Goal: Task Accomplishment & Management: Use online tool/utility

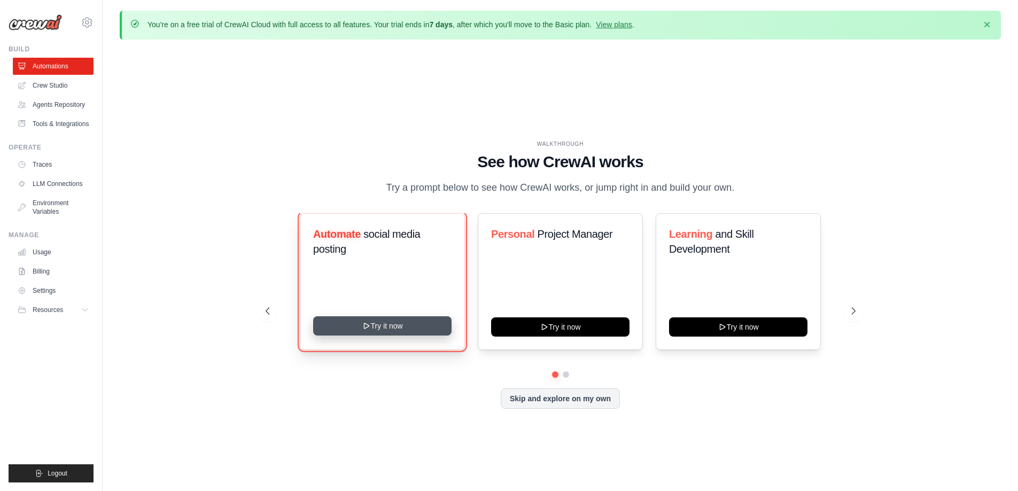
drag, startPoint x: 339, startPoint y: 330, endPoint x: 318, endPoint y: 325, distance: 21.9
click at [318, 331] on button "Try it now" at bounding box center [382, 325] width 138 height 19
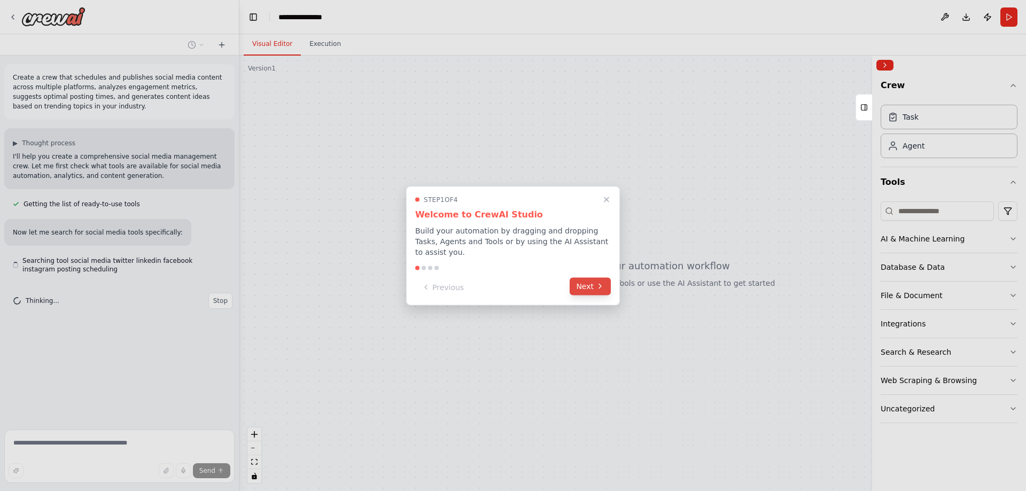
click at [590, 285] on button "Next" at bounding box center [590, 286] width 41 height 18
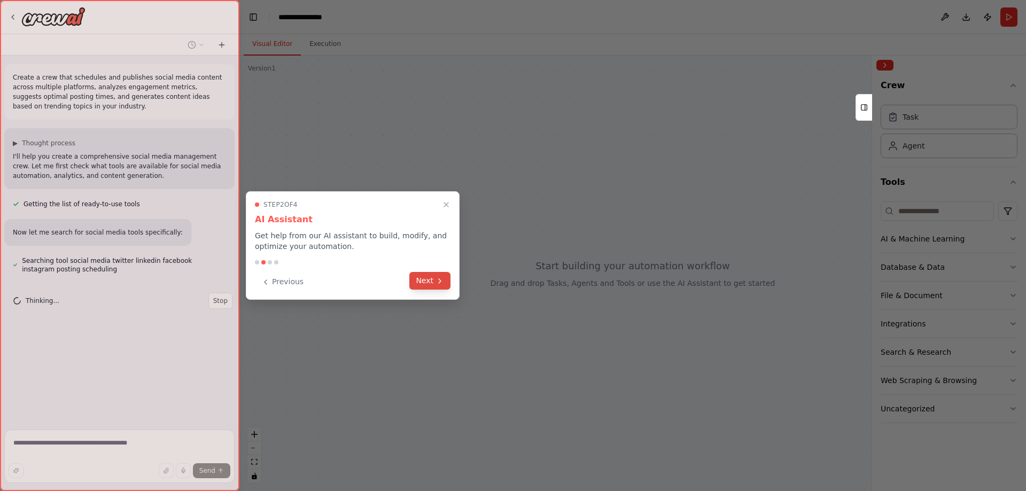
click at [441, 278] on icon at bounding box center [440, 281] width 9 height 9
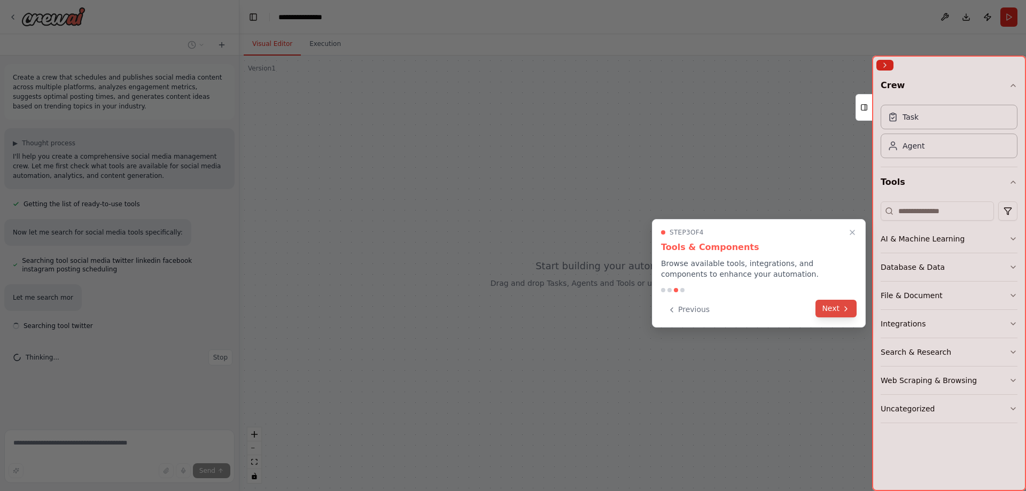
click at [837, 310] on button "Next" at bounding box center [835, 309] width 41 height 18
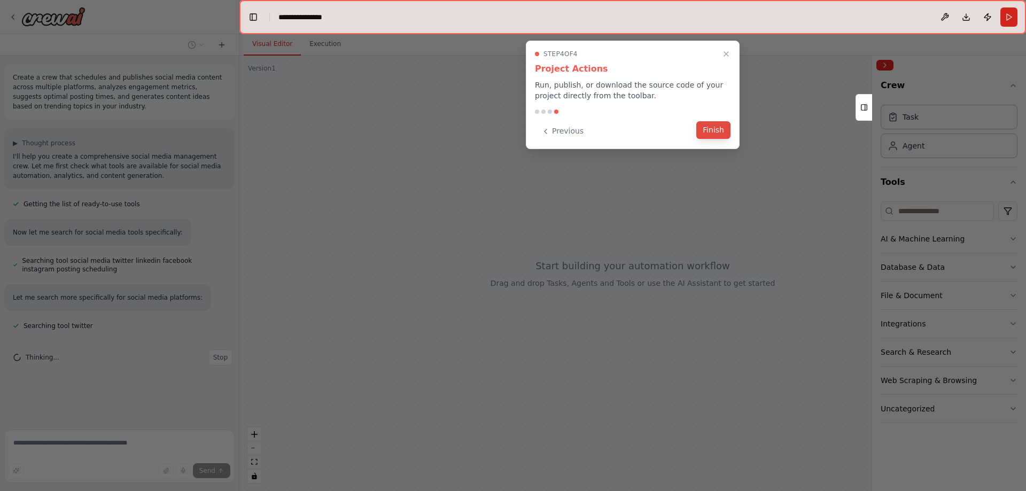
click at [712, 130] on button "Finish" at bounding box center [713, 130] width 34 height 18
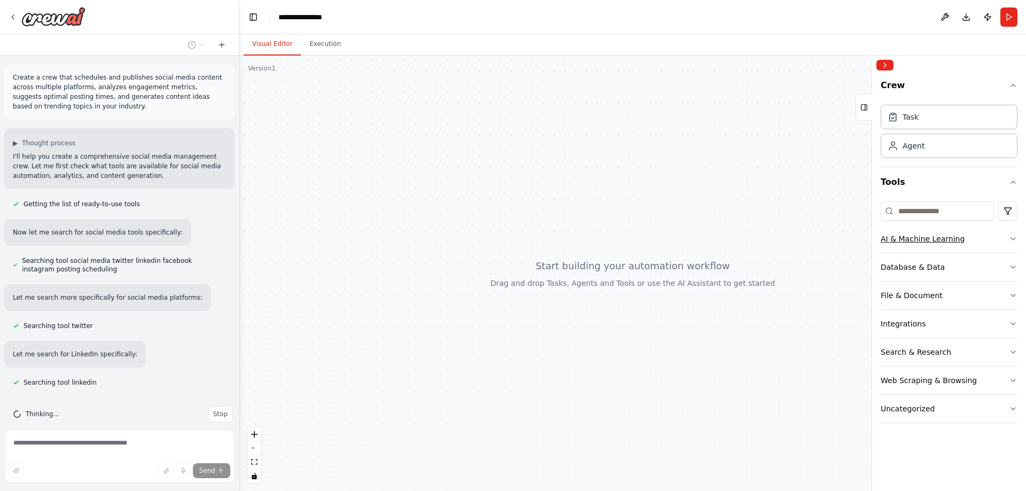
click at [999, 240] on button "AI & Machine Learning" at bounding box center [949, 239] width 137 height 28
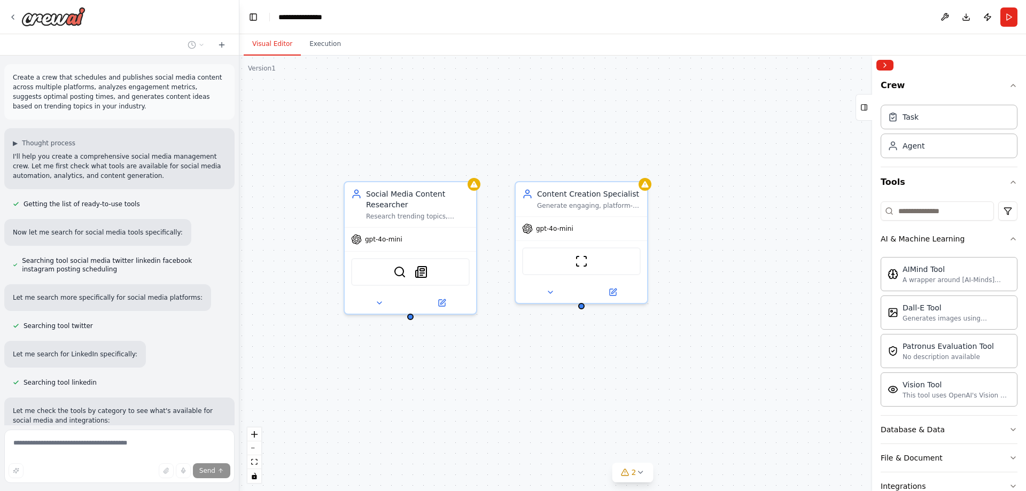
drag, startPoint x: 625, startPoint y: 278, endPoint x: 516, endPoint y: 350, distance: 131.2
click at [516, 350] on div "Social Media Content Researcher Research trending topics, industry news, and co…" at bounding box center [632, 274] width 787 height 436
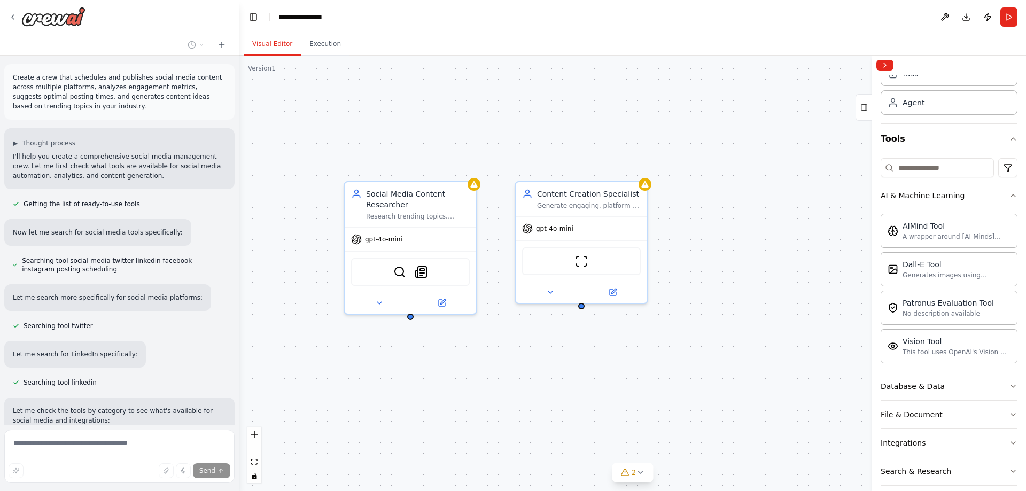
scroll to position [107, 0]
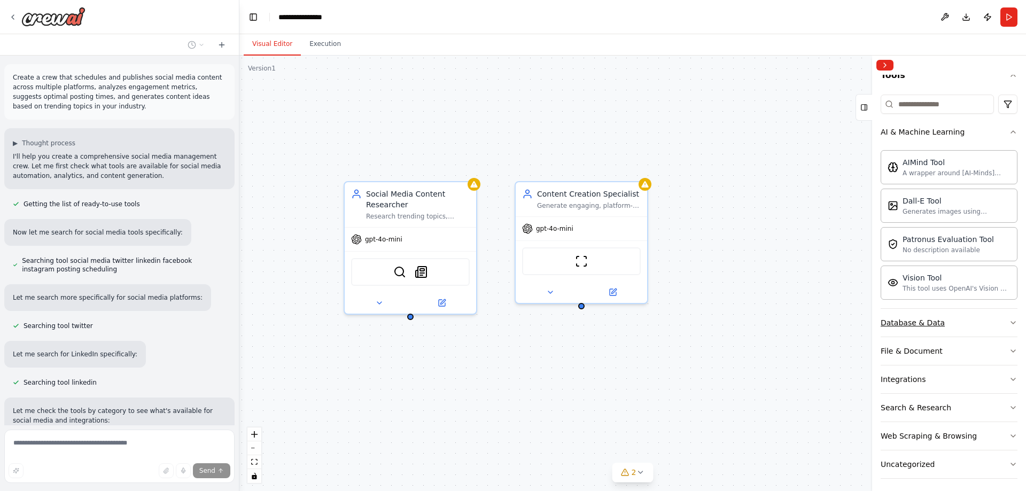
click at [947, 316] on button "Database & Data" at bounding box center [949, 323] width 137 height 28
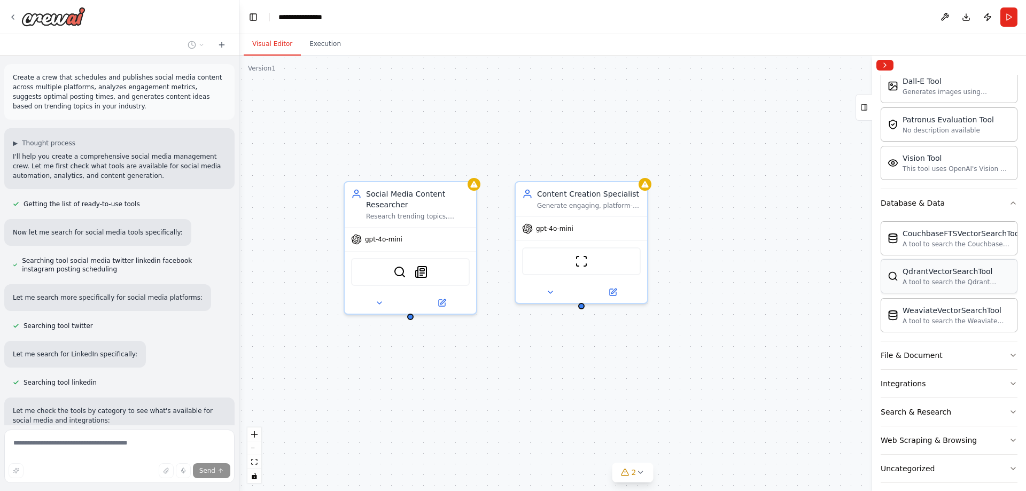
scroll to position [236, 0]
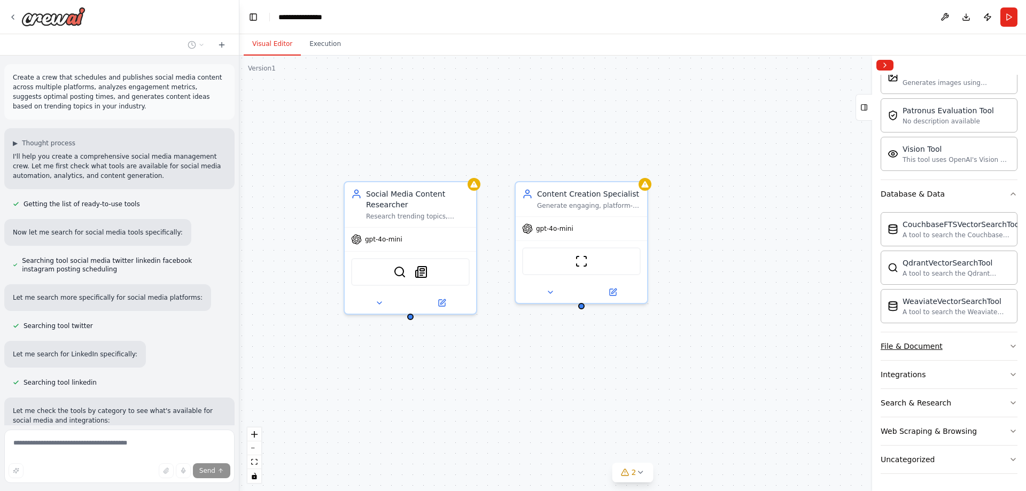
click at [928, 347] on div "File & Document" at bounding box center [912, 346] width 62 height 11
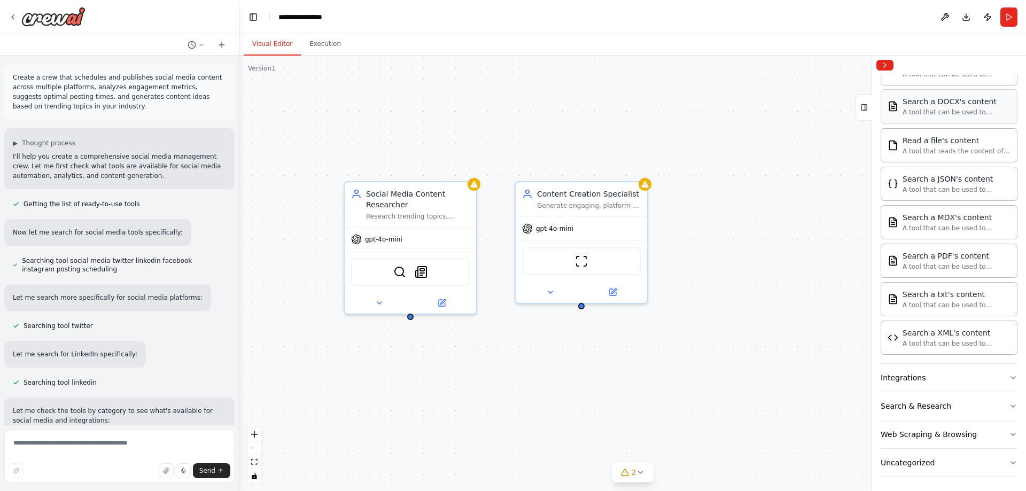
scroll to position [552, 0]
click at [996, 375] on button "Integrations" at bounding box center [949, 375] width 137 height 28
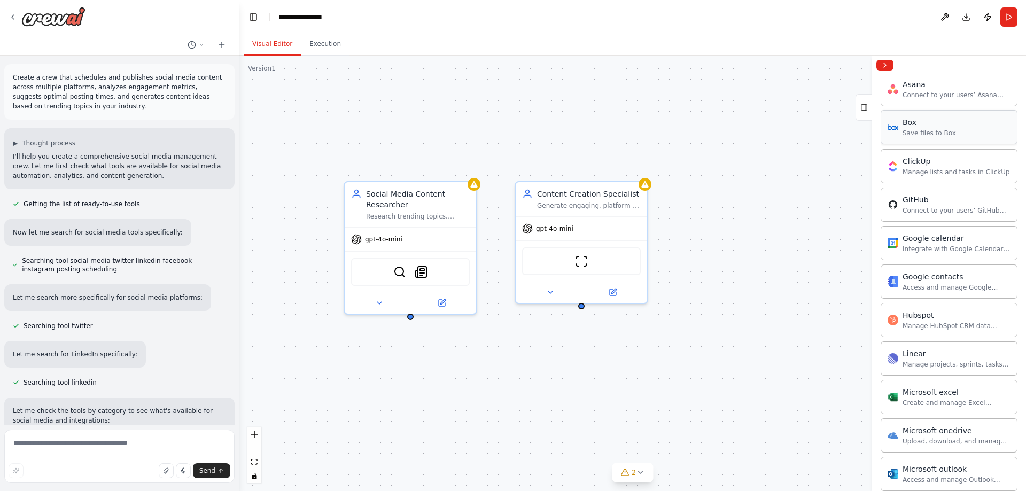
scroll to position [1215, 0]
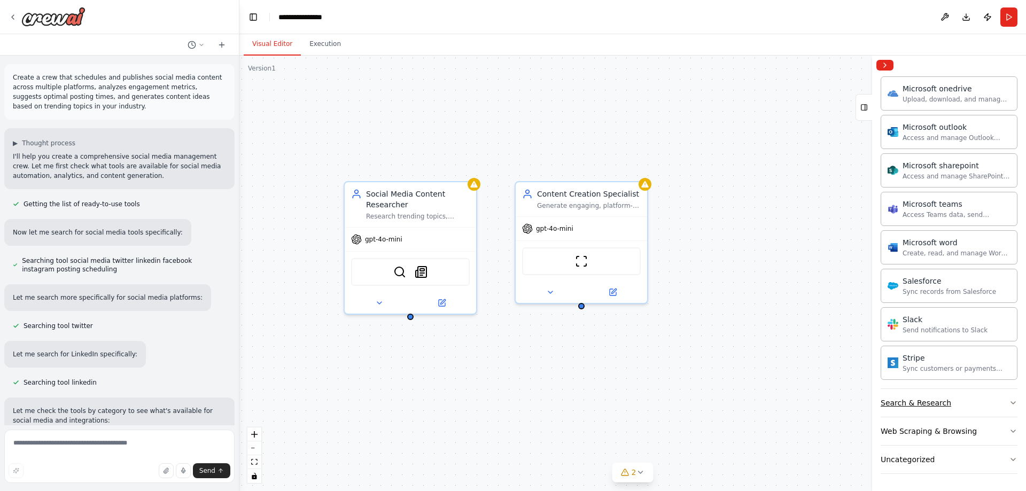
click at [982, 398] on button "Search & Research" at bounding box center [949, 403] width 137 height 28
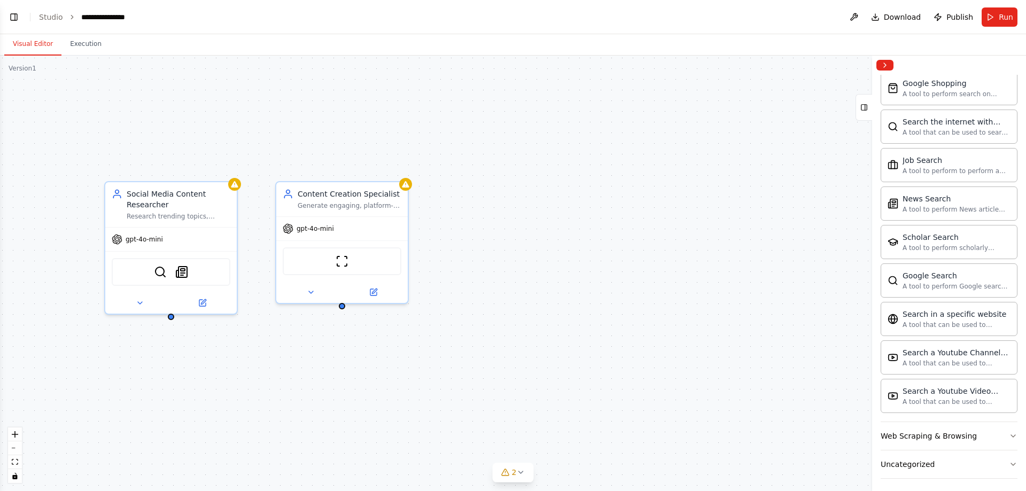
scroll to position [1762, 0]
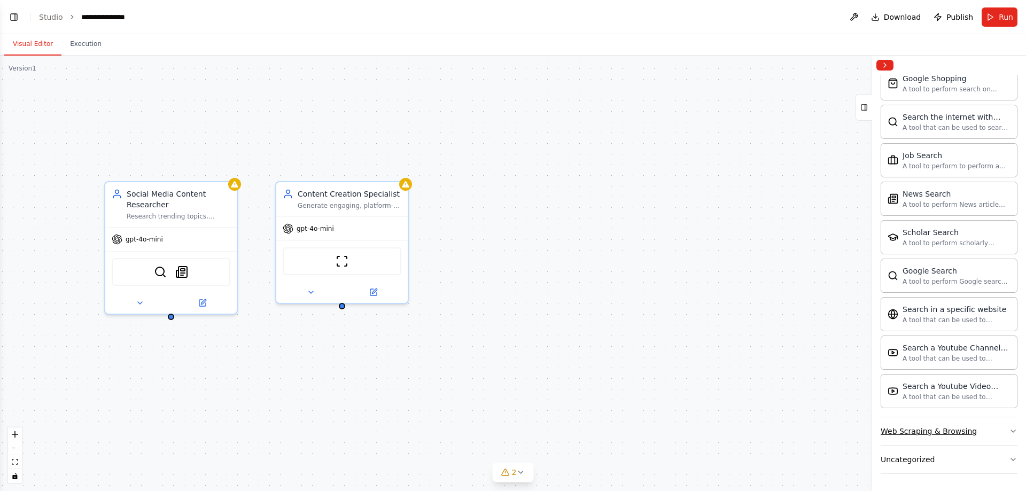
click at [1009, 430] on icon "button" at bounding box center [1013, 431] width 9 height 9
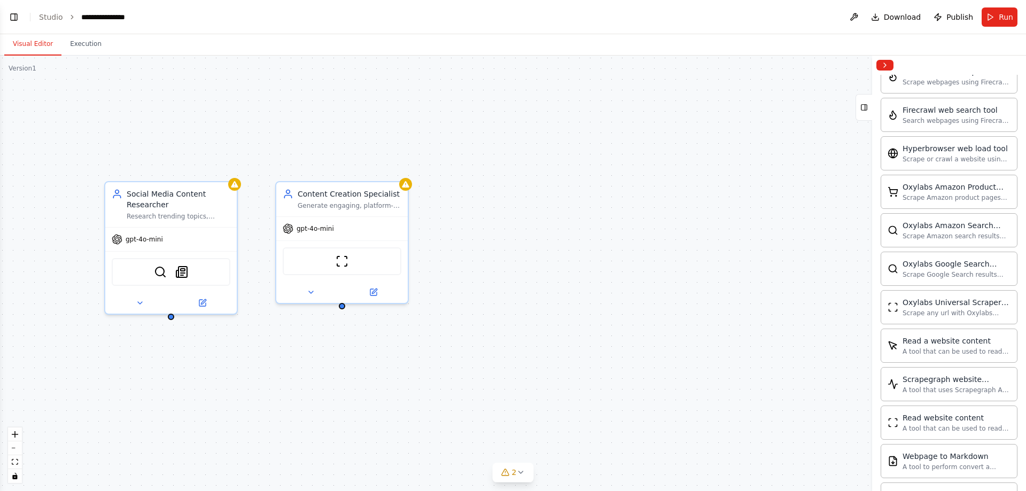
scroll to position [2347, 0]
click at [964, 463] on button "Uncategorized" at bounding box center [949, 460] width 137 height 28
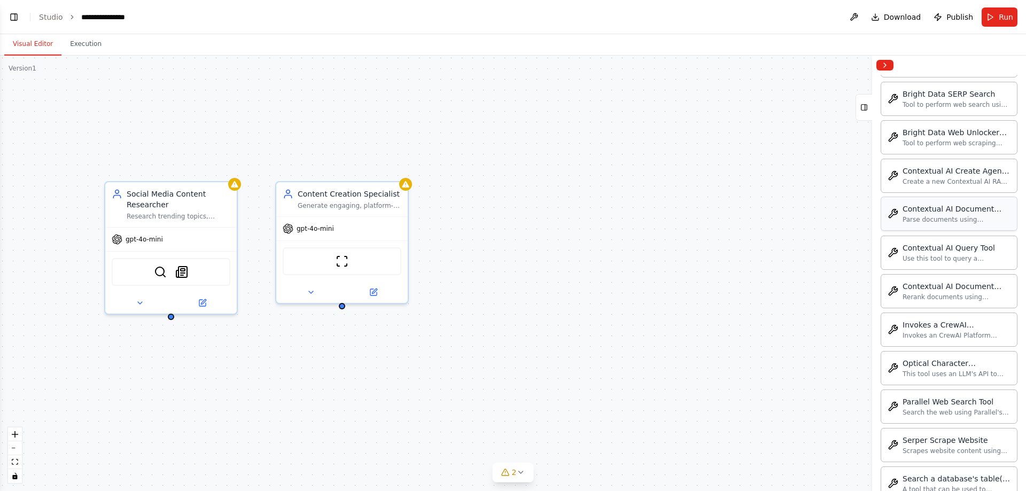
scroll to position [2933, 0]
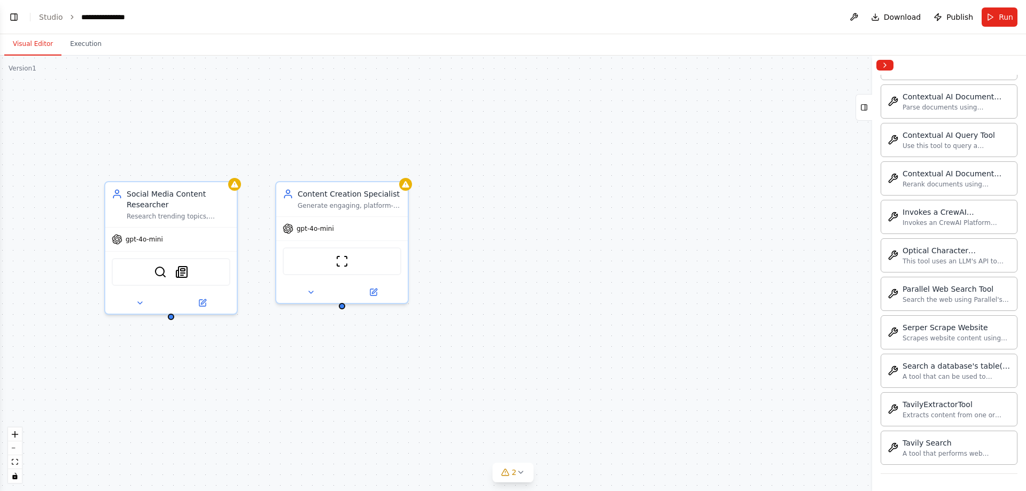
click at [699, 210] on div "Social Media Content Researcher Research trending topics, industry news, and co…" at bounding box center [513, 274] width 1026 height 436
click at [885, 61] on button "Collapse right sidebar" at bounding box center [884, 65] width 17 height 11
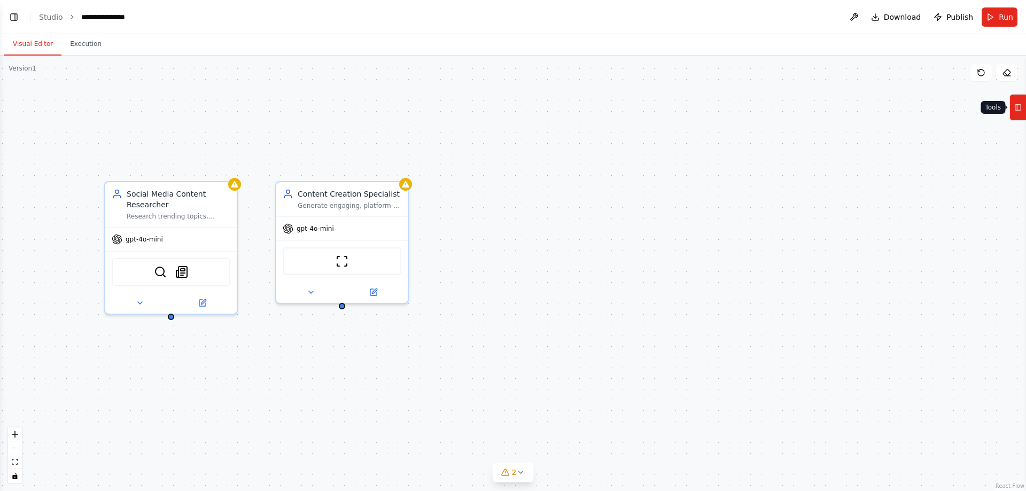
click at [1015, 110] on rect at bounding box center [1018, 108] width 6 height 6
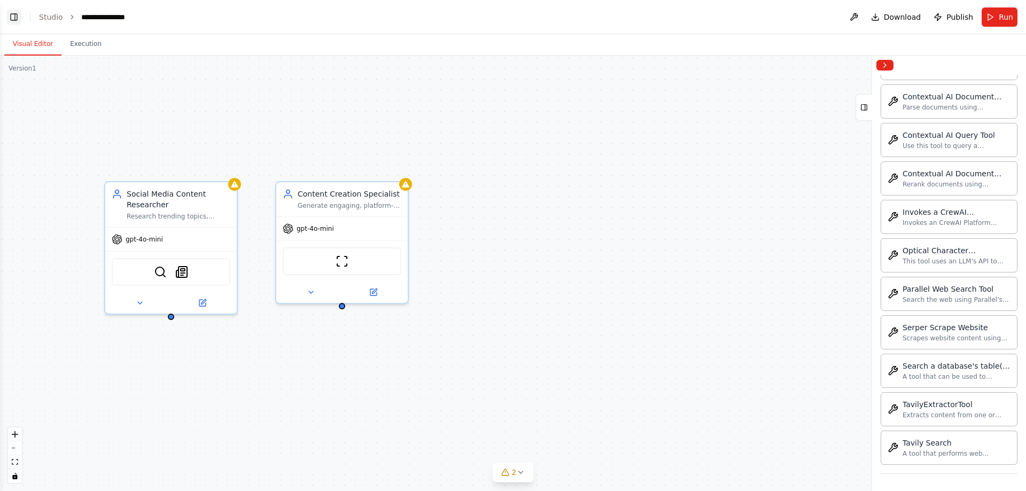
click at [11, 19] on button "Toggle Left Sidebar" at bounding box center [13, 17] width 15 height 15
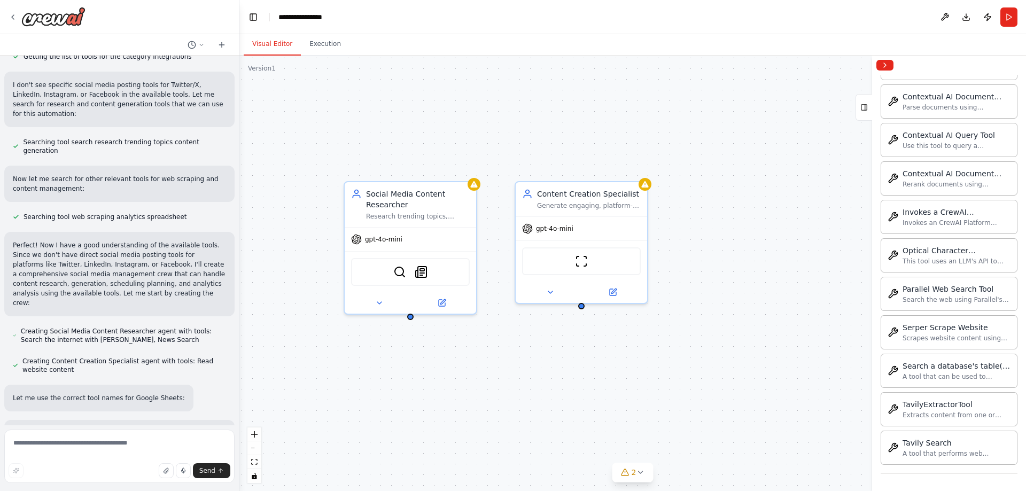
scroll to position [470, 0]
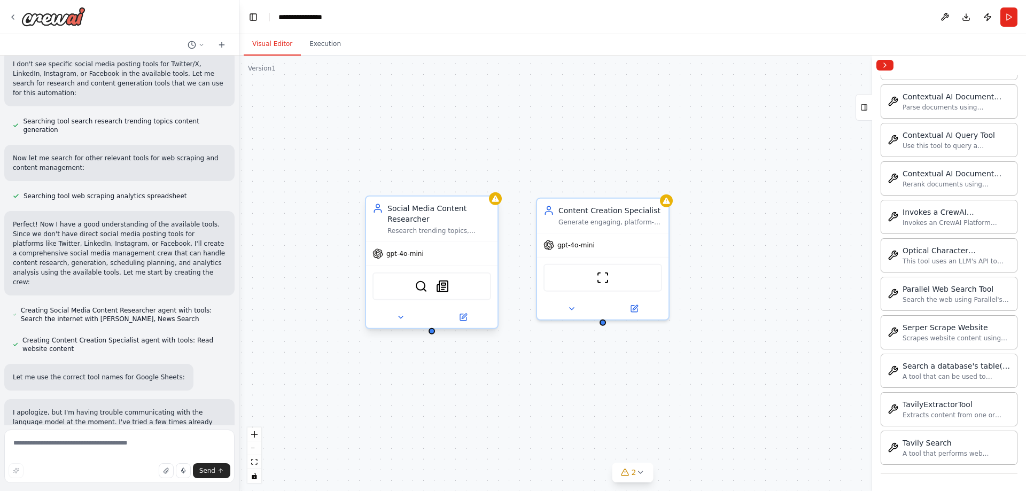
click at [431, 237] on div "Social Media Content Researcher Research trending topics, industry news, and co…" at bounding box center [431, 219] width 131 height 45
click at [542, 398] on div "Social Media Content Researcher Research trending topics, industry news, and co…" at bounding box center [632, 274] width 787 height 436
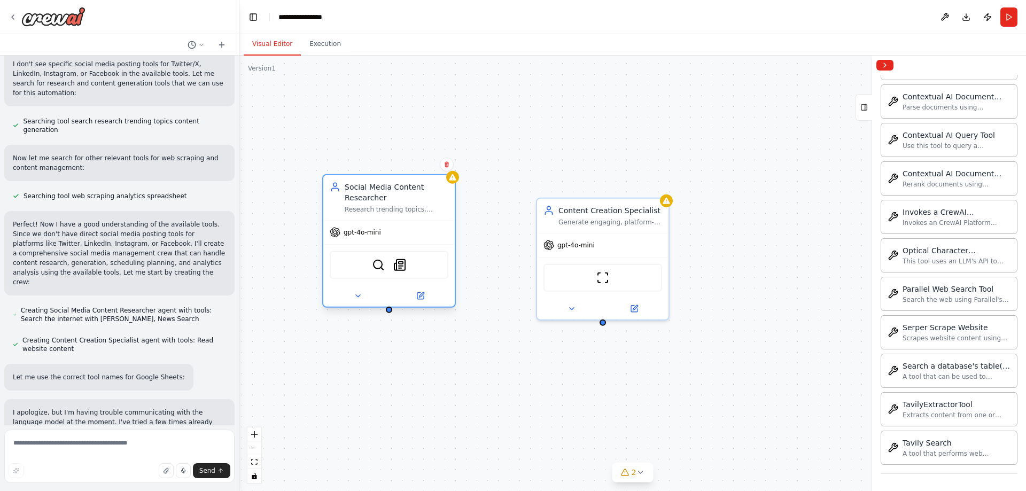
drag, startPoint x: 448, startPoint y: 239, endPoint x: 405, endPoint y: 221, distance: 46.7
click at [404, 219] on div "Social Media Content Researcher Research trending topics, industry news, and co…" at bounding box center [388, 197] width 131 height 45
click at [422, 303] on div at bounding box center [388, 295] width 131 height 21
click at [421, 294] on icon at bounding box center [421, 294] width 5 height 5
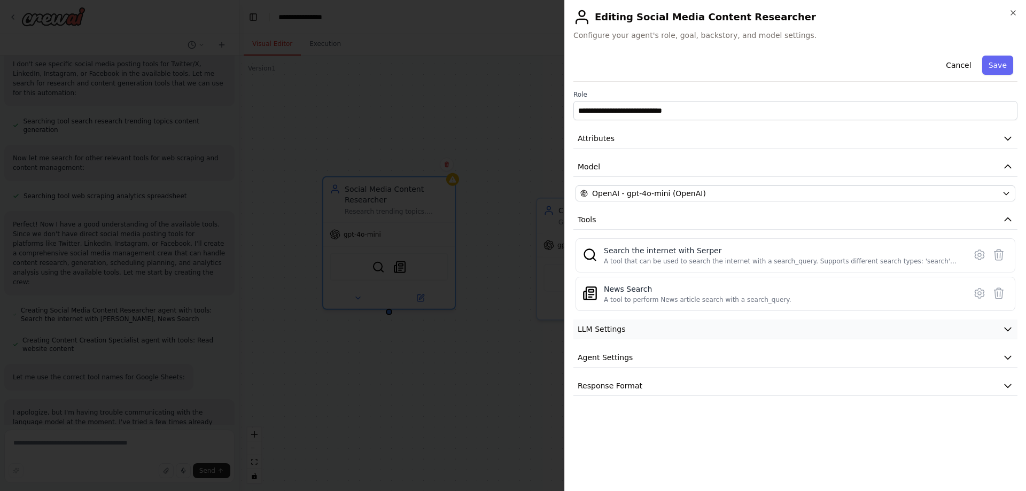
click at [703, 330] on button "LLM Settings" at bounding box center [795, 330] width 444 height 20
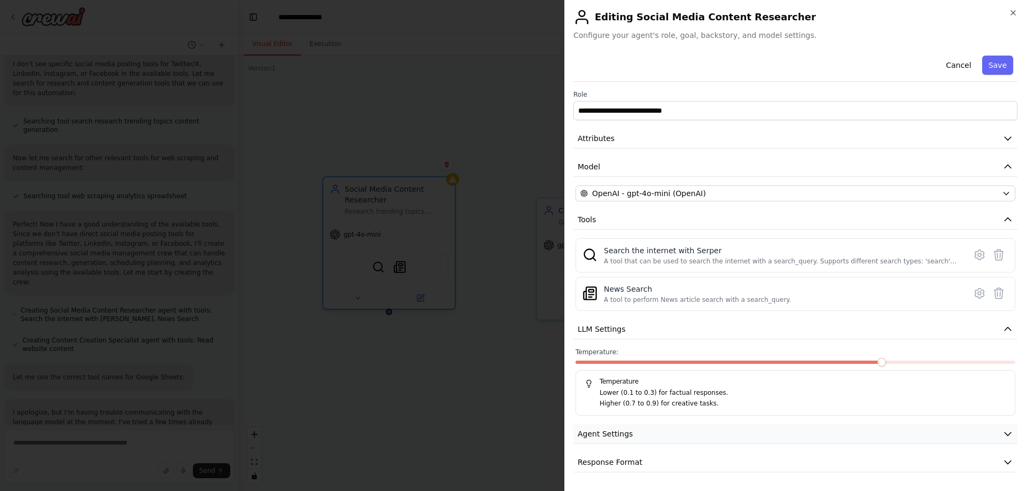
click at [700, 433] on button "Agent Settings" at bounding box center [795, 434] width 444 height 20
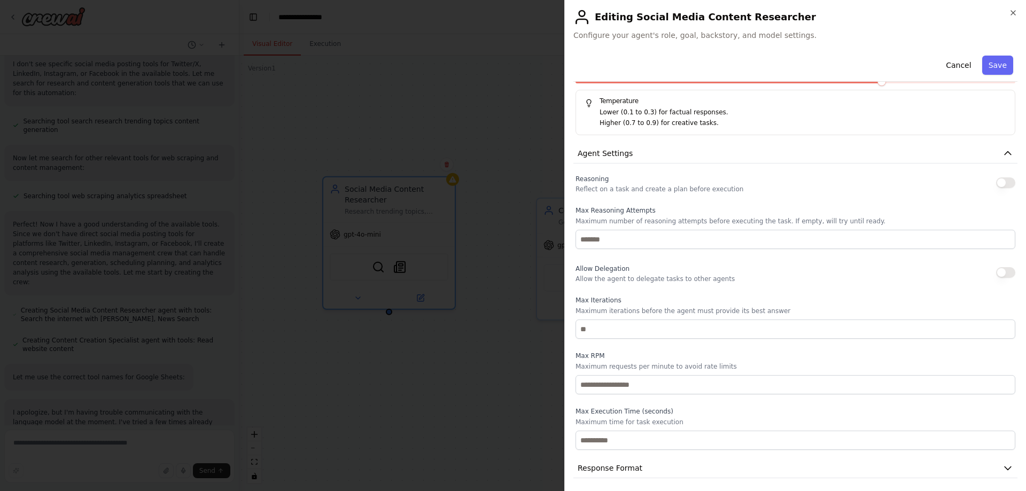
scroll to position [285, 0]
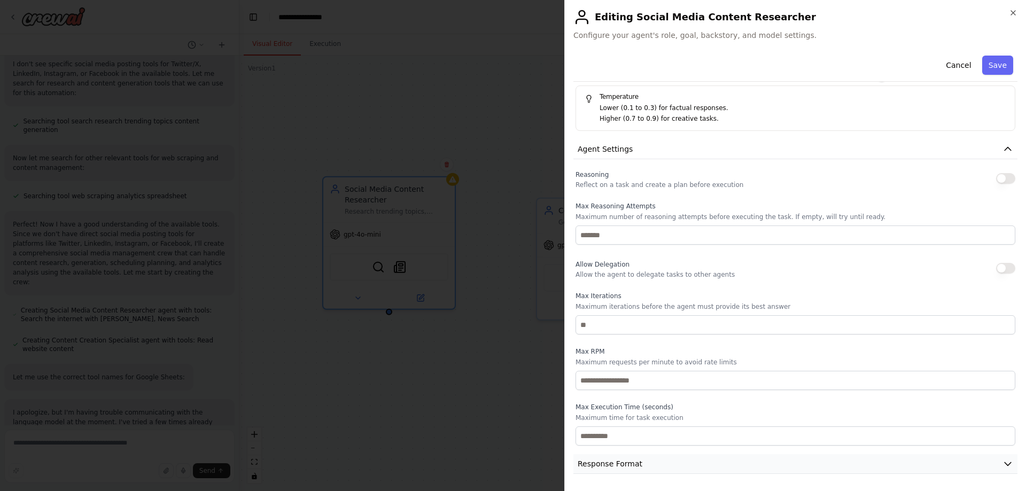
click at [712, 469] on button "Response Format" at bounding box center [795, 464] width 444 height 20
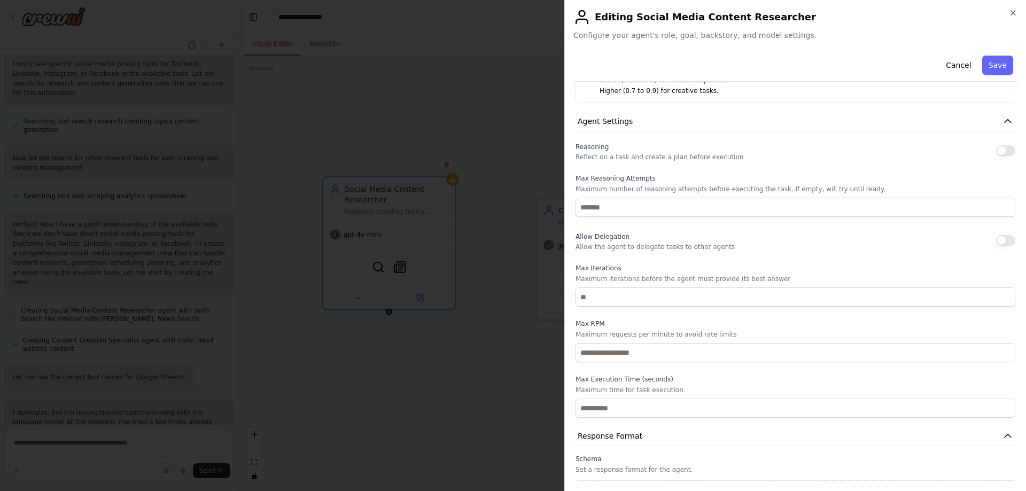
scroll to position [335, 0]
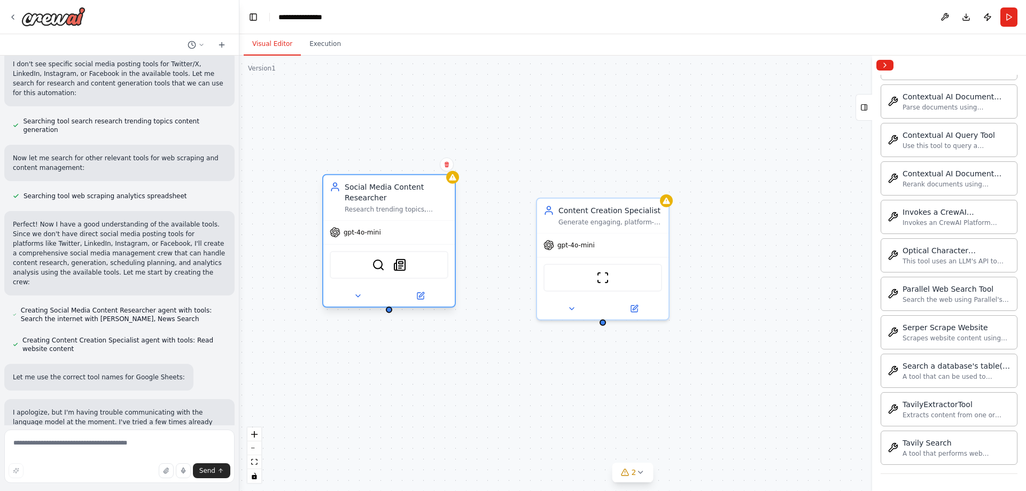
click at [402, 220] on div "gpt-4o-mini SerperDevTool SerplyNewsSearchTool" at bounding box center [388, 263] width 131 height 87
click at [41, 13] on img at bounding box center [53, 16] width 64 height 19
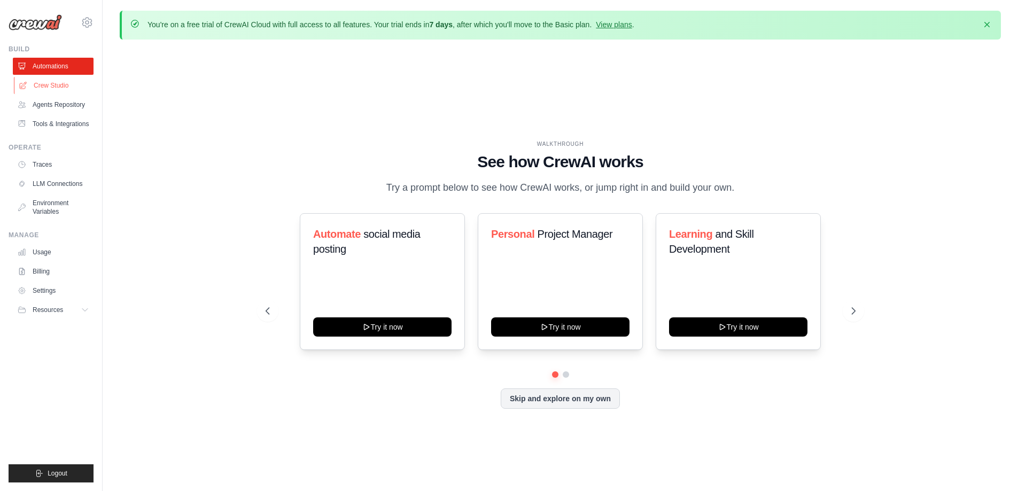
click at [51, 83] on link "Crew Studio" at bounding box center [54, 85] width 81 height 17
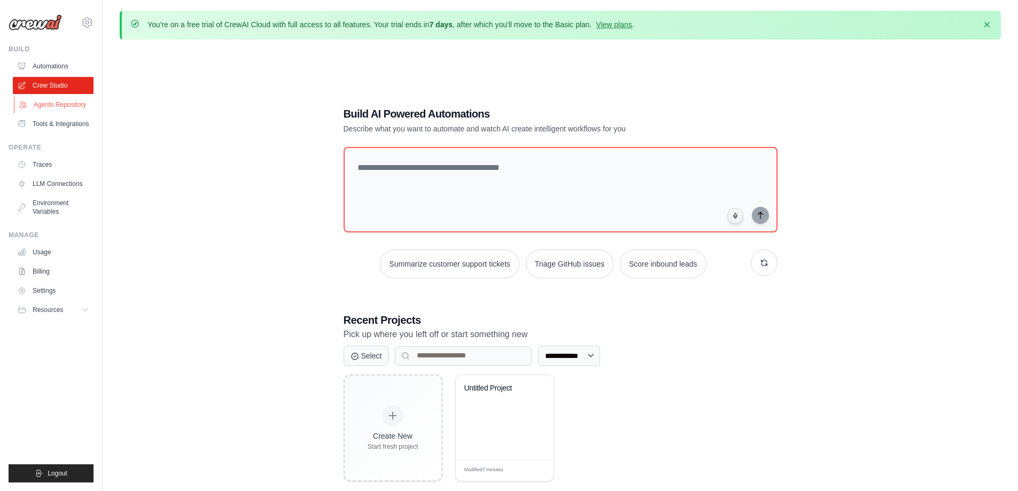
click at [68, 103] on link "Agents Repository" at bounding box center [54, 104] width 81 height 17
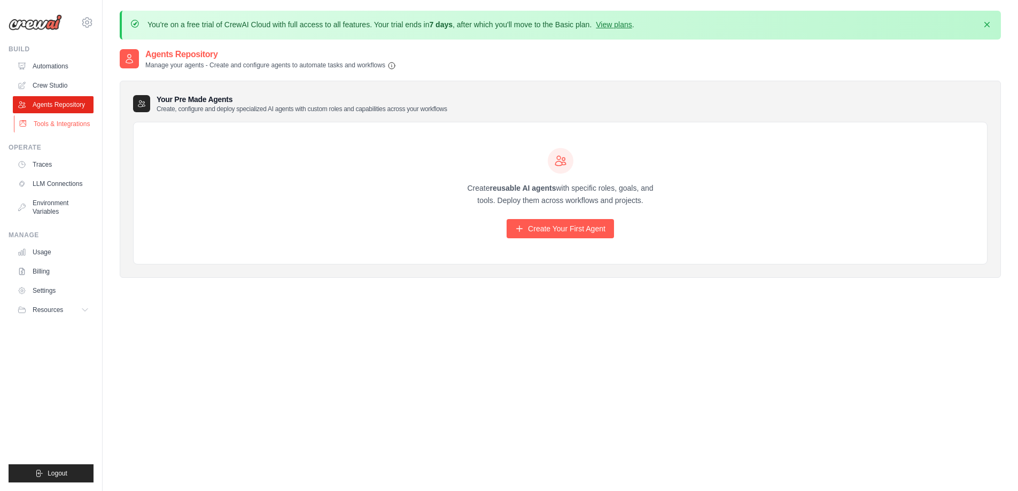
click at [44, 124] on link "Tools & Integrations" at bounding box center [54, 123] width 81 height 17
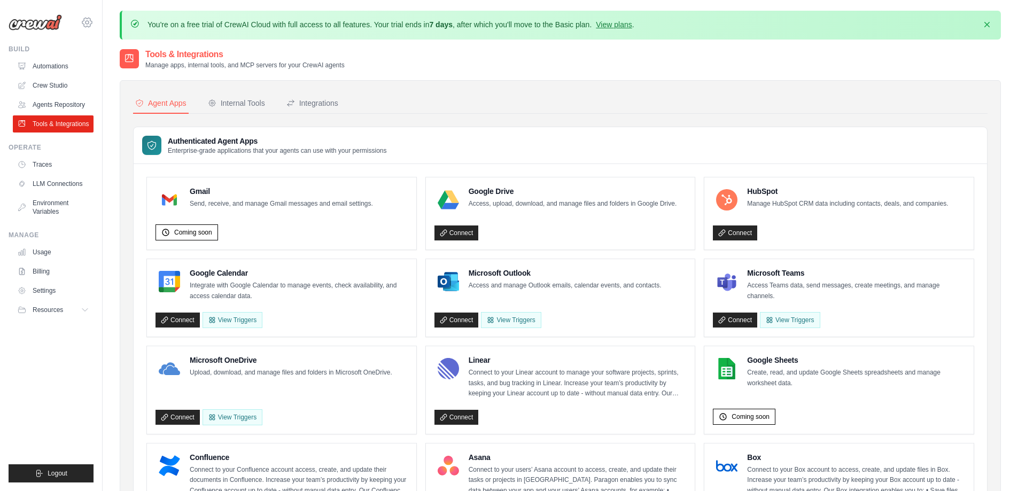
click at [83, 19] on icon at bounding box center [87, 22] width 13 height 13
click at [101, 73] on link "Settings" at bounding box center [133, 66] width 102 height 21
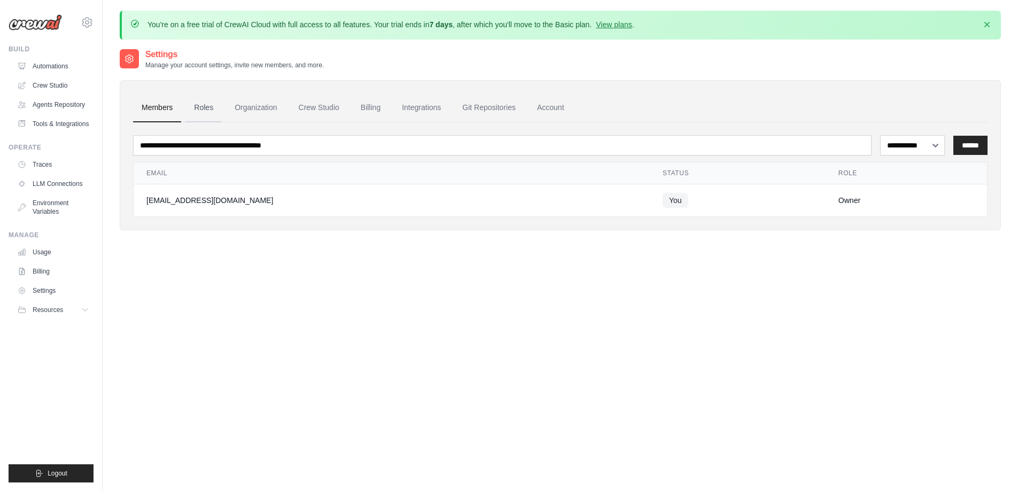
click at [193, 102] on link "Roles" at bounding box center [203, 108] width 36 height 29
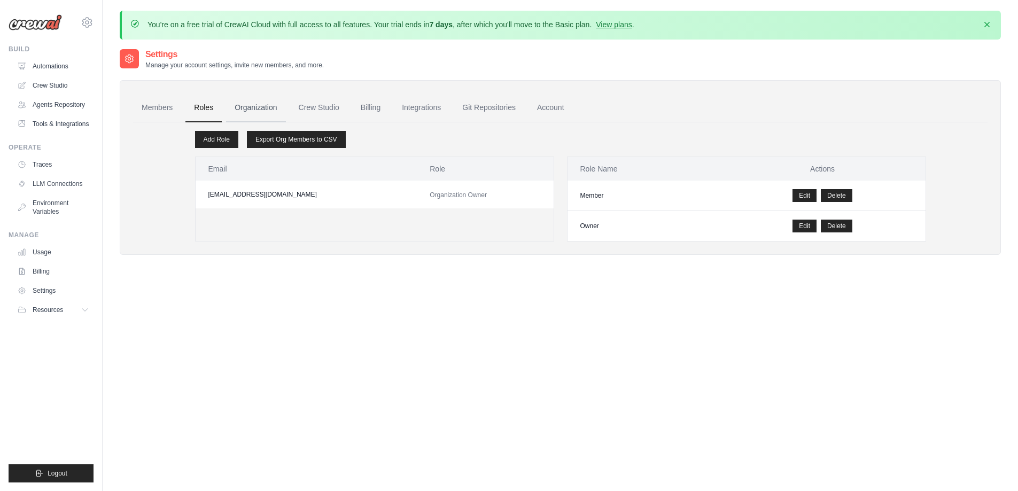
click at [264, 100] on link "Organization" at bounding box center [255, 108] width 59 height 29
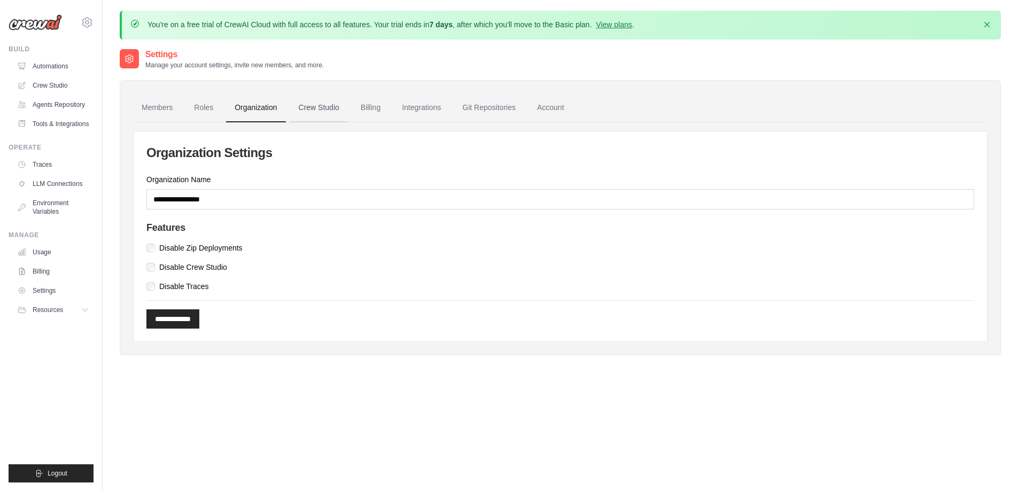
click at [329, 103] on link "Crew Studio" at bounding box center [319, 108] width 58 height 29
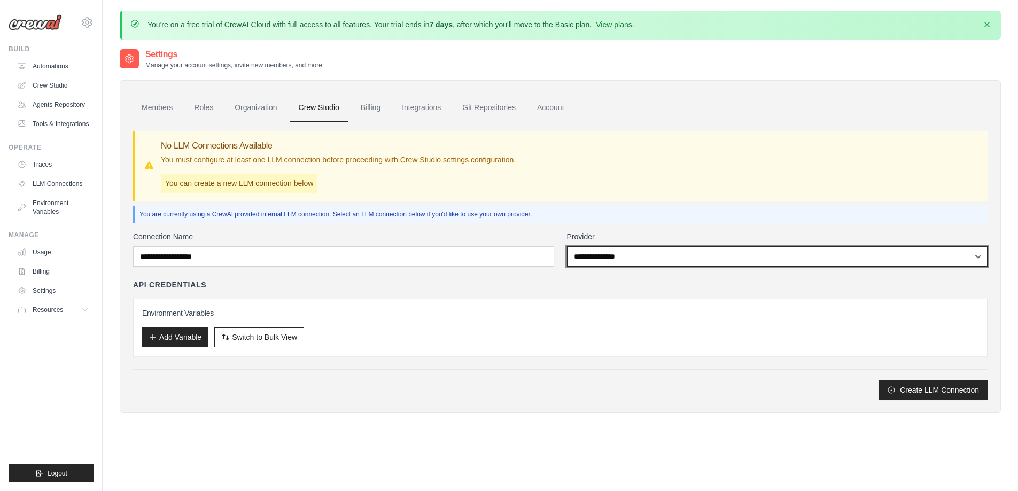
click at [631, 259] on select "**********" at bounding box center [777, 256] width 421 height 20
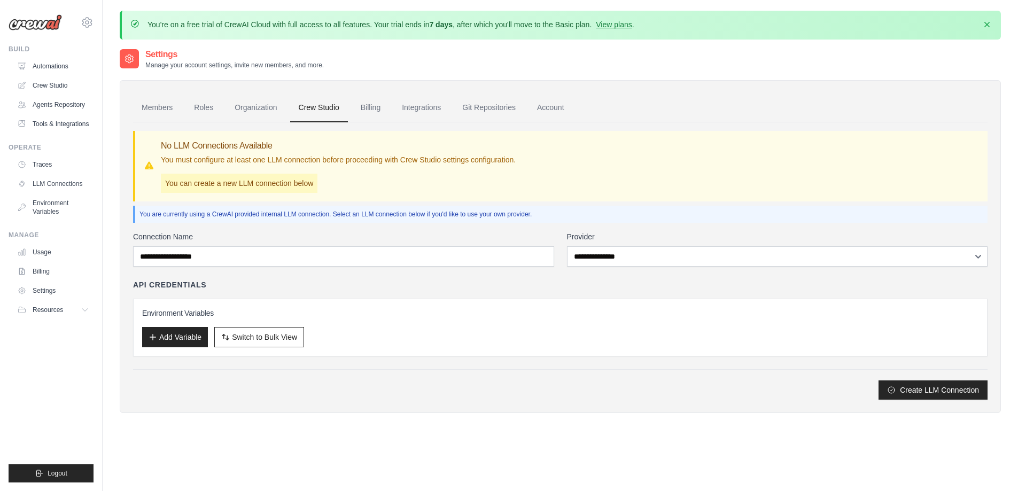
click at [540, 385] on div "Create LLM Connection" at bounding box center [560, 389] width 854 height 19
click at [56, 113] on link "Agents Repository" at bounding box center [54, 104] width 81 height 17
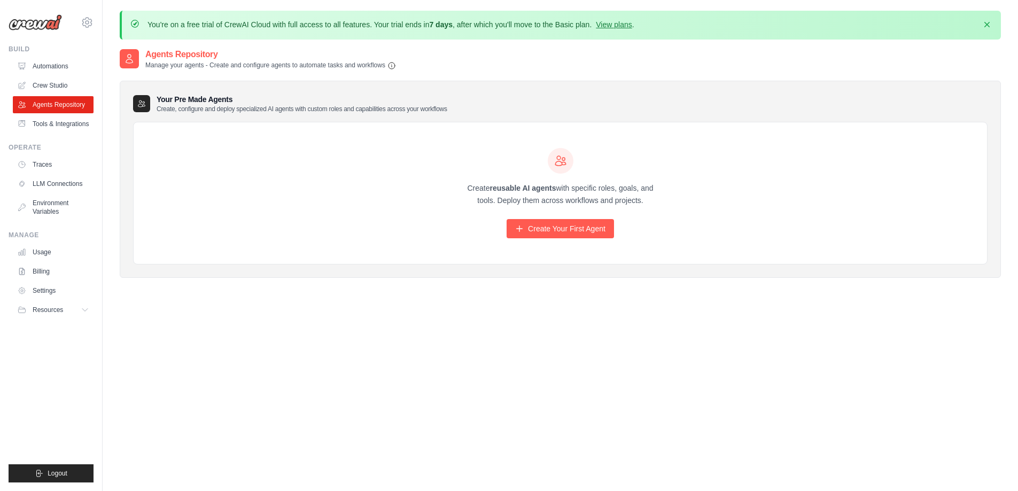
click at [63, 130] on link "Tools & Integrations" at bounding box center [53, 123] width 81 height 17
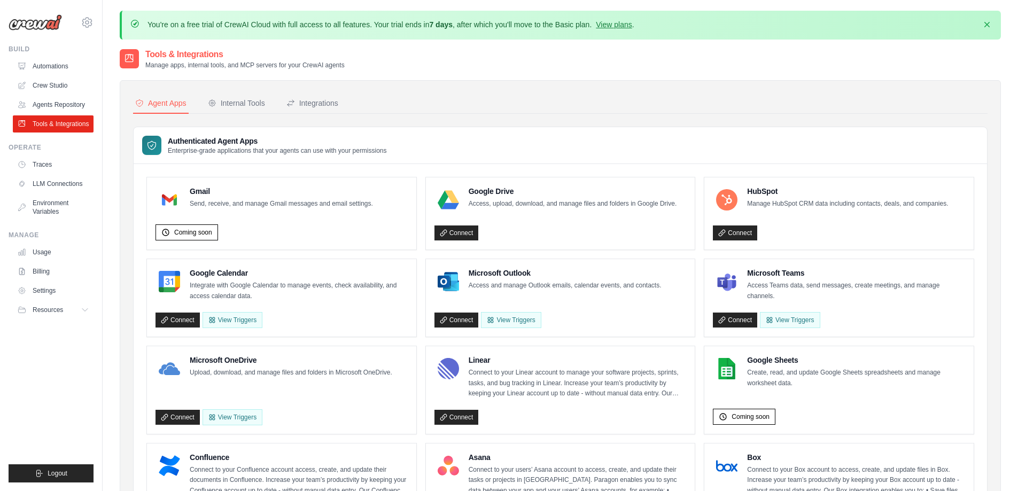
click at [251, 105] on div "Internal Tools" at bounding box center [236, 103] width 57 height 11
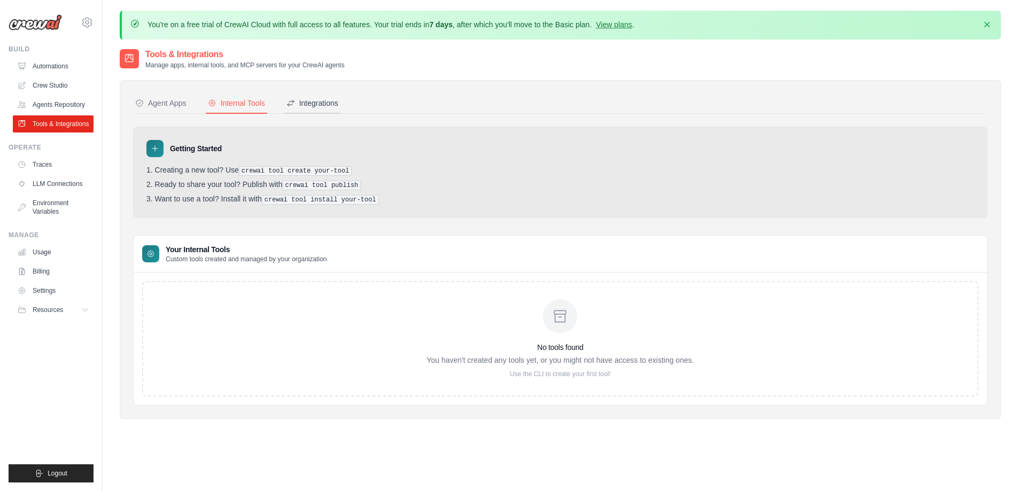
click at [334, 108] on div "Integrations" at bounding box center [312, 103] width 52 height 11
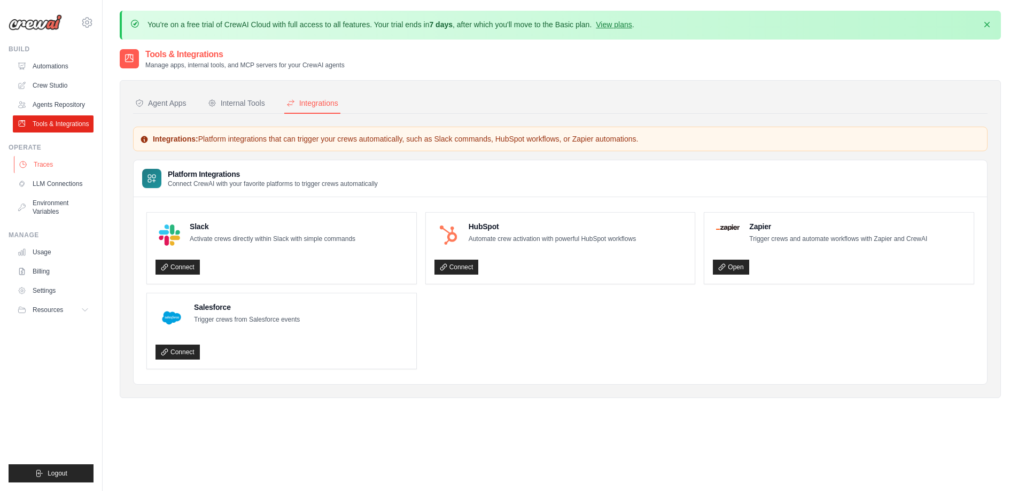
click at [33, 166] on link "Traces" at bounding box center [54, 164] width 81 height 17
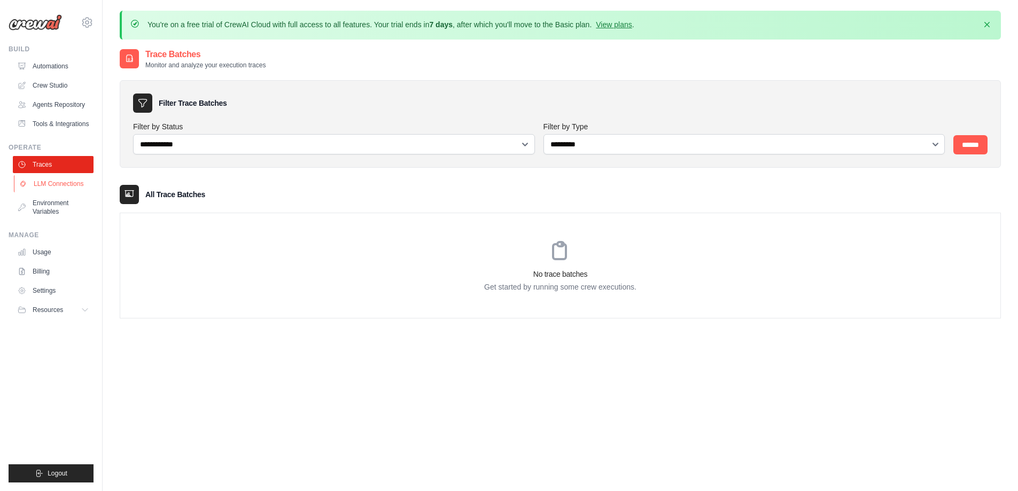
click at [53, 182] on link "LLM Connections" at bounding box center [54, 183] width 81 height 17
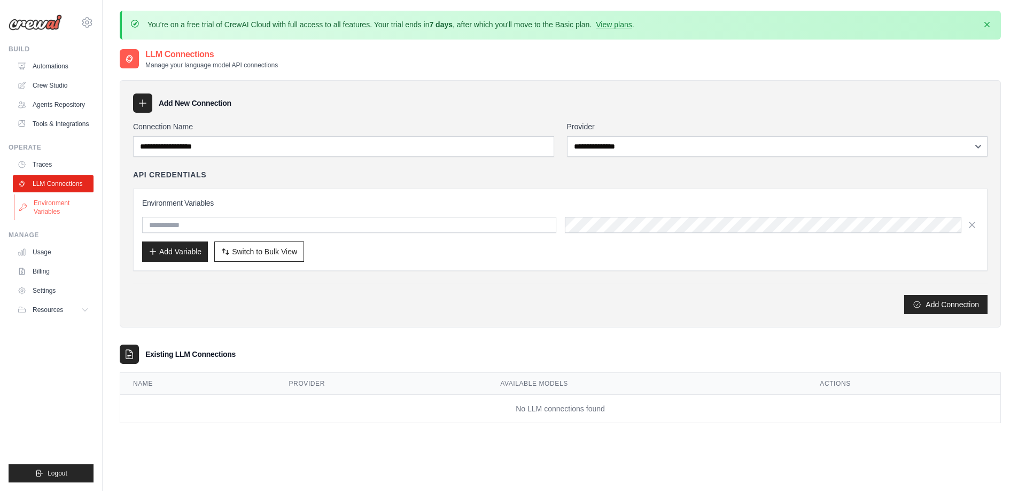
click at [53, 213] on link "Environment Variables" at bounding box center [54, 208] width 81 height 26
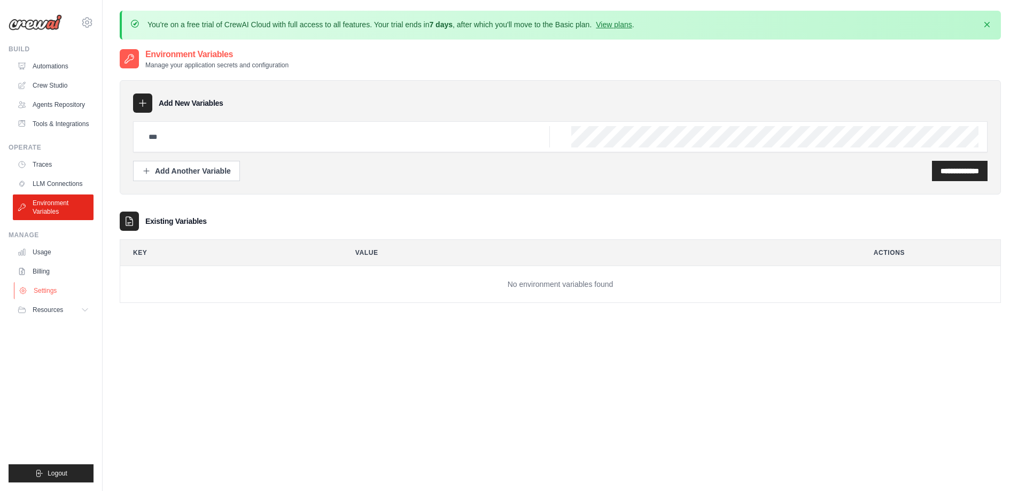
click at [49, 296] on link "Settings" at bounding box center [54, 290] width 81 height 17
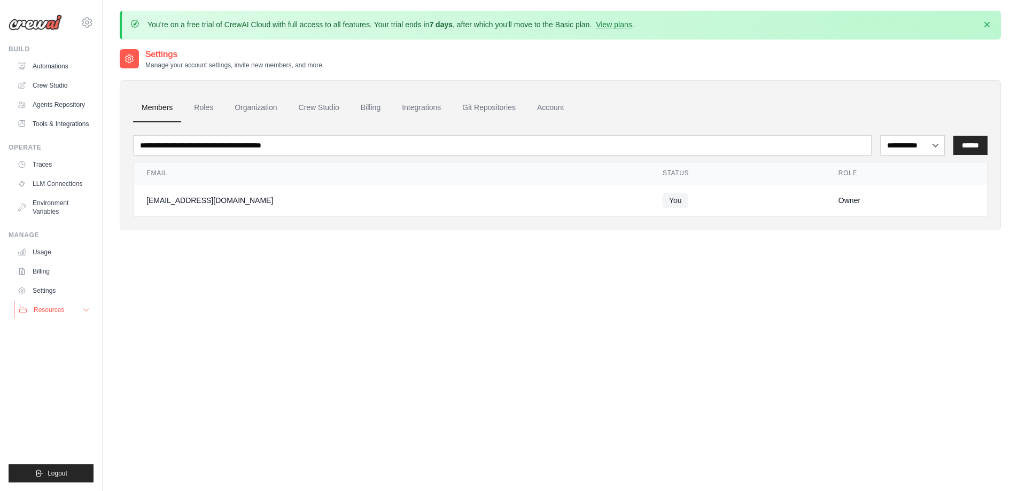
click at [60, 317] on button "Resources" at bounding box center [54, 309] width 81 height 17
click at [64, 86] on link "Crew Studio" at bounding box center [54, 85] width 81 height 17
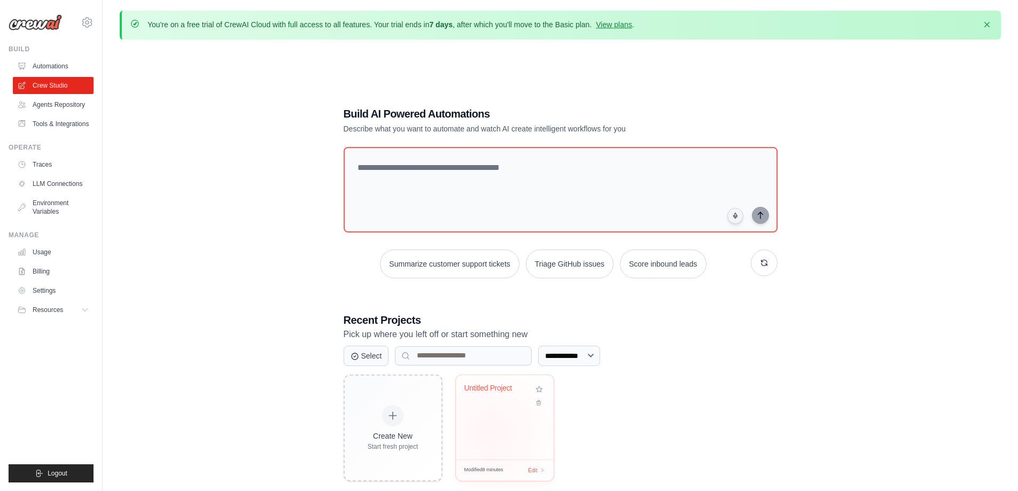
click at [492, 432] on div "Untitled Project" at bounding box center [505, 417] width 98 height 84
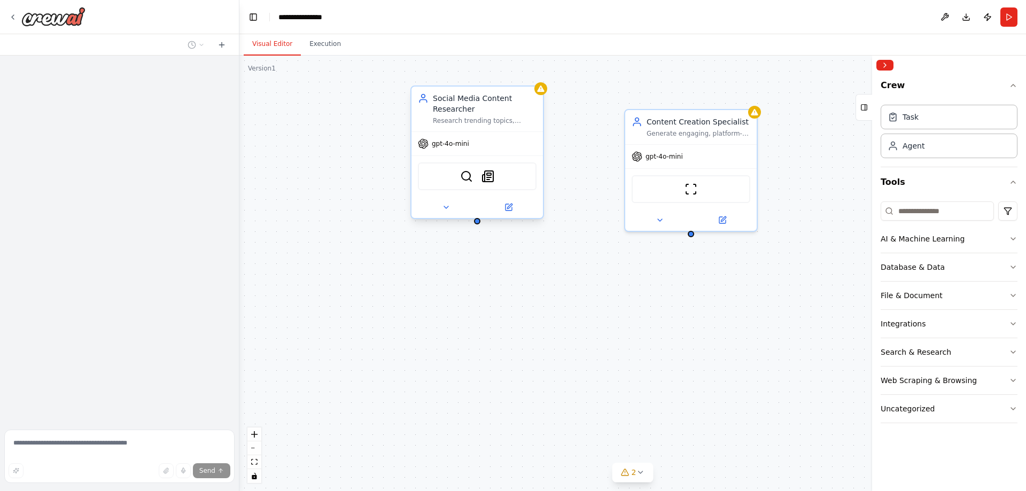
click at [484, 126] on div "Social Media Content Researcher Research trending topics, industry news, and co…" at bounding box center [476, 109] width 131 height 45
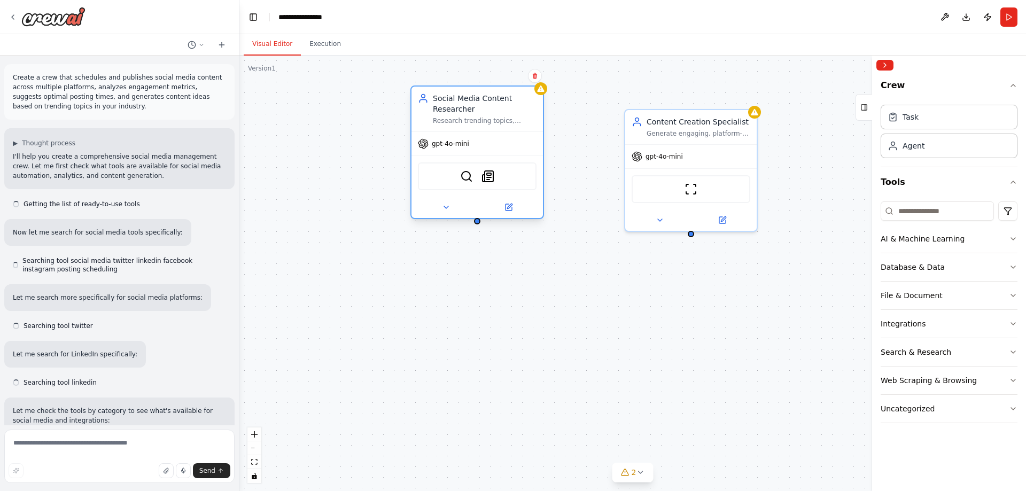
click at [484, 126] on div "Social Media Content Researcher Research trending topics, industry news, and co…" at bounding box center [476, 109] width 131 height 45
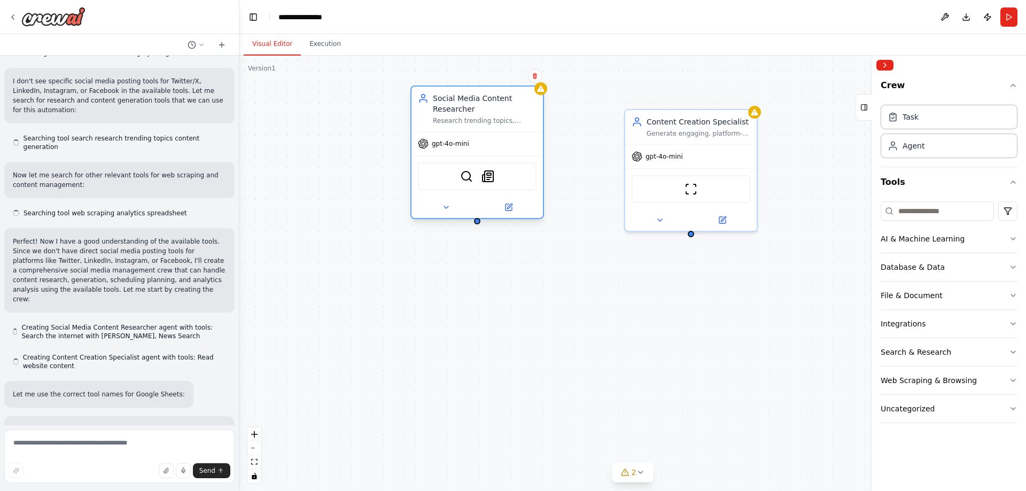
scroll to position [470, 0]
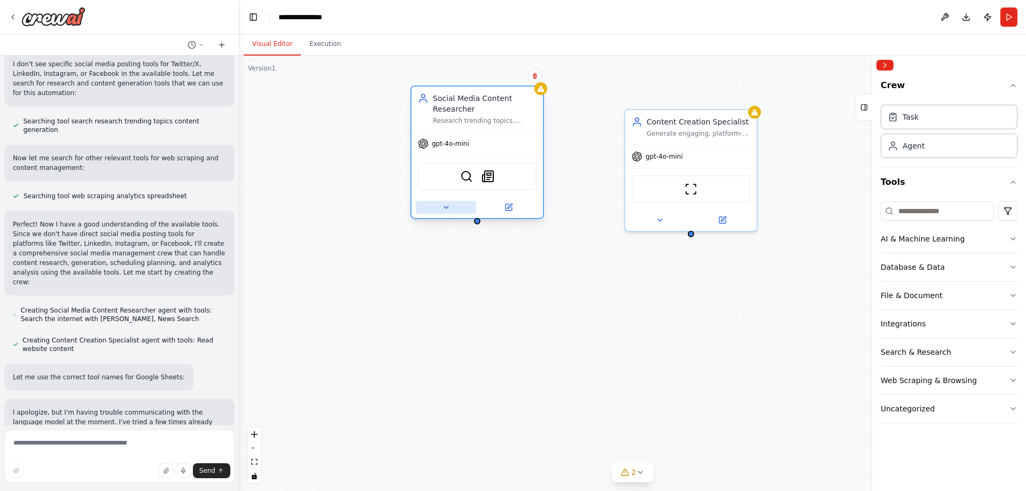
click at [442, 207] on icon at bounding box center [446, 207] width 9 height 9
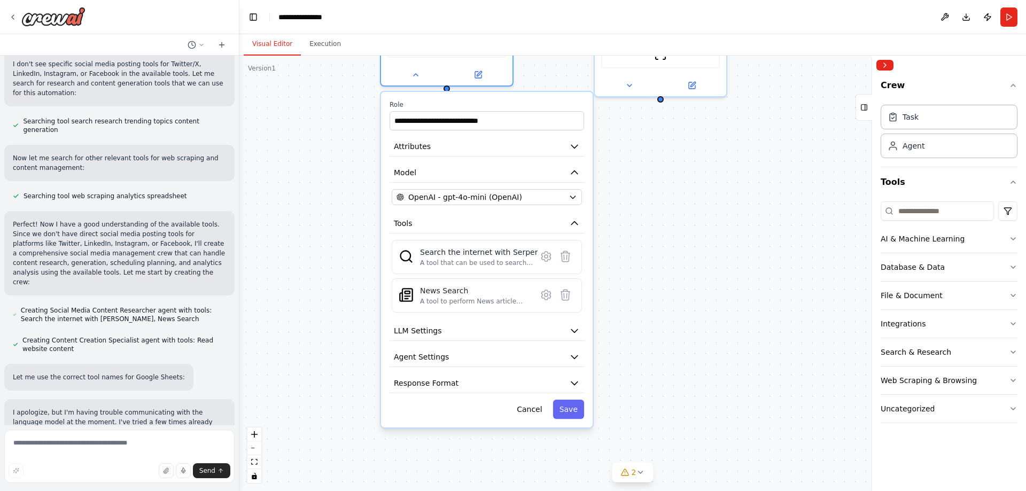
drag, startPoint x: 727, startPoint y: 297, endPoint x: 696, endPoint y: 162, distance: 138.1
click at [468, 388] on button "Response Format" at bounding box center [487, 384] width 195 height 20
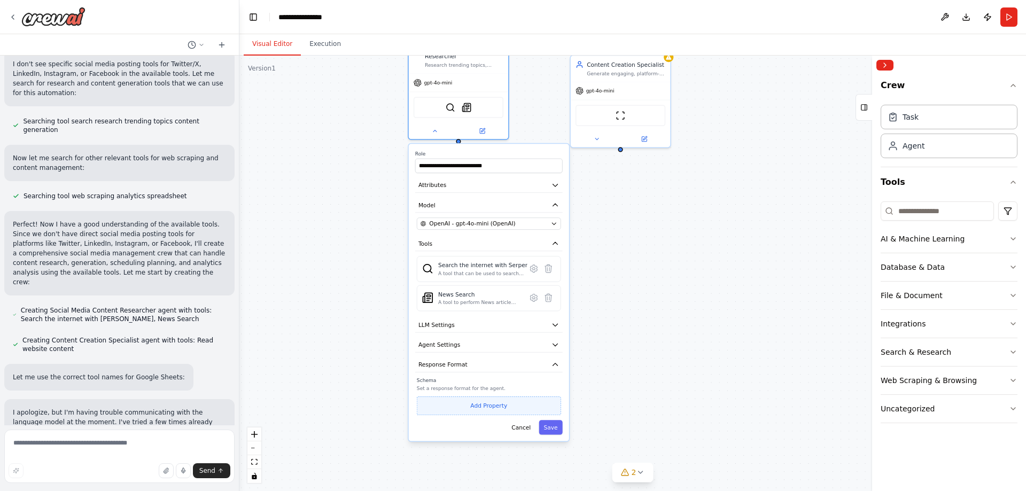
click at [480, 407] on button "Add Property" at bounding box center [489, 405] width 144 height 19
click at [494, 403] on select "**** ******* ******* **** ******" at bounding box center [488, 403] width 39 height 14
click at [502, 402] on select "**** ******* ******* **** ******" at bounding box center [488, 403] width 39 height 14
click at [465, 357] on button "Response Format" at bounding box center [488, 364] width 147 height 15
click at [469, 357] on button "Response Format" at bounding box center [488, 364] width 147 height 15
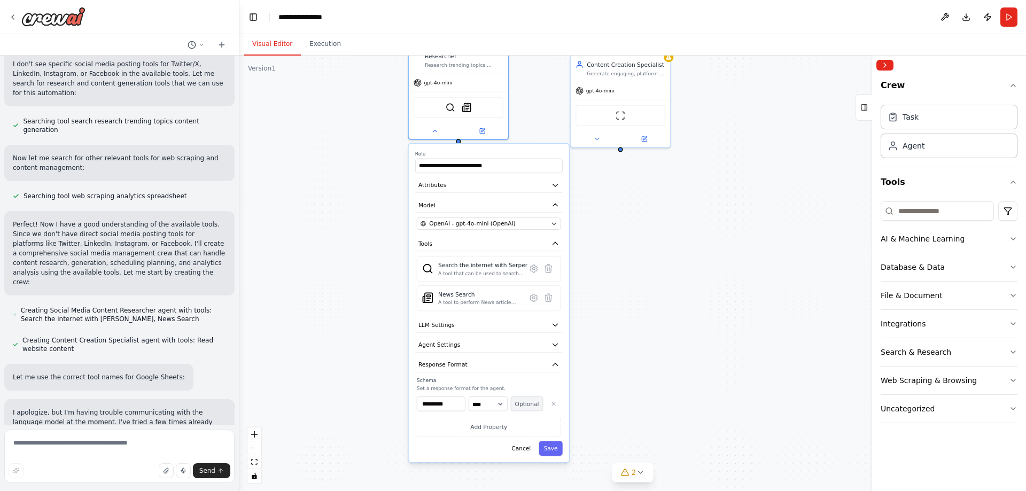
click at [518, 402] on button "Optional" at bounding box center [527, 403] width 33 height 14
click at [527, 399] on button "Required" at bounding box center [527, 403] width 33 height 14
click at [493, 343] on button "Agent Settings" at bounding box center [488, 345] width 147 height 15
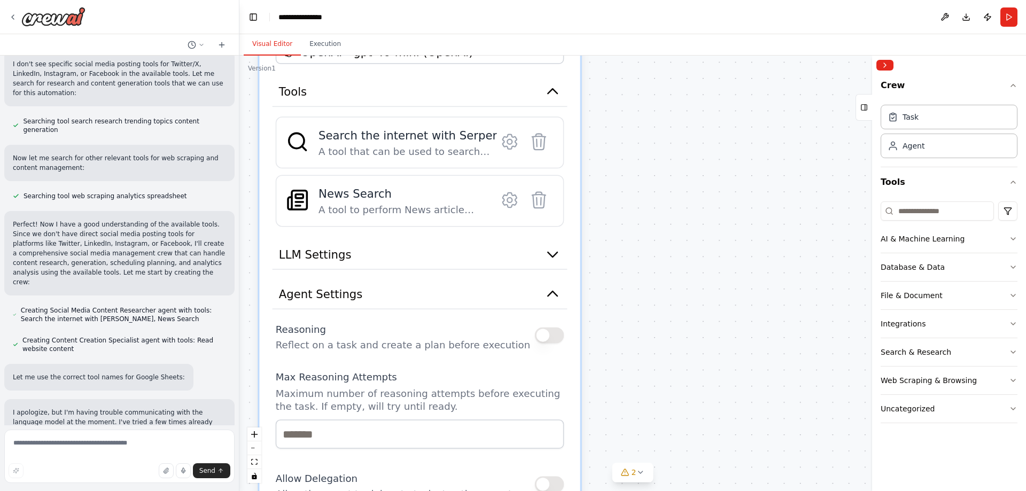
drag, startPoint x: 668, startPoint y: 325, endPoint x: 783, endPoint y: 153, distance: 206.9
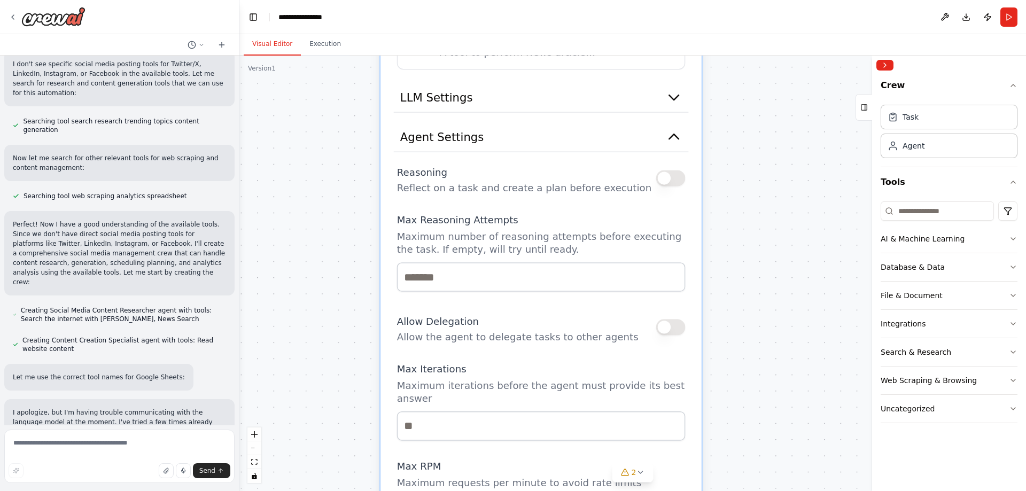
click at [660, 187] on div "Reasoning Reflect on a task and create a plan before execution" at bounding box center [541, 178] width 289 height 33
click at [670, 172] on button "button" at bounding box center [670, 178] width 29 height 16
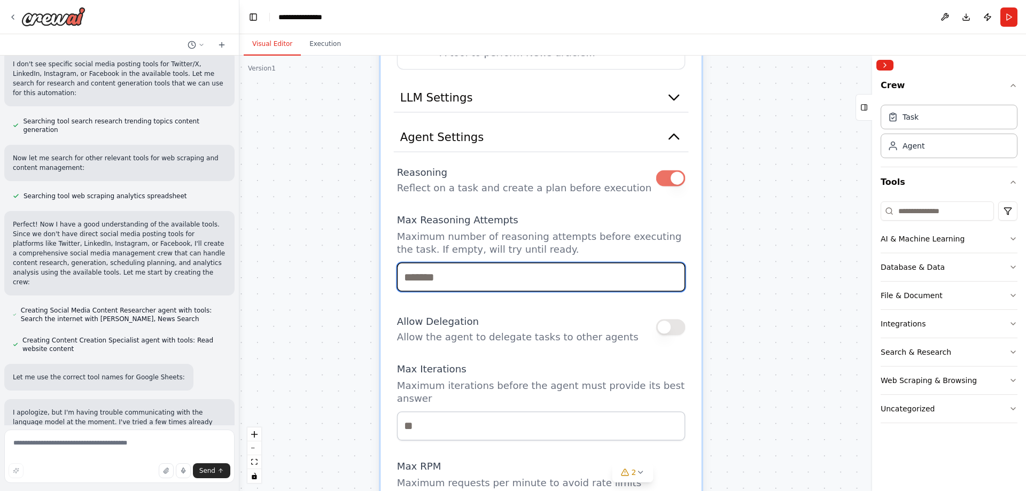
click at [491, 272] on input "number" at bounding box center [541, 276] width 289 height 29
type input "*"
click at [671, 331] on button "button" at bounding box center [670, 327] width 29 height 16
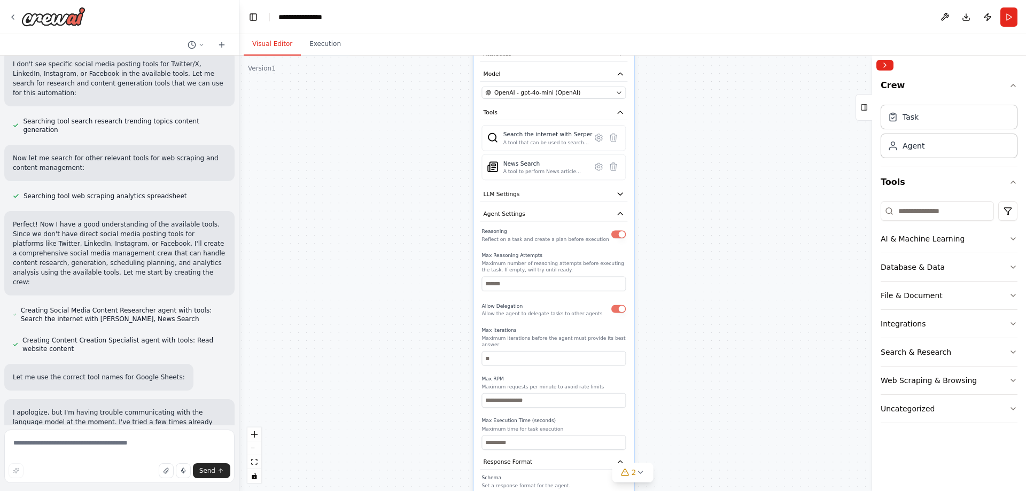
click at [720, 248] on div "**********" at bounding box center [632, 274] width 787 height 436
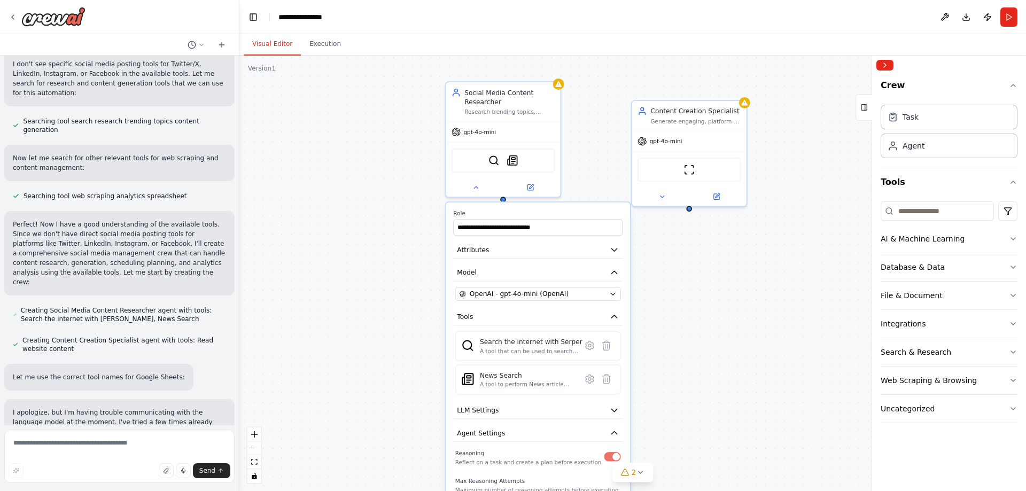
drag, startPoint x: 678, startPoint y: 121, endPoint x: 688, endPoint y: 346, distance: 225.7
click at [481, 182] on button at bounding box center [475, 186] width 52 height 11
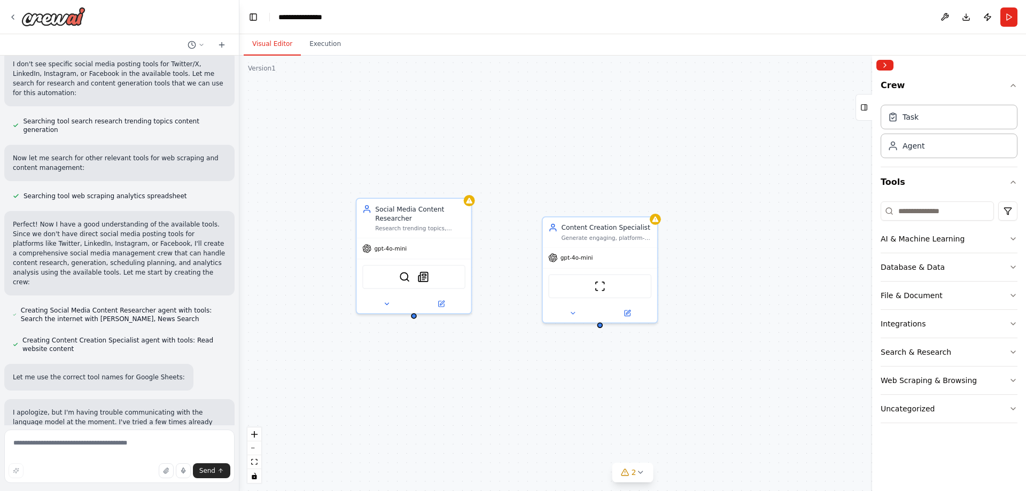
drag, startPoint x: 578, startPoint y: 225, endPoint x: 488, endPoint y: 340, distance: 145.9
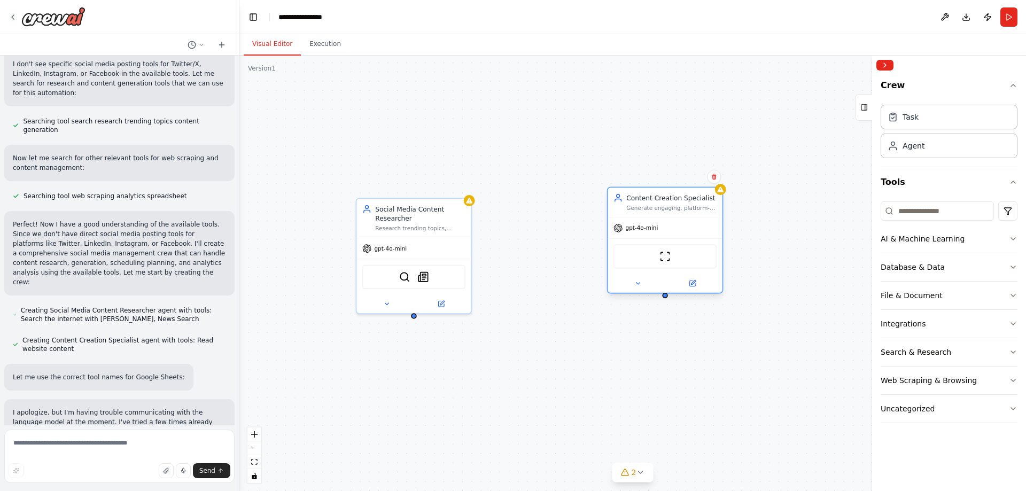
drag, startPoint x: 617, startPoint y: 253, endPoint x: 546, endPoint y: 209, distance: 83.3
click at [681, 220] on div "gpt-4o-mini" at bounding box center [665, 230] width 114 height 20
click at [444, 261] on div "SerperDevTool SerplyNewsSearchTool" at bounding box center [413, 275] width 114 height 36
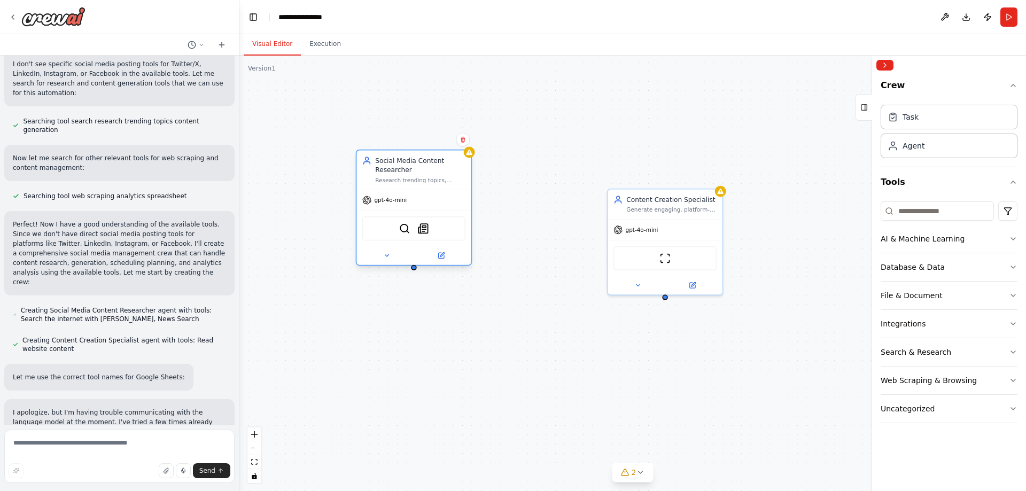
drag, startPoint x: 448, startPoint y: 242, endPoint x: 448, endPoint y: 193, distance: 48.1
click at [448, 193] on div "gpt-4o-mini" at bounding box center [413, 200] width 114 height 20
click at [518, 304] on div "Social Media Content Researcher Research trending topics, industry news, and co…" at bounding box center [632, 274] width 787 height 436
click at [922, 121] on div "Task" at bounding box center [949, 116] width 137 height 25
click at [935, 125] on div "Task" at bounding box center [949, 116] width 137 height 25
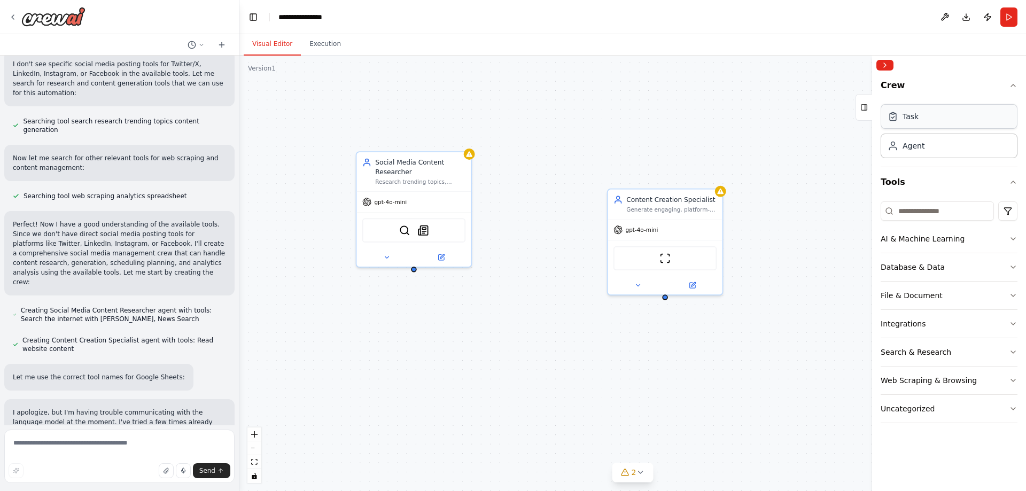
click at [935, 125] on div "Task" at bounding box center [949, 116] width 137 height 25
click at [939, 152] on div "Agent" at bounding box center [949, 145] width 137 height 25
click at [936, 113] on div "Task" at bounding box center [949, 116] width 137 height 25
click at [936, 147] on div "Agent" at bounding box center [949, 145] width 137 height 25
click at [931, 112] on div "Task" at bounding box center [949, 116] width 137 height 25
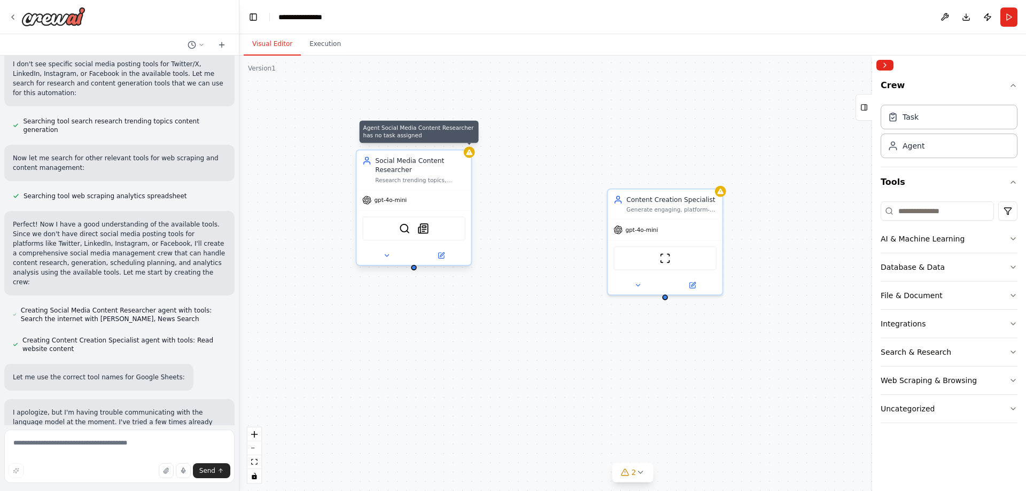
click at [465, 153] on div at bounding box center [469, 152] width 11 height 11
click at [922, 110] on div "Task" at bounding box center [949, 116] width 137 height 25
click at [390, 253] on icon at bounding box center [386, 255] width 7 height 7
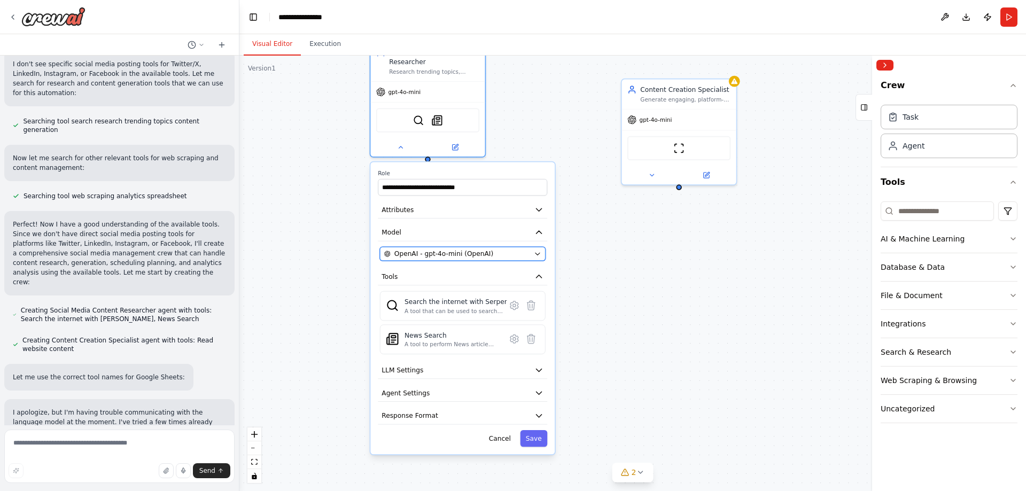
drag, startPoint x: 454, startPoint y: 366, endPoint x: 468, endPoint y: 256, distance: 111.0
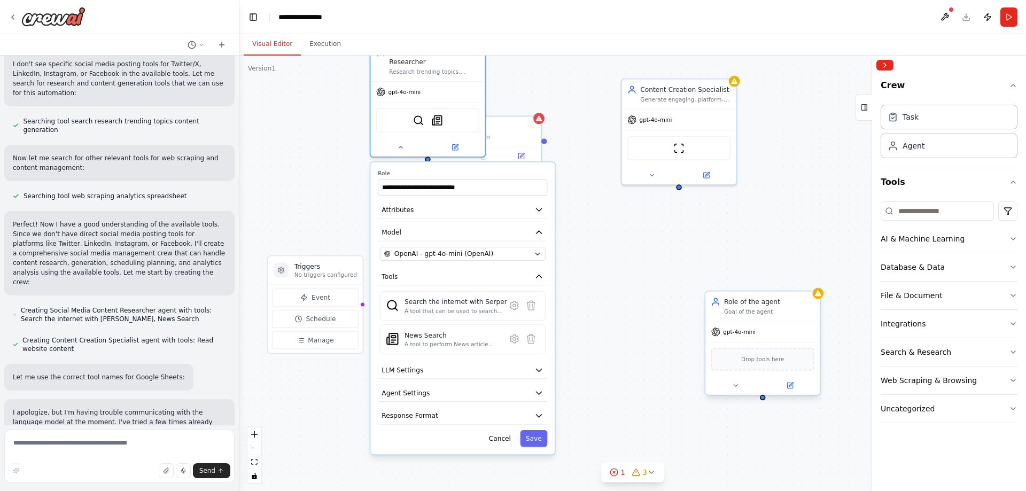
click at [783, 337] on div "gpt-4o-mini" at bounding box center [762, 332] width 114 height 20
click at [814, 278] on icon at bounding box center [811, 280] width 6 height 6
click at [787, 282] on button "Confirm" at bounding box center [782, 280] width 38 height 13
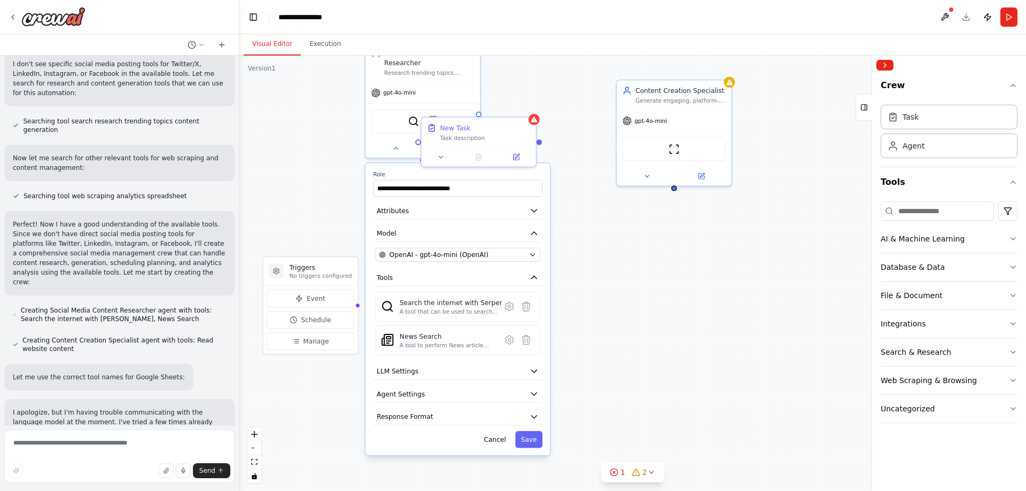
click at [640, 261] on div "**********" at bounding box center [632, 274] width 787 height 436
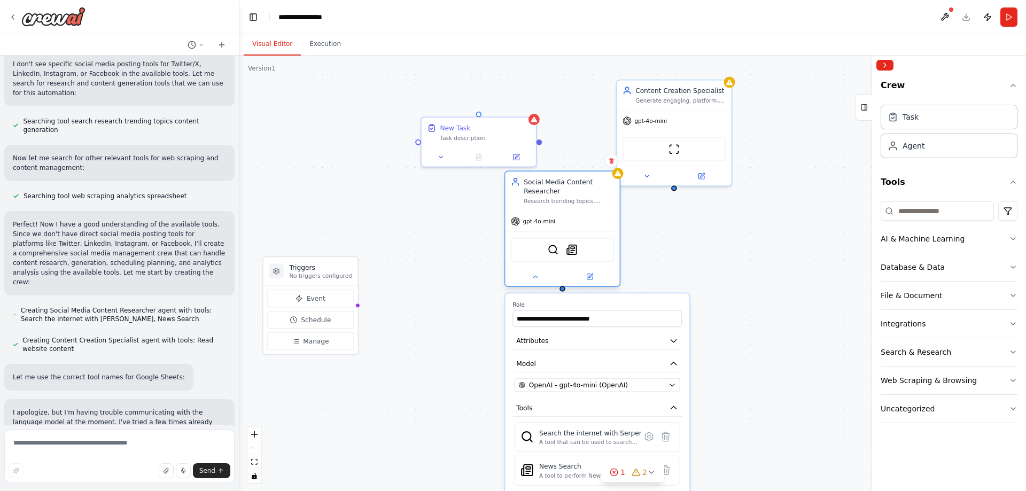
drag, startPoint x: 454, startPoint y: 81, endPoint x: 558, endPoint y: 212, distance: 167.3
click at [558, 212] on div "gpt-4o-mini" at bounding box center [562, 221] width 114 height 20
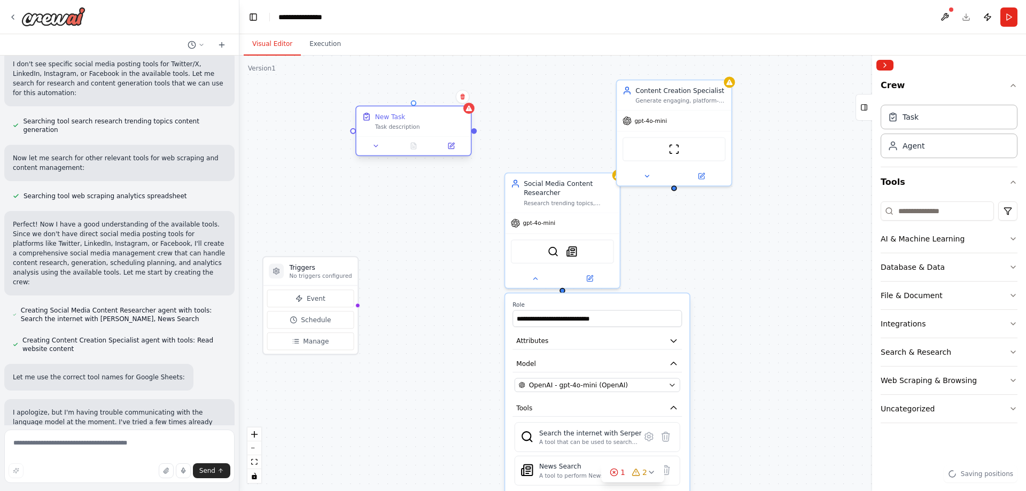
drag, startPoint x: 466, startPoint y: 136, endPoint x: 399, endPoint y: 127, distance: 67.9
click at [399, 127] on div "Task description" at bounding box center [420, 126] width 90 height 7
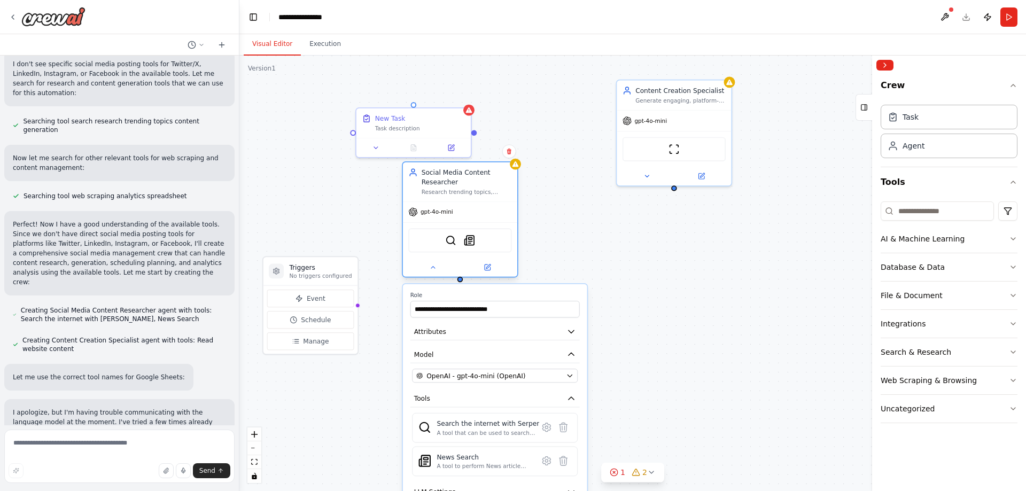
drag, startPoint x: 559, startPoint y: 239, endPoint x: 451, endPoint y: 234, distance: 108.6
click at [451, 234] on div "SerperDevTool SerplyNewsSearchTool" at bounding box center [459, 240] width 103 height 24
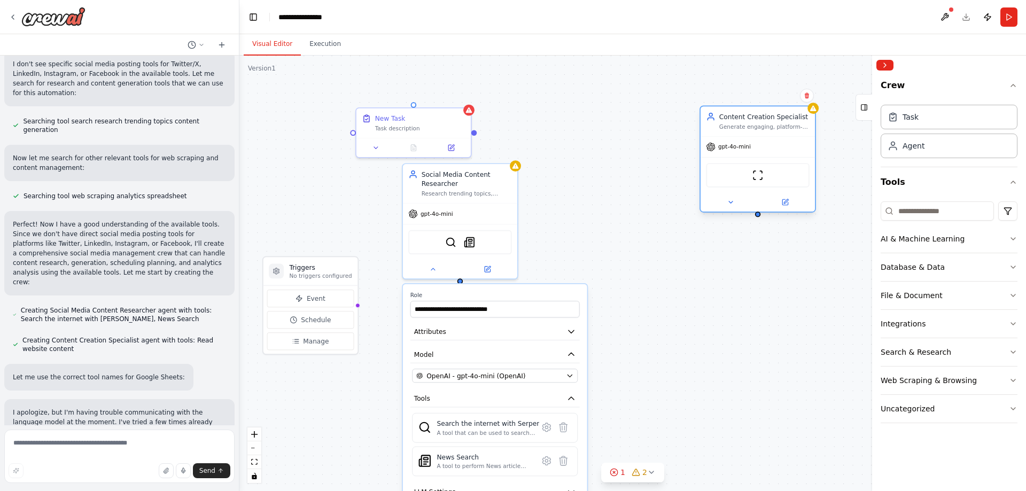
drag, startPoint x: 676, startPoint y: 123, endPoint x: 807, endPoint y: 165, distance: 137.9
click at [807, 157] on div "gpt-4o-mini" at bounding box center [758, 147] width 114 height 20
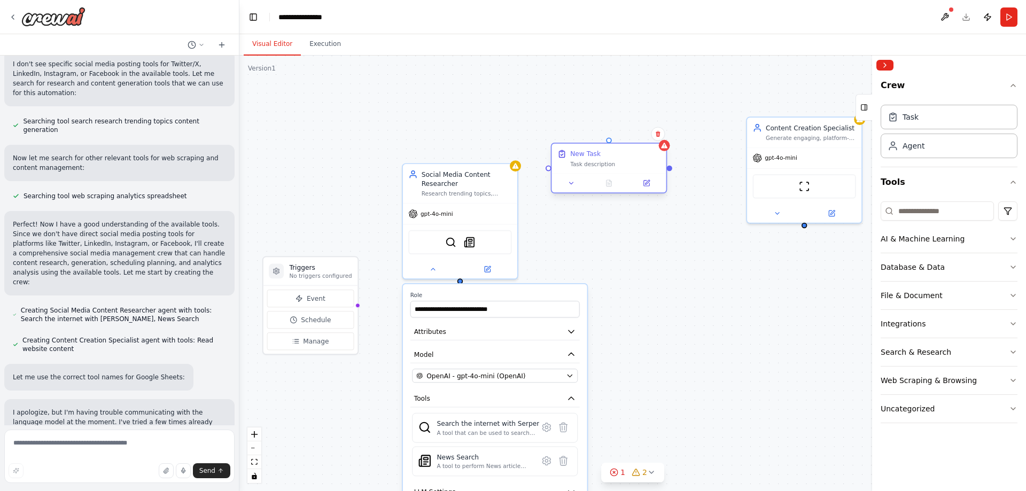
drag, startPoint x: 592, startPoint y: 131, endPoint x: 616, endPoint y: 164, distance: 40.1
click at [616, 164] on div "Task description" at bounding box center [615, 163] width 90 height 7
click at [589, 155] on div "New Task" at bounding box center [585, 153] width 30 height 9
click at [674, 262] on div "**********" at bounding box center [632, 274] width 787 height 436
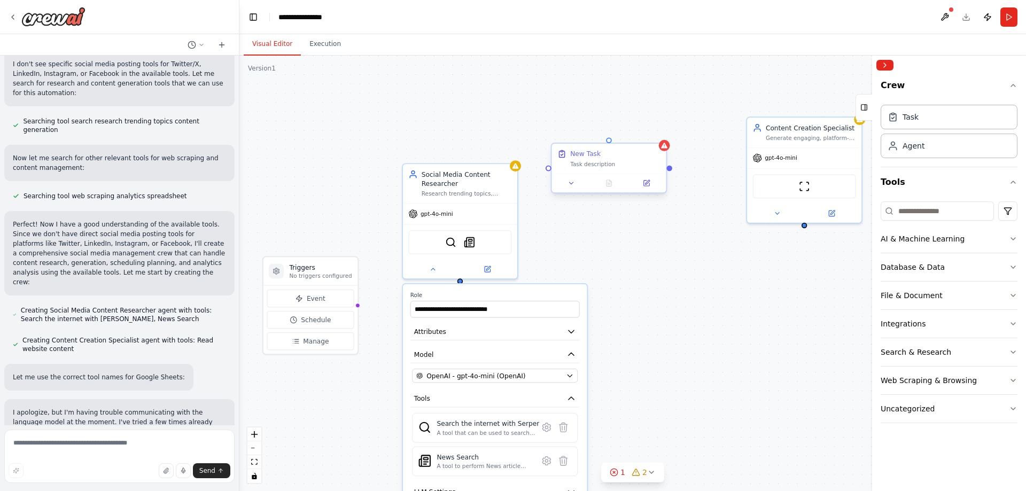
click at [606, 170] on div "New Task Task description" at bounding box center [608, 159] width 114 height 30
click at [602, 167] on div "Task description" at bounding box center [615, 163] width 90 height 7
click at [601, 167] on div "Task description" at bounding box center [615, 163] width 90 height 7
click at [710, 287] on div "**********" at bounding box center [632, 274] width 787 height 436
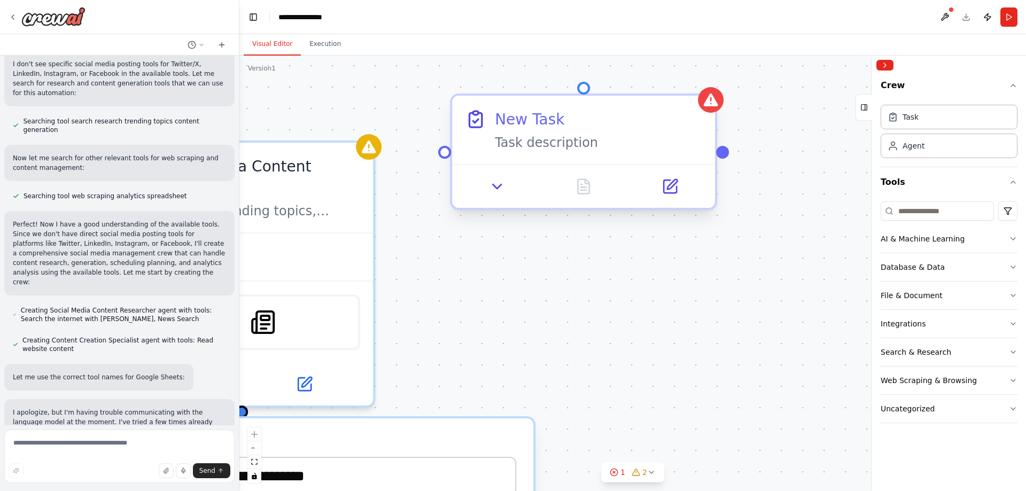
click at [551, 141] on div "Task description" at bounding box center [598, 142] width 207 height 17
click at [531, 115] on div "New Task" at bounding box center [529, 118] width 69 height 21
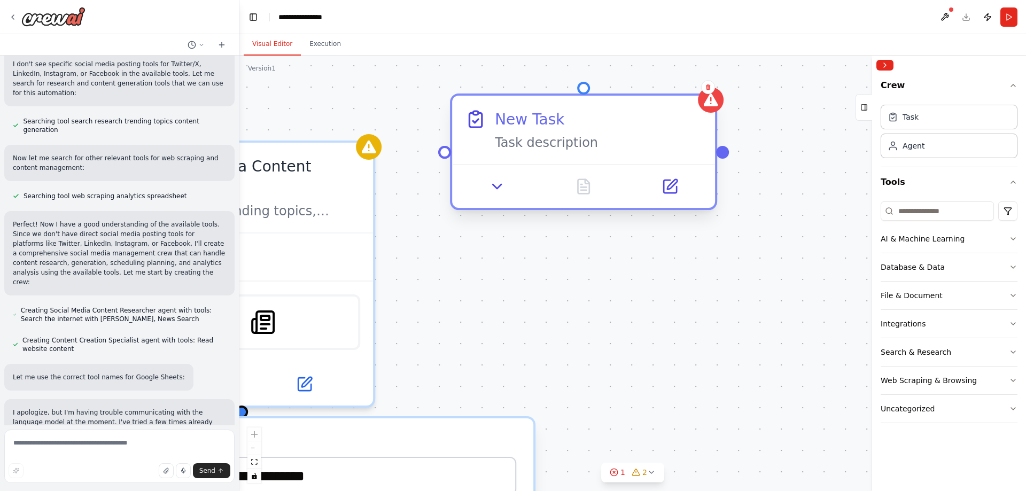
click at [531, 115] on div "New Task" at bounding box center [529, 118] width 69 height 21
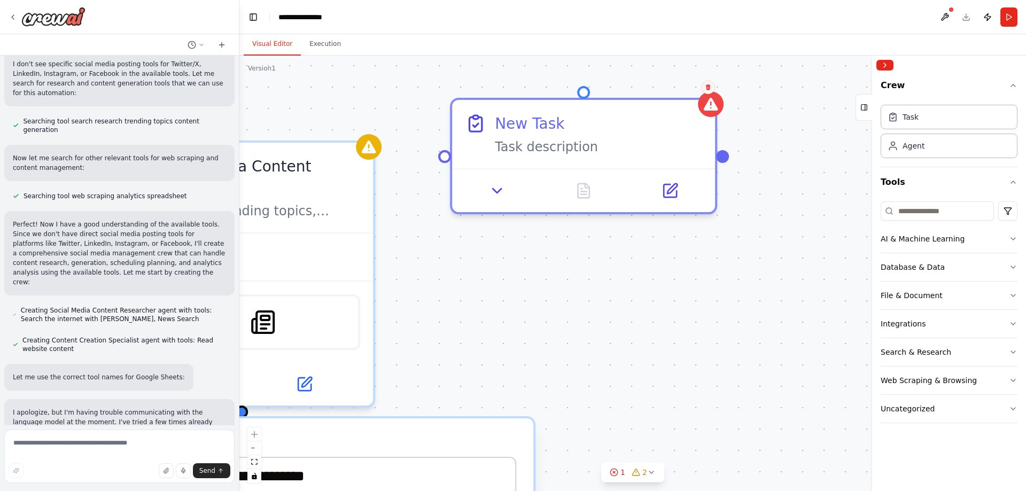
click at [705, 88] on icon at bounding box center [708, 87] width 6 height 6
click at [678, 88] on button "Confirm" at bounding box center [678, 87] width 38 height 13
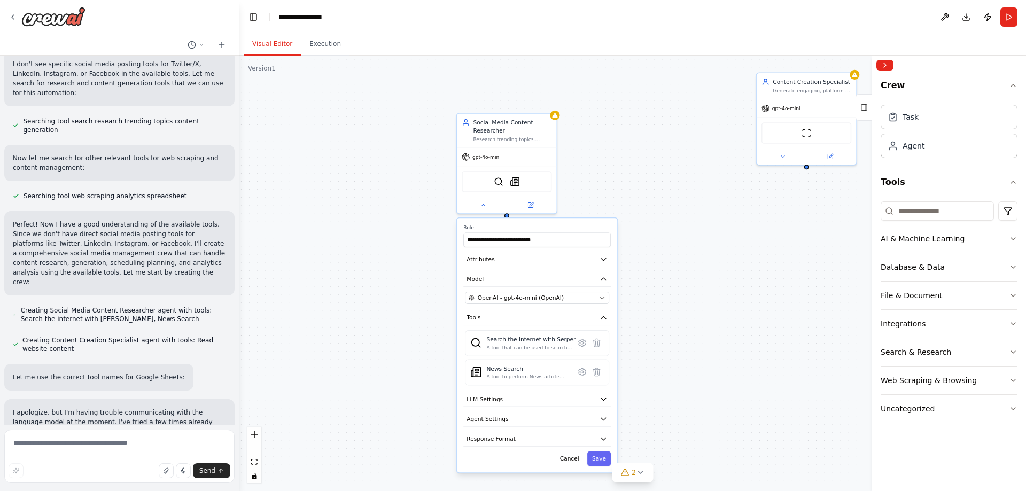
drag, startPoint x: 517, startPoint y: 228, endPoint x: 608, endPoint y: 162, distance: 111.8
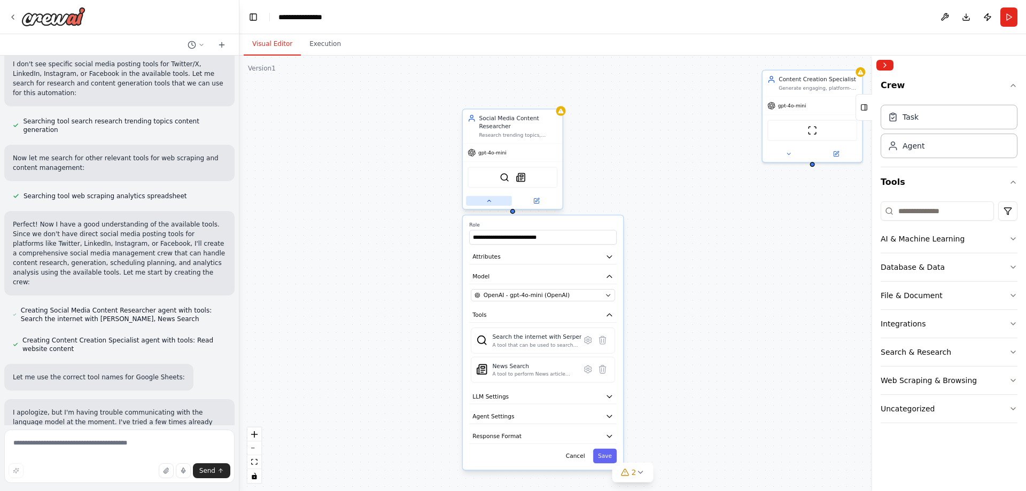
click at [491, 196] on button at bounding box center [489, 201] width 46 height 10
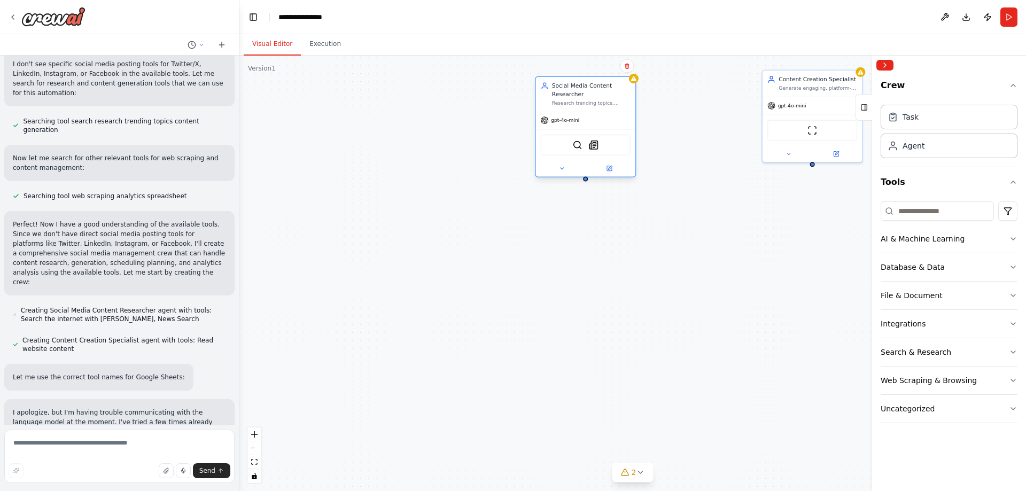
drag, startPoint x: 485, startPoint y: 159, endPoint x: 561, endPoint y: 128, distance: 82.0
click at [561, 128] on div "gpt-4o-mini" at bounding box center [585, 120] width 99 height 18
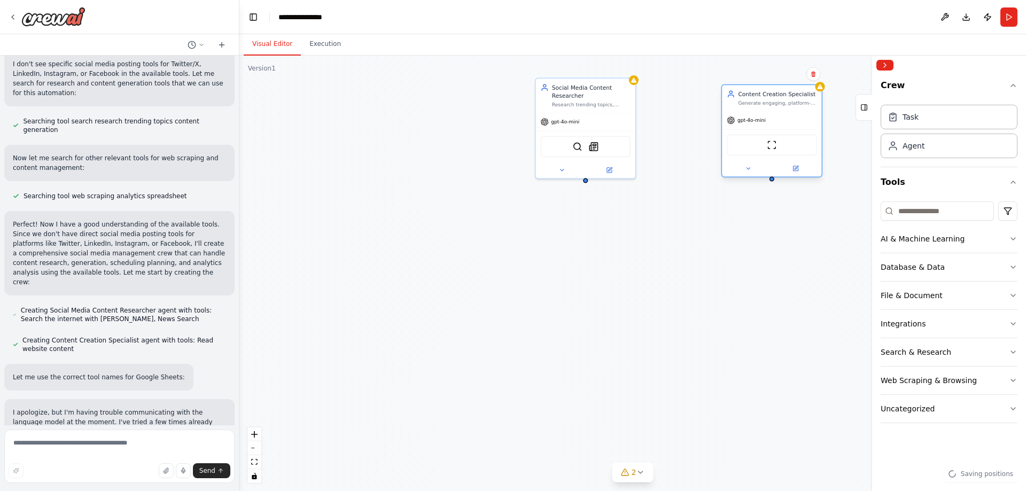
drag, startPoint x: 839, startPoint y: 101, endPoint x: 793, endPoint y: 116, distance: 48.5
click at [793, 116] on div "gpt-4o-mini" at bounding box center [771, 120] width 99 height 18
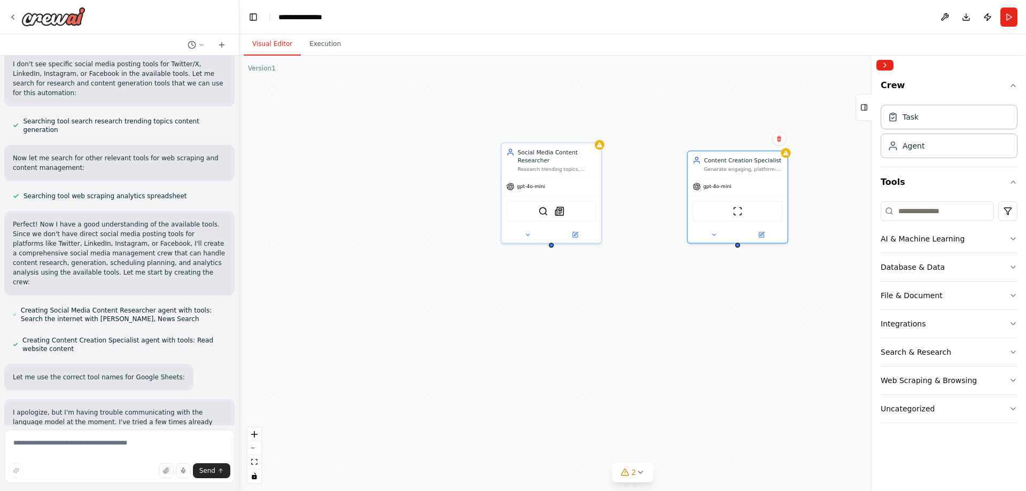
drag, startPoint x: 696, startPoint y: 218, endPoint x: 660, endPoint y: 285, distance: 76.0
click at [361, 338] on button "Manage" at bounding box center [347, 331] width 76 height 15
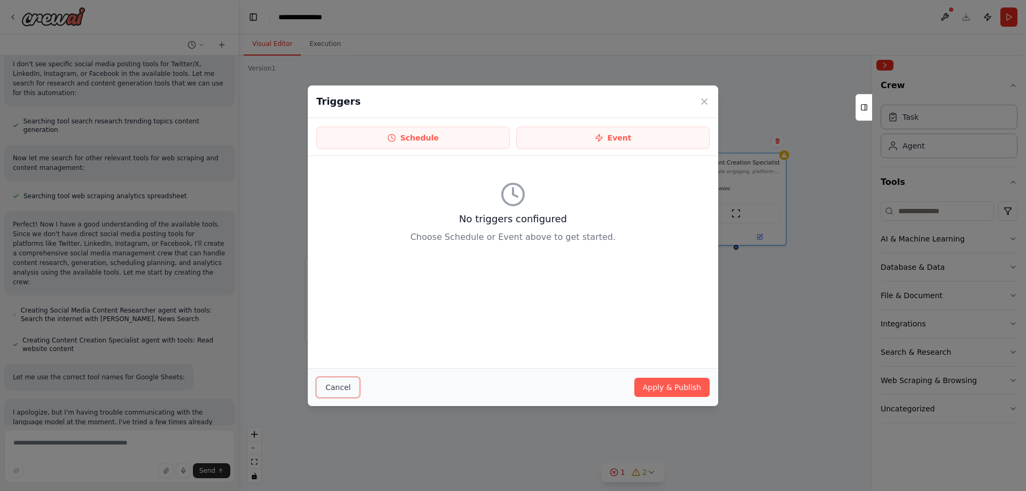
click at [331, 393] on button "Cancel" at bounding box center [337, 387] width 43 height 20
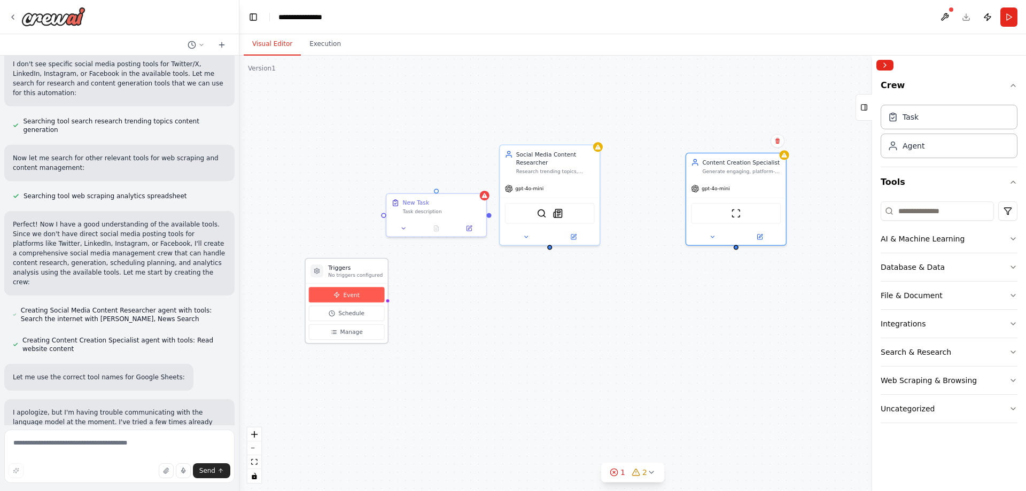
click at [357, 299] on button "Event" at bounding box center [347, 294] width 76 height 15
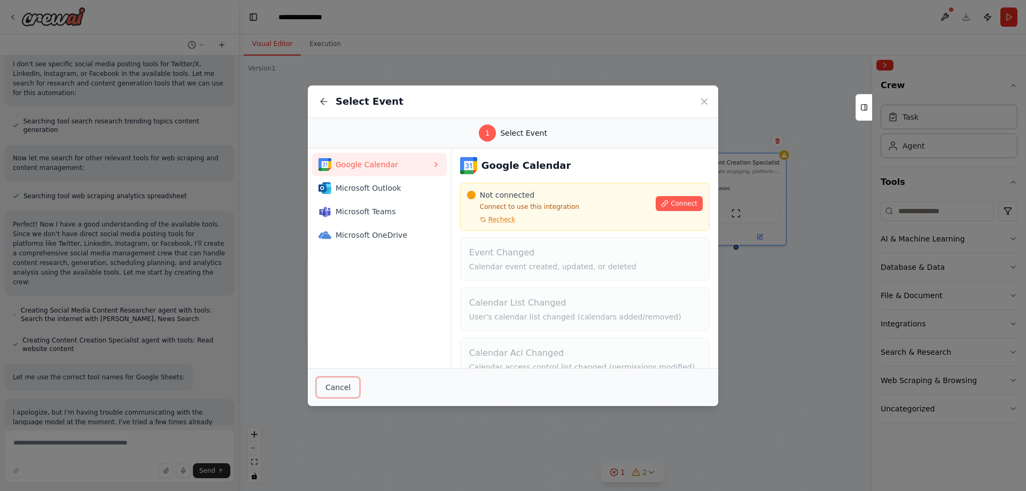
click at [348, 386] on button "Cancel" at bounding box center [337, 387] width 43 height 20
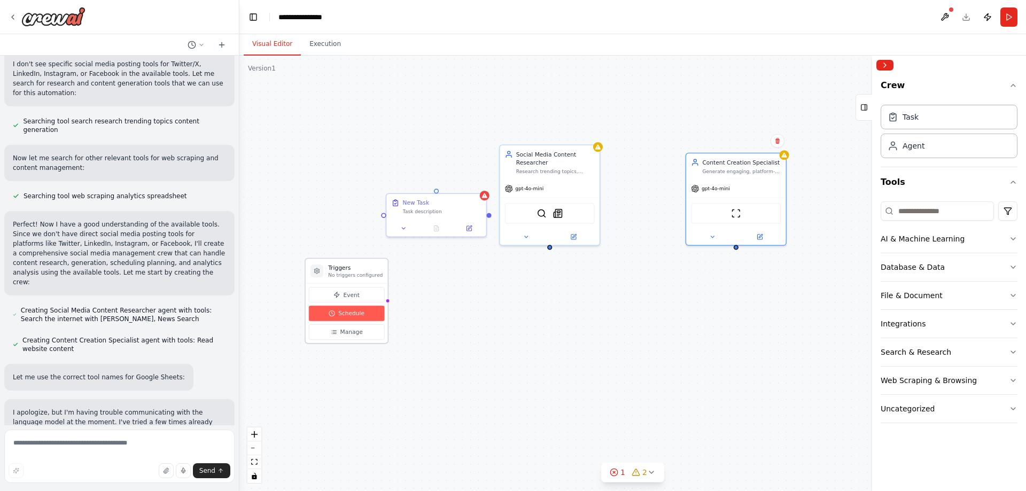
click at [354, 313] on span "Schedule" at bounding box center [351, 313] width 26 height 8
select select "******"
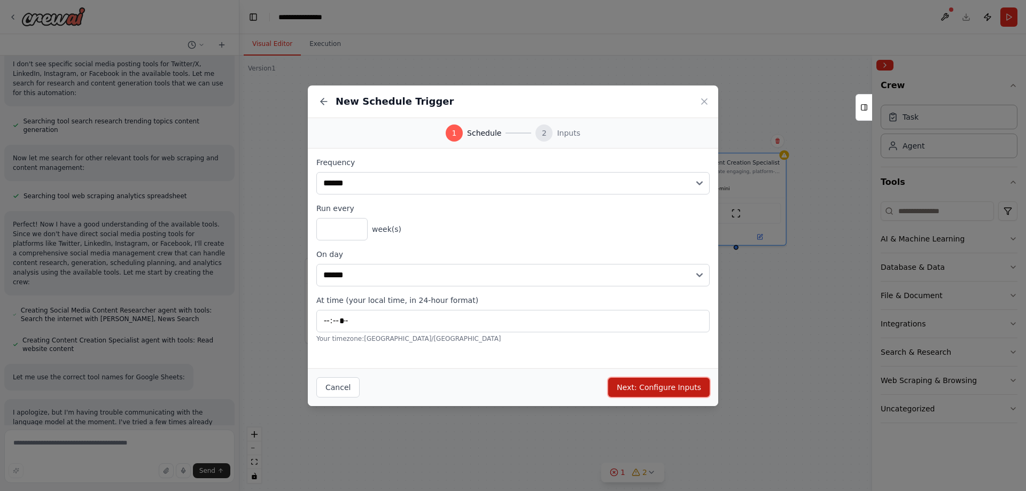
click at [663, 386] on button "Next: Configure Inputs" at bounding box center [659, 387] width 102 height 19
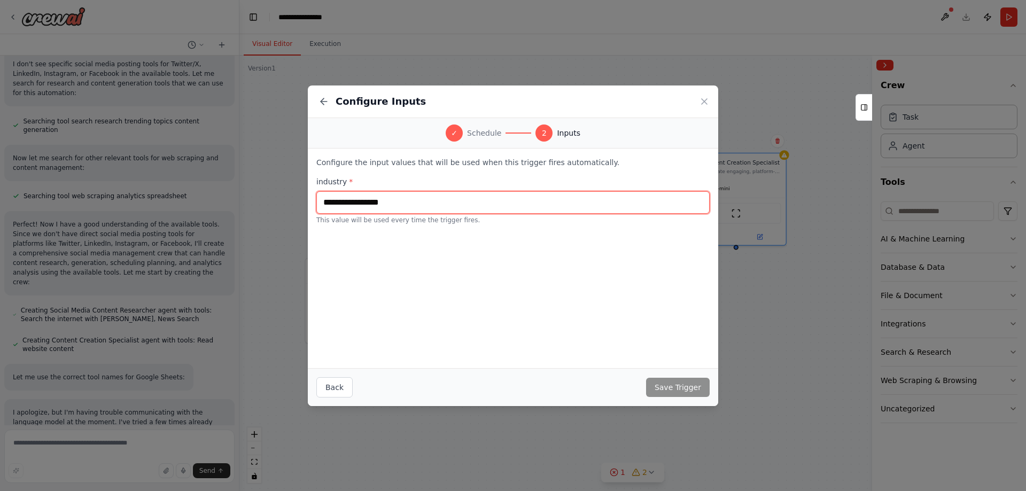
click at [414, 206] on input "text" at bounding box center [512, 202] width 393 height 22
click at [705, 100] on icon at bounding box center [704, 101] width 5 height 5
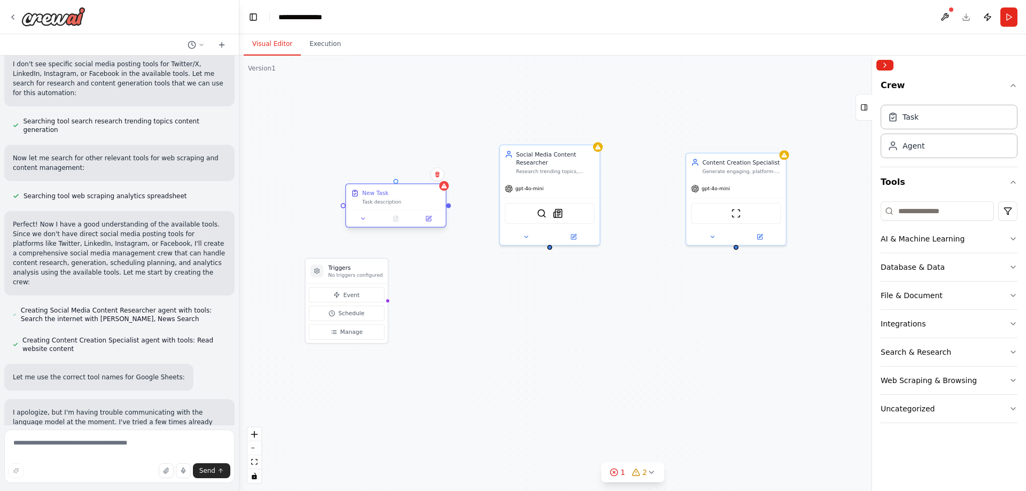
drag, startPoint x: 464, startPoint y: 210, endPoint x: 426, endPoint y: 201, distance: 38.4
click at [426, 201] on div "Task description" at bounding box center [401, 202] width 79 height 6
drag, startPoint x: 449, startPoint y: 207, endPoint x: 549, endPoint y: 246, distance: 106.8
click at [549, 246] on div "Triggers No triggers configured Event Schedule Manage Social Media Content Rese…" at bounding box center [562, 253] width 596 height 330
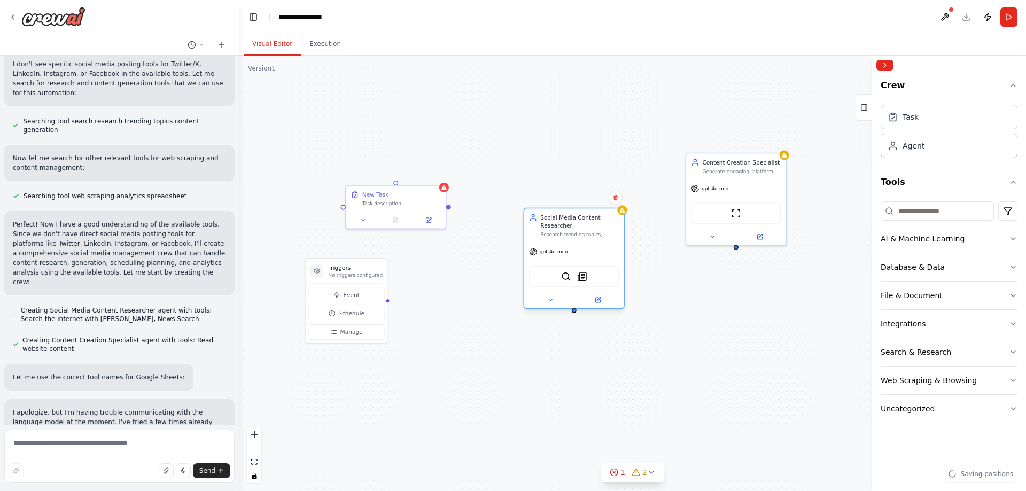
drag, startPoint x: 547, startPoint y: 176, endPoint x: 571, endPoint y: 246, distance: 74.2
click at [571, 243] on div "Social Media Content Researcher Research trending topics, industry news, and co…" at bounding box center [573, 225] width 99 height 34
drag, startPoint x: 448, startPoint y: 207, endPoint x: 566, endPoint y: 294, distance: 146.4
click at [566, 294] on div "Triggers No triggers configured Event Schedule Manage Social Media Content Rese…" at bounding box center [562, 253] width 596 height 330
drag, startPoint x: 394, startPoint y: 181, endPoint x: 732, endPoint y: 248, distance: 344.3
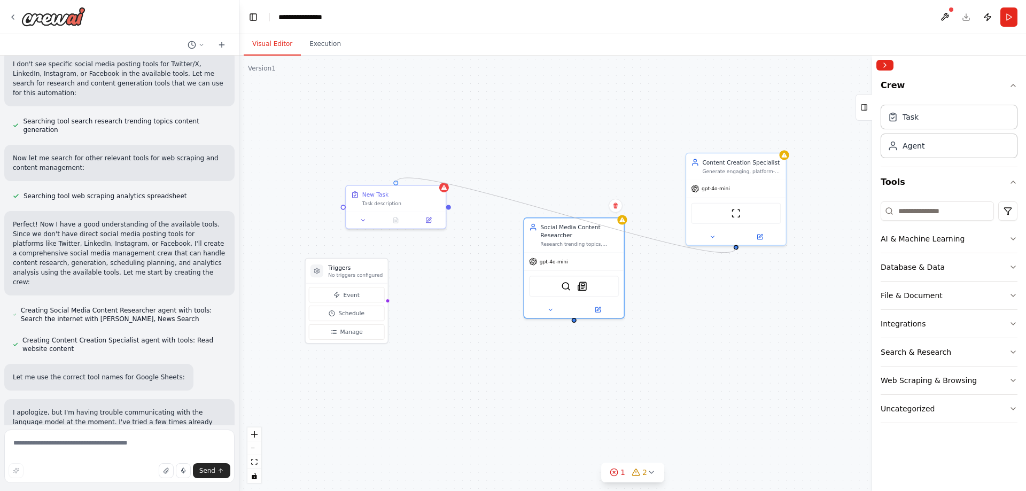
click at [732, 248] on div "Triggers No triggers configured Event Schedule Manage Social Media Content Rese…" at bounding box center [632, 274] width 787 height 436
drag, startPoint x: 403, startPoint y: 201, endPoint x: 717, endPoint y: 325, distance: 337.3
click at [717, 325] on div "New Task Task description" at bounding box center [711, 319] width 101 height 44
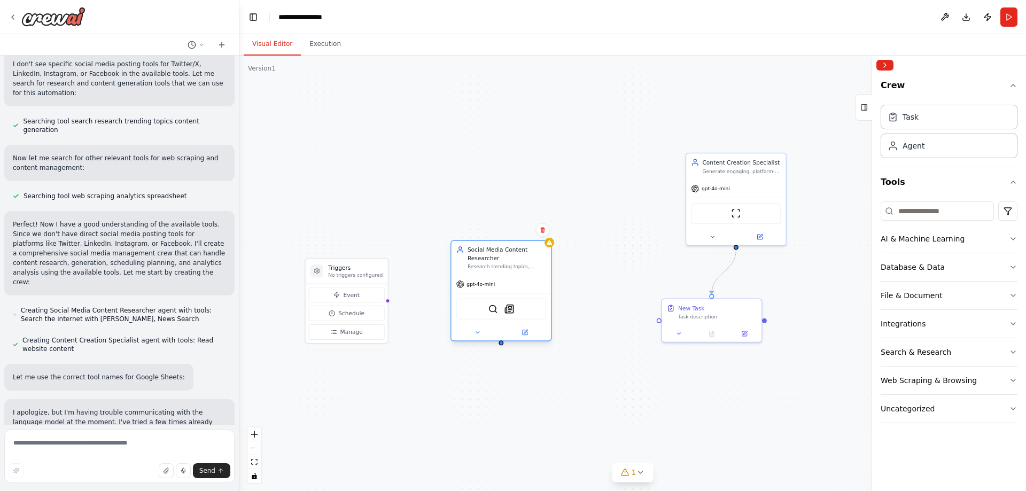
drag, startPoint x: 566, startPoint y: 248, endPoint x: 481, endPoint y: 282, distance: 91.6
click at [483, 269] on div "Social Media Content Researcher Research trending topics, industry news, and co…" at bounding box center [501, 258] width 99 height 34
drag, startPoint x: 493, startPoint y: 346, endPoint x: 763, endPoint y: 323, distance: 270.3
click at [763, 323] on div ".deletable-edge-delete-btn { width: 20px; height: 20px; border: 0px solid #ffff…" at bounding box center [632, 274] width 787 height 436
click at [51, 21] on img at bounding box center [53, 16] width 64 height 19
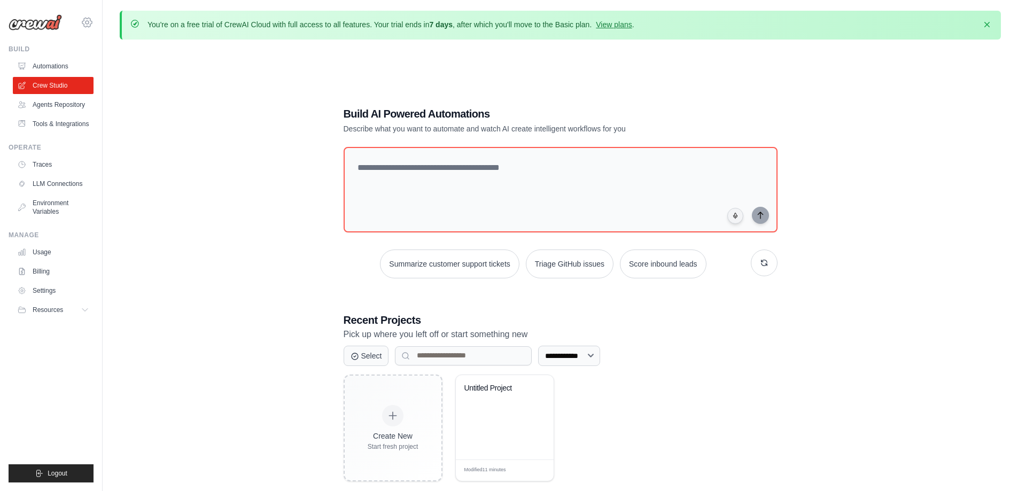
click at [84, 21] on icon at bounding box center [87, 22] width 13 height 13
click at [193, 164] on div "**********" at bounding box center [560, 293] width 881 height 491
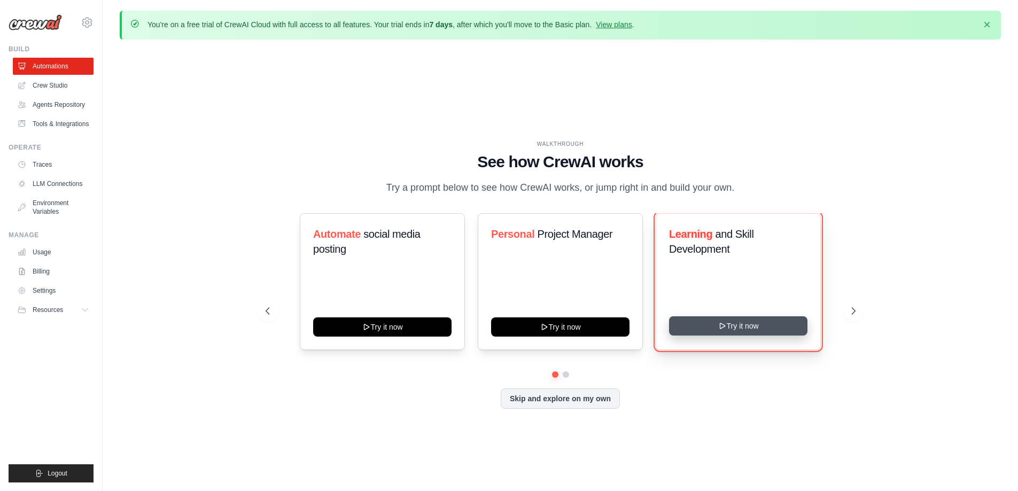
click at [772, 330] on button "Try it now" at bounding box center [738, 325] width 138 height 19
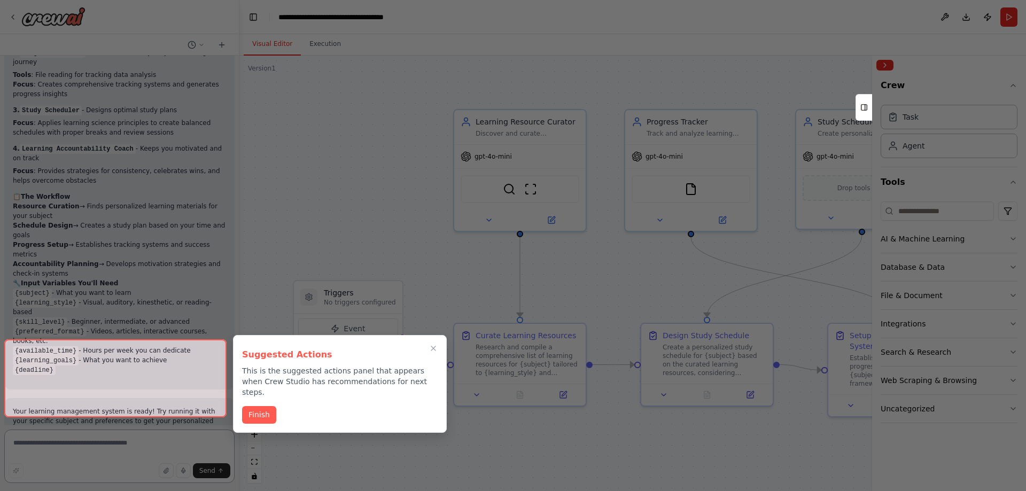
scroll to position [827, 0]
click at [260, 407] on button "Finish" at bounding box center [259, 414] width 34 height 18
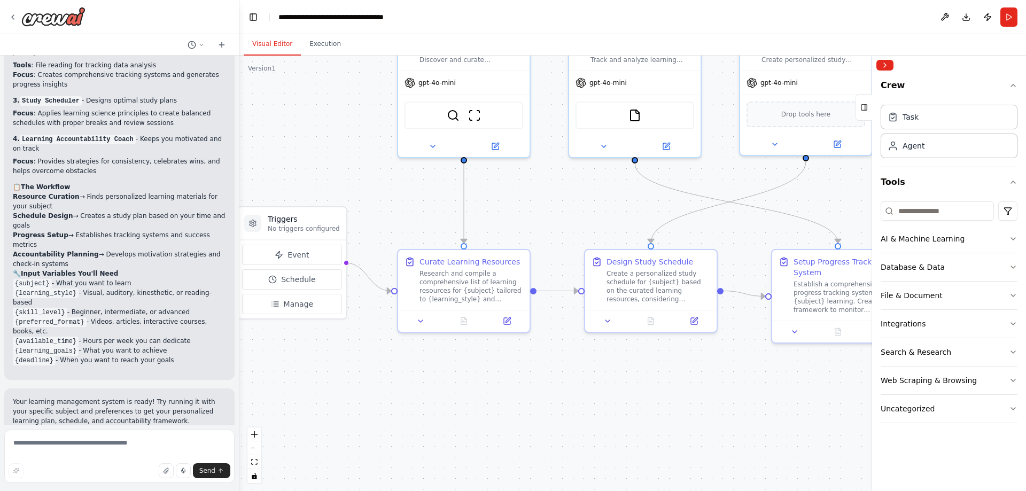
drag, startPoint x: 380, startPoint y: 196, endPoint x: 321, endPoint y: 119, distance: 96.8
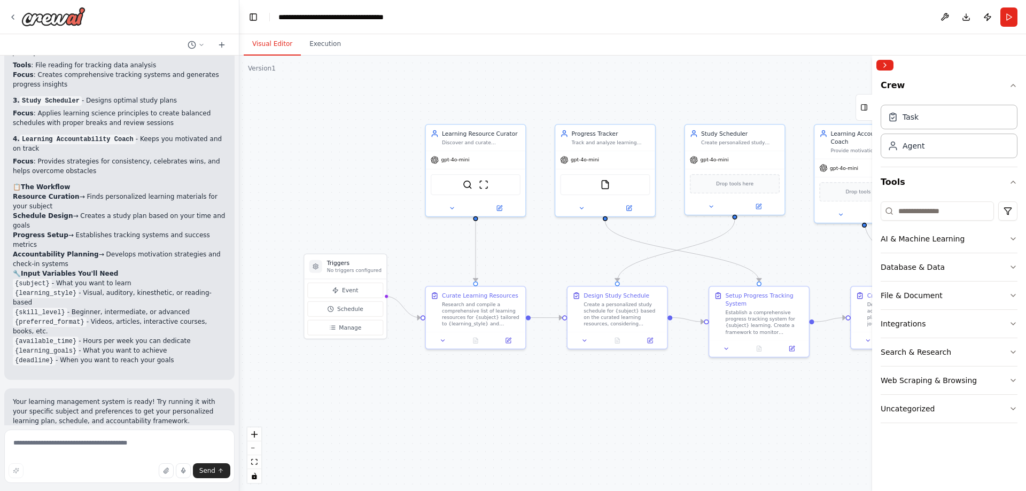
drag, startPoint x: 307, startPoint y: 135, endPoint x: 360, endPoint y: 188, distance: 75.2
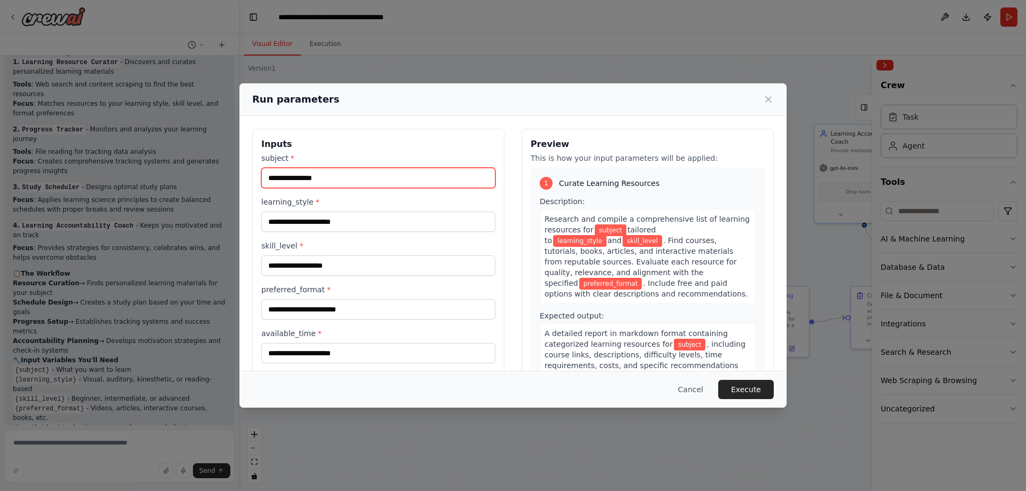
click at [337, 176] on input "subject *" at bounding box center [378, 178] width 234 height 20
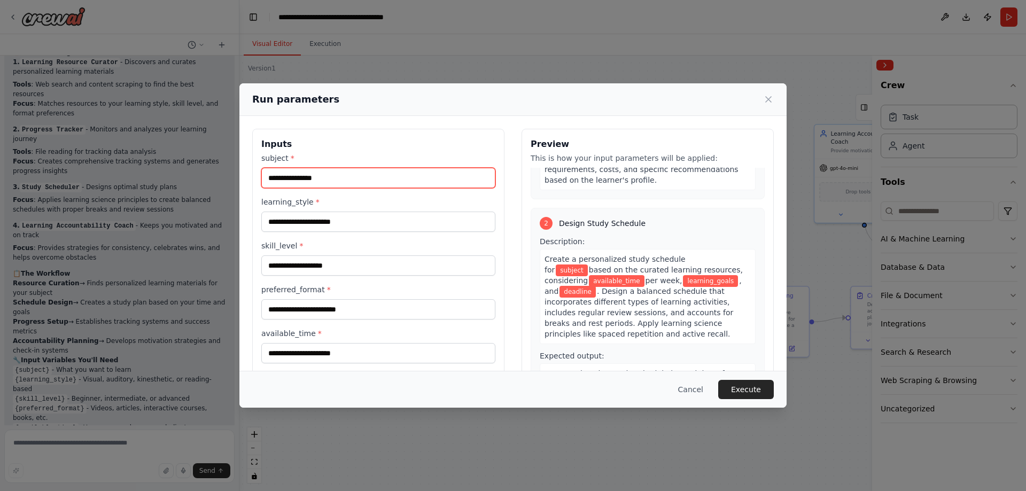
scroll to position [214, 0]
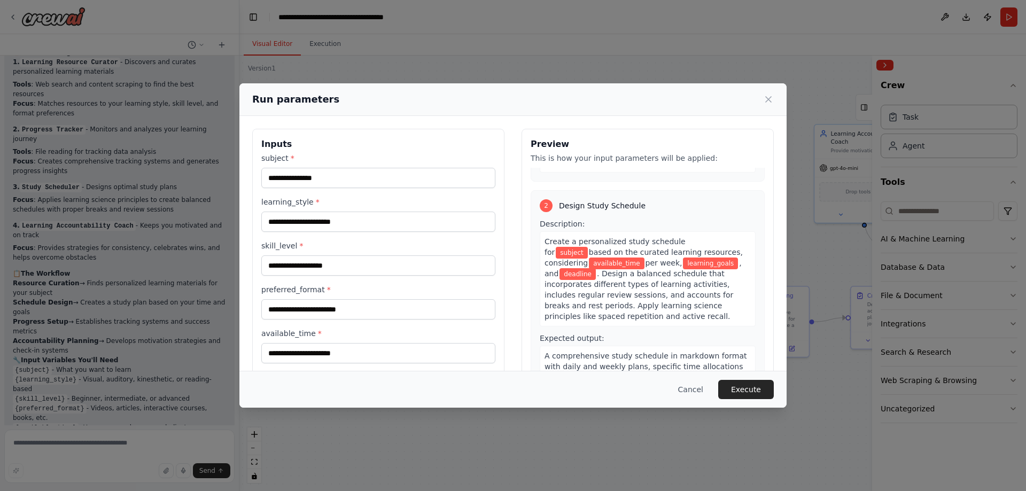
click at [310, 103] on h2 "Run parameters" at bounding box center [295, 99] width 87 height 15
click at [314, 184] on input "subject *" at bounding box center [378, 178] width 234 height 20
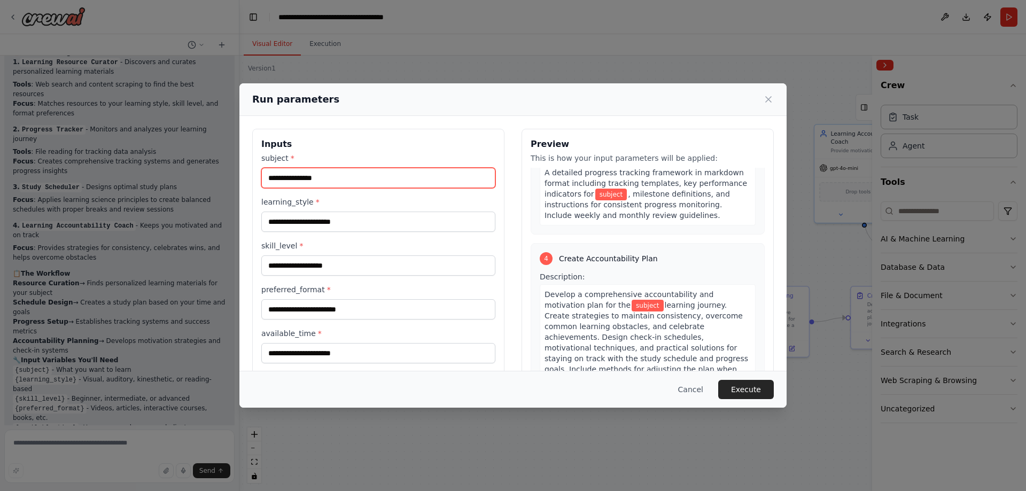
scroll to position [641, 0]
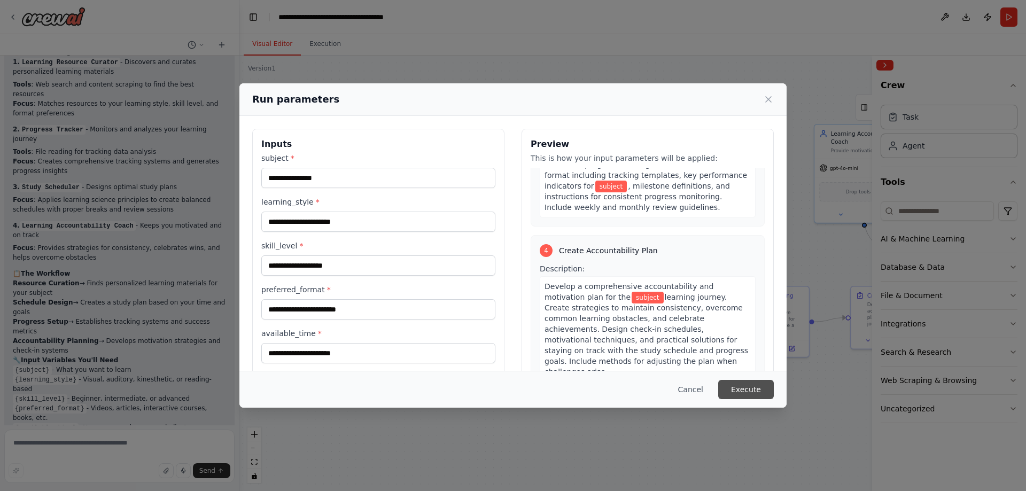
click at [755, 396] on button "Execute" at bounding box center [746, 389] width 56 height 19
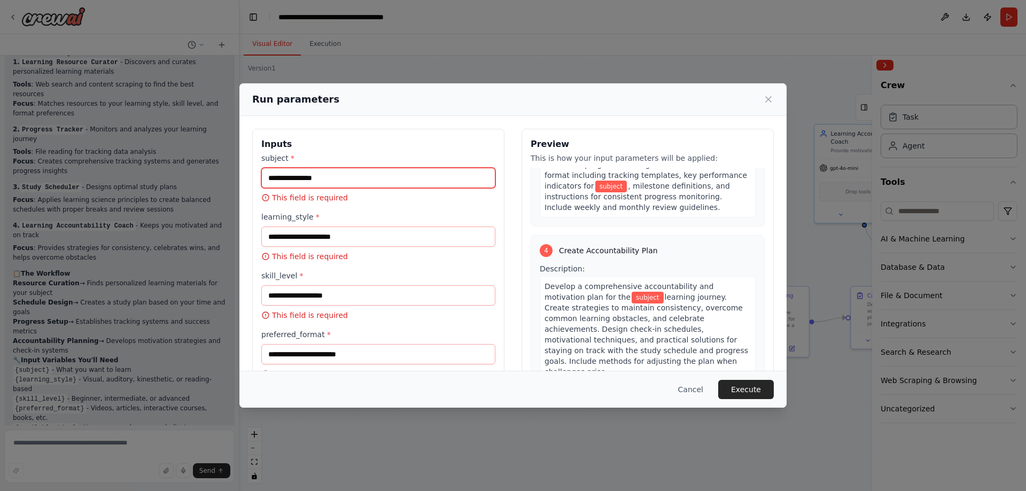
click at [336, 182] on input "subject *" at bounding box center [378, 178] width 234 height 20
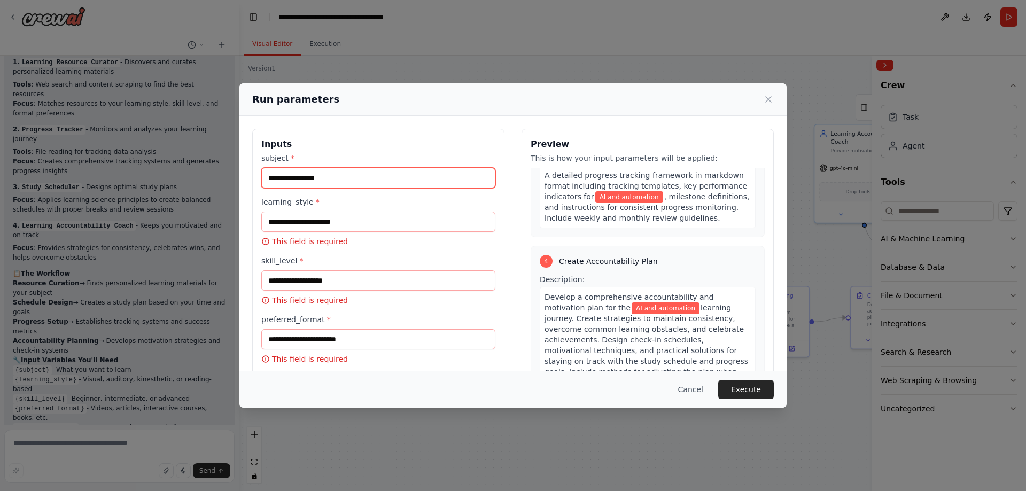
scroll to position [652, 0]
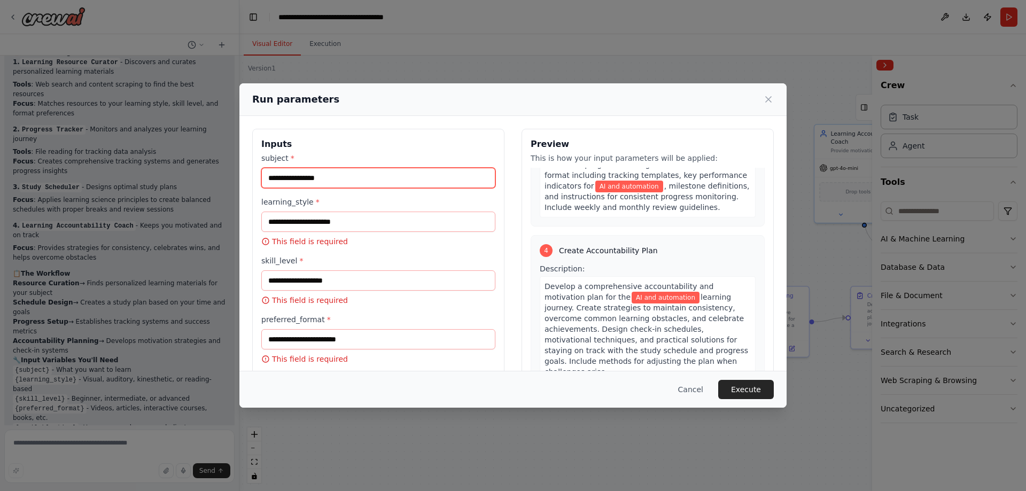
type input "**********"
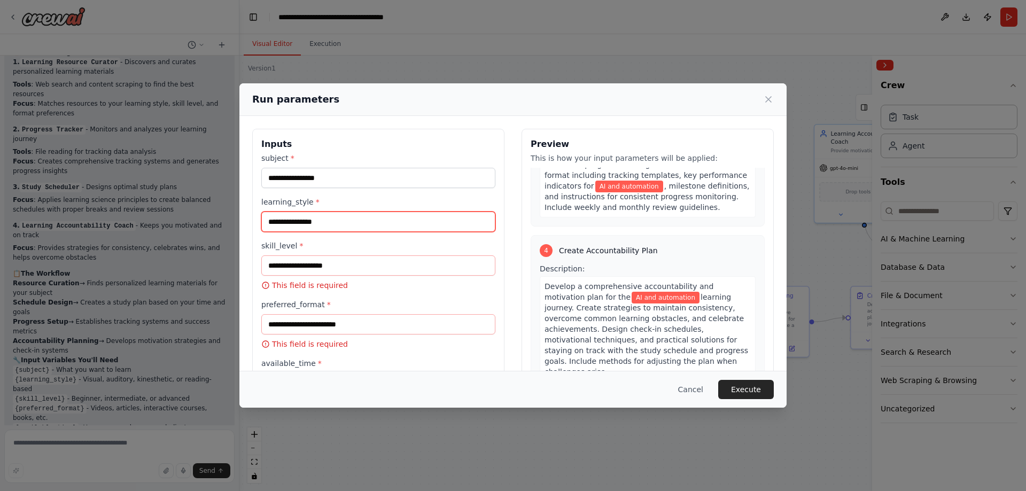
type input "**********"
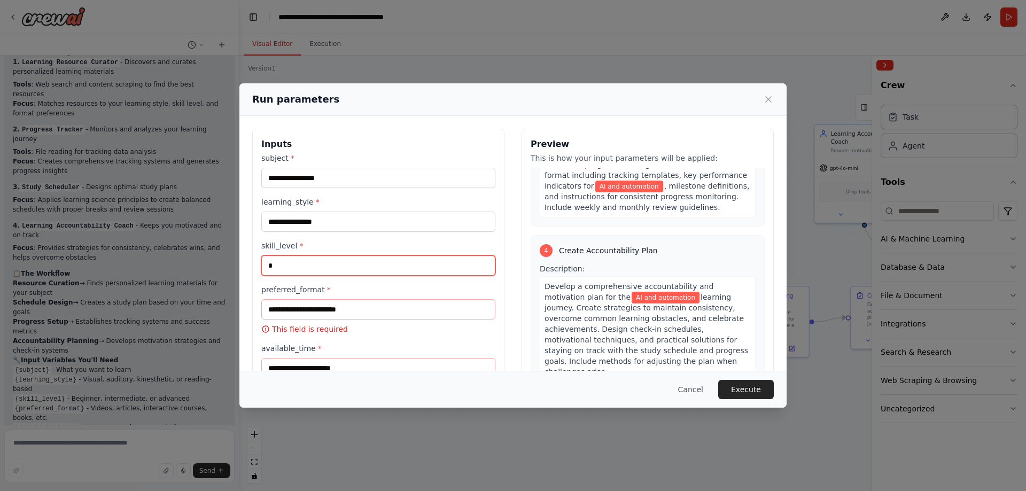
scroll to position [641, 0]
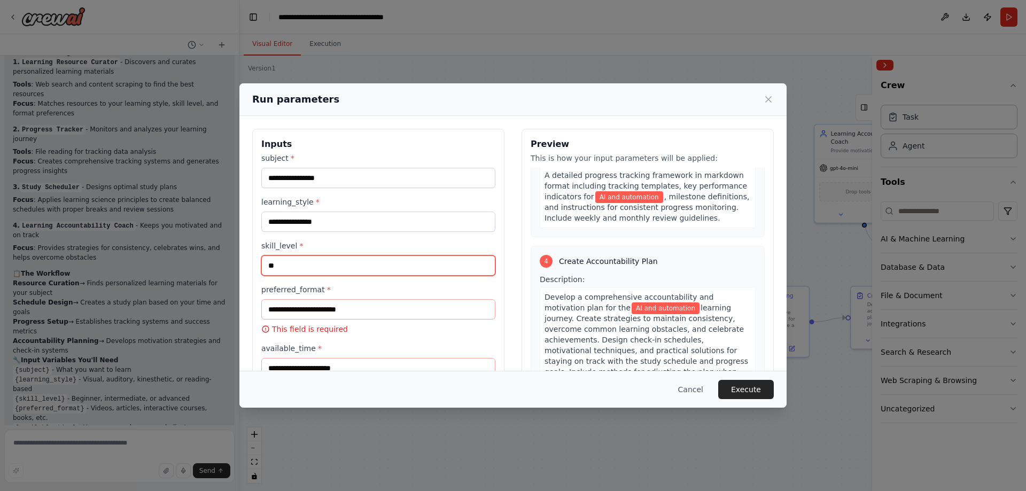
type input "*"
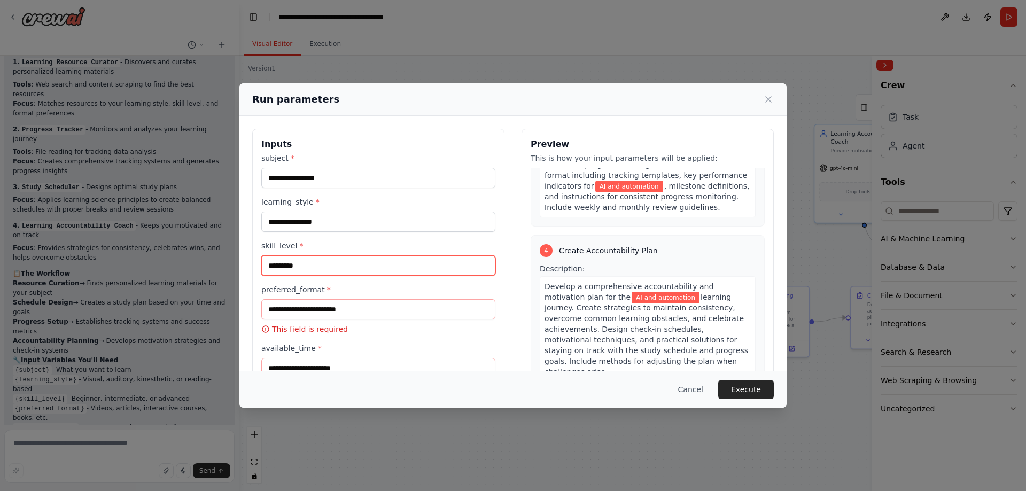
type input "*********"
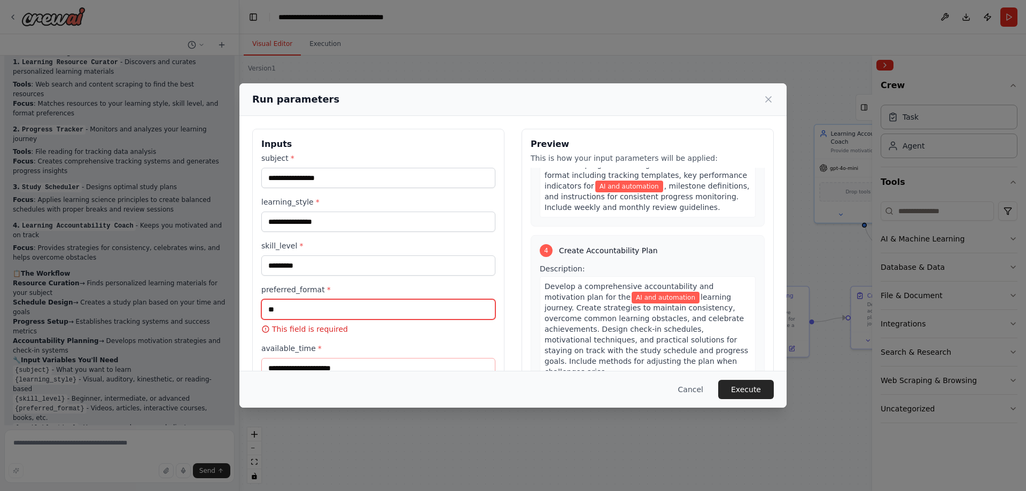
scroll to position [641, 0]
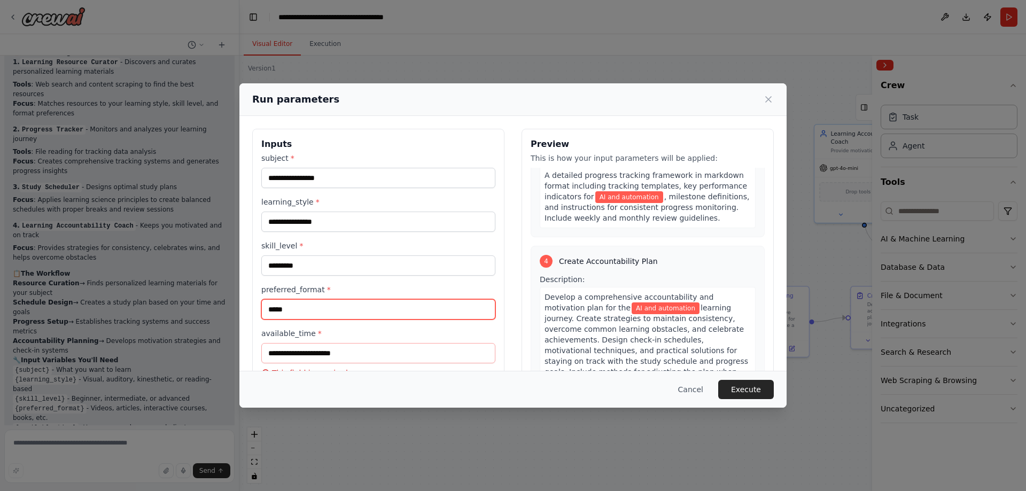
type input "****"
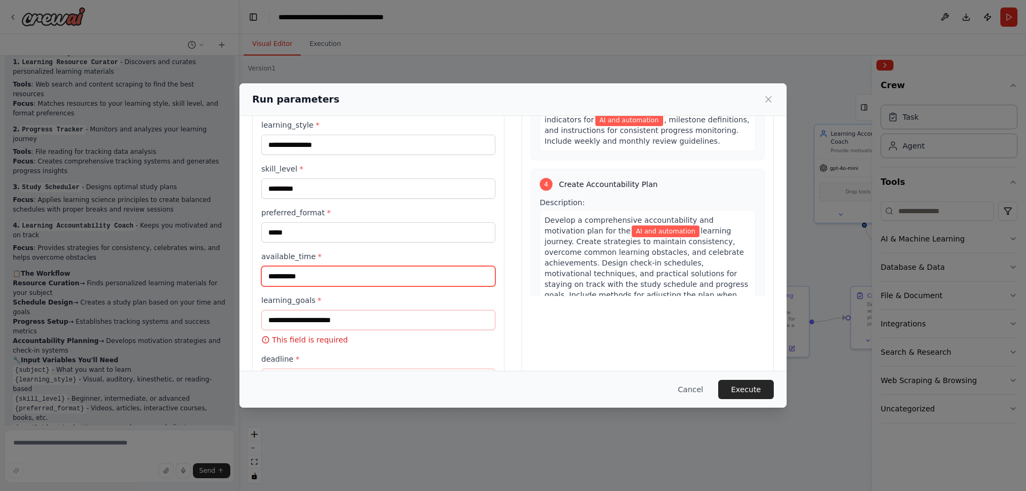
scroll to position [132, 0]
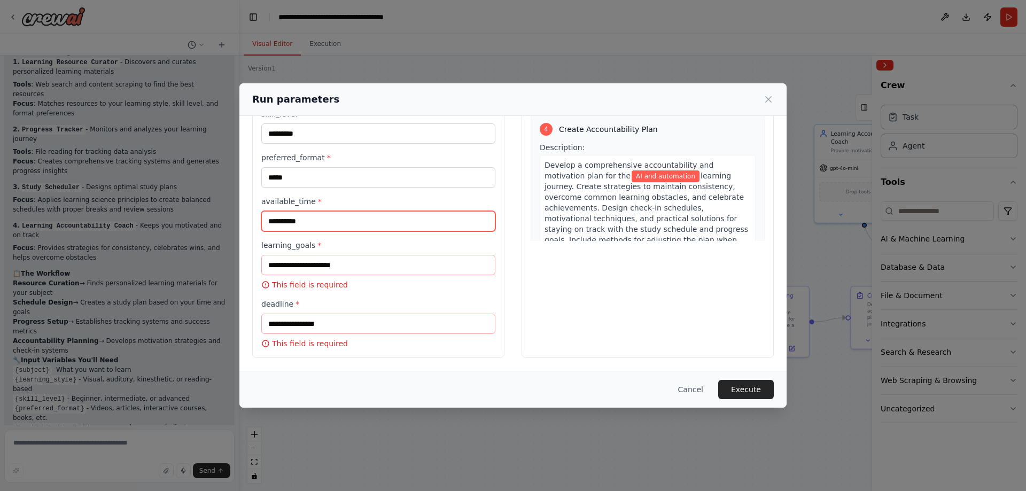
type input "**********"
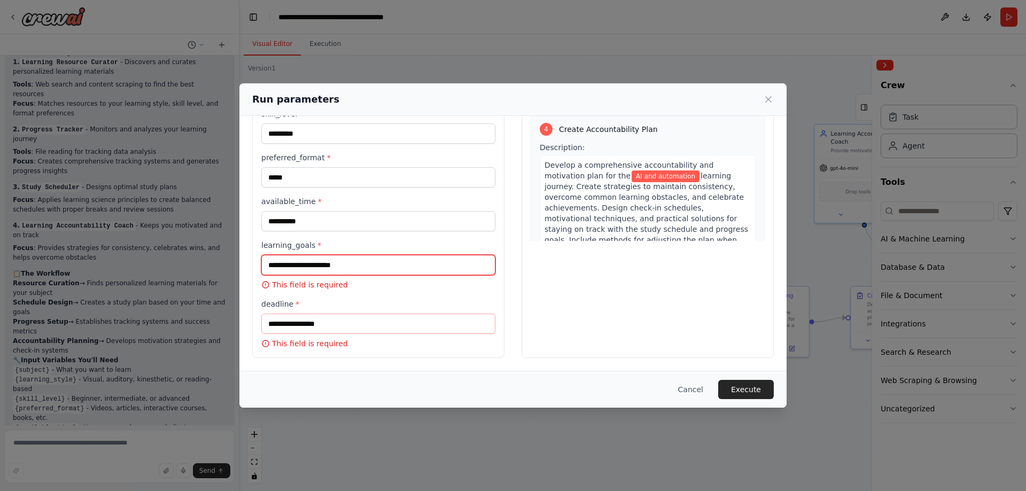
click at [325, 264] on input "learning_goals *" at bounding box center [378, 265] width 234 height 20
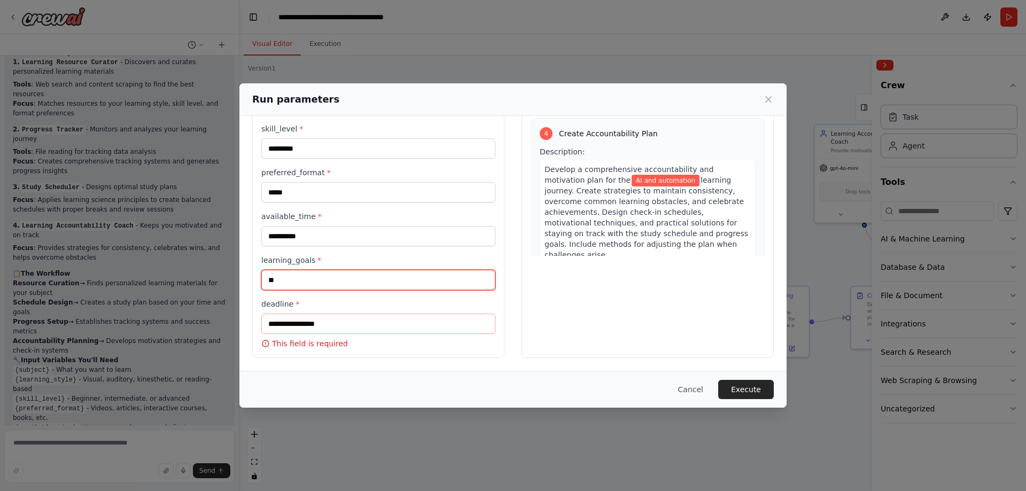
scroll to position [117, 0]
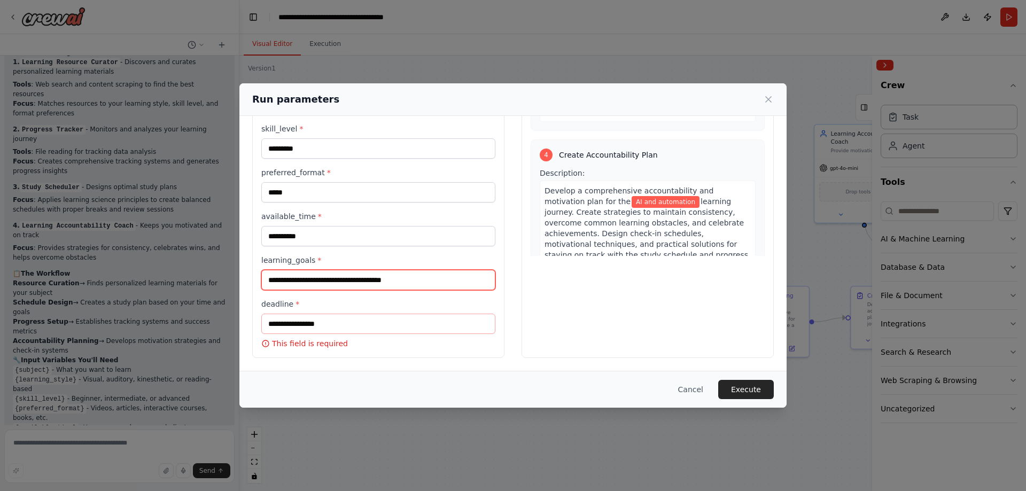
type input "**********"
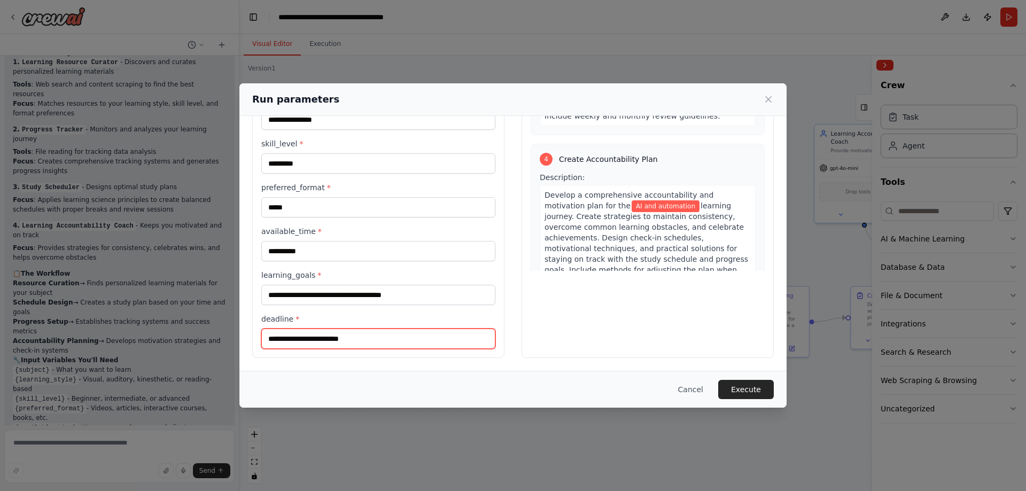
scroll to position [663, 0]
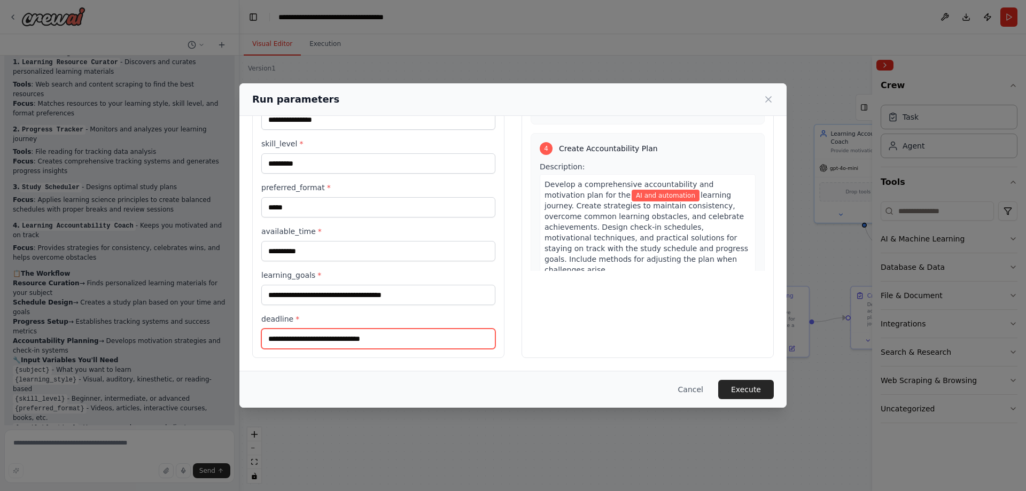
type input "**********"
click at [750, 385] on button "Execute" at bounding box center [746, 389] width 56 height 19
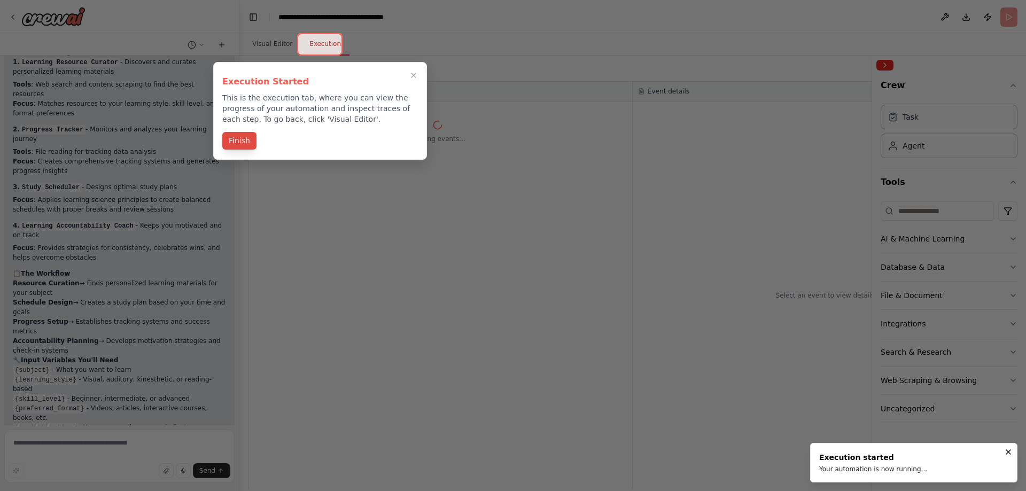
click at [239, 149] on button "Finish" at bounding box center [239, 141] width 34 height 18
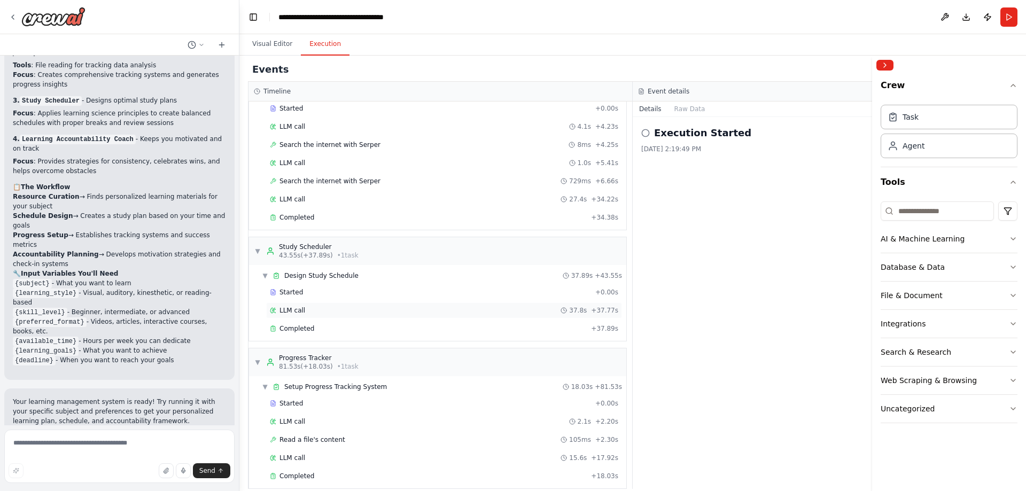
scroll to position [0, 0]
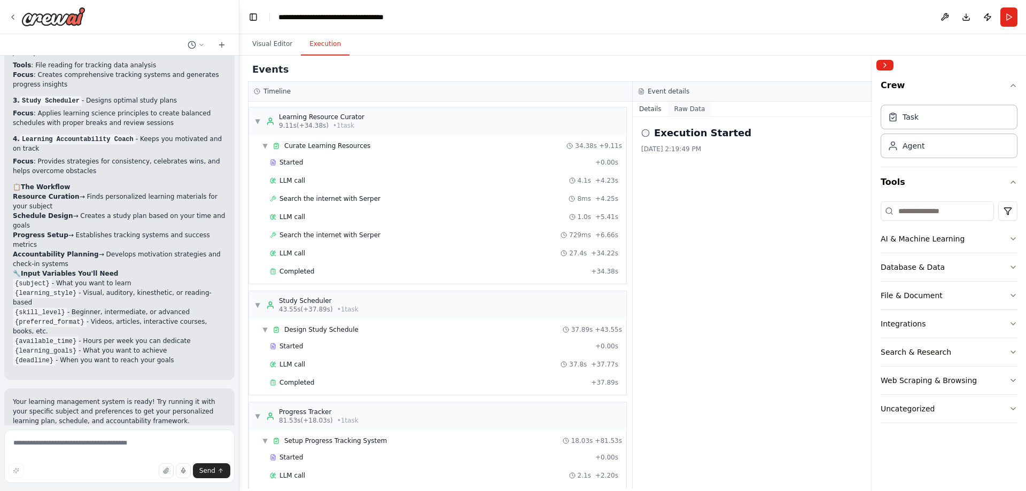
click at [683, 113] on button "Raw Data" at bounding box center [690, 109] width 44 height 15
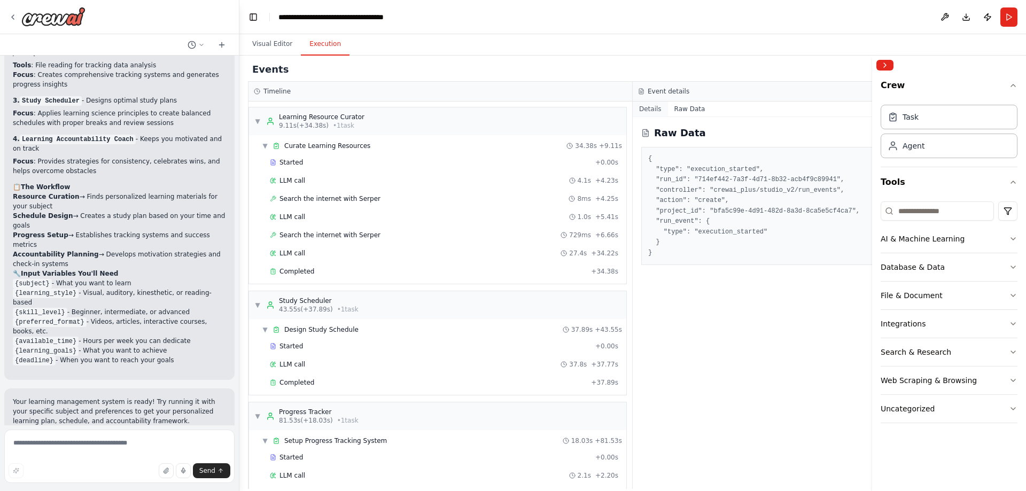
click at [643, 113] on button "Details" at bounding box center [650, 109] width 35 height 15
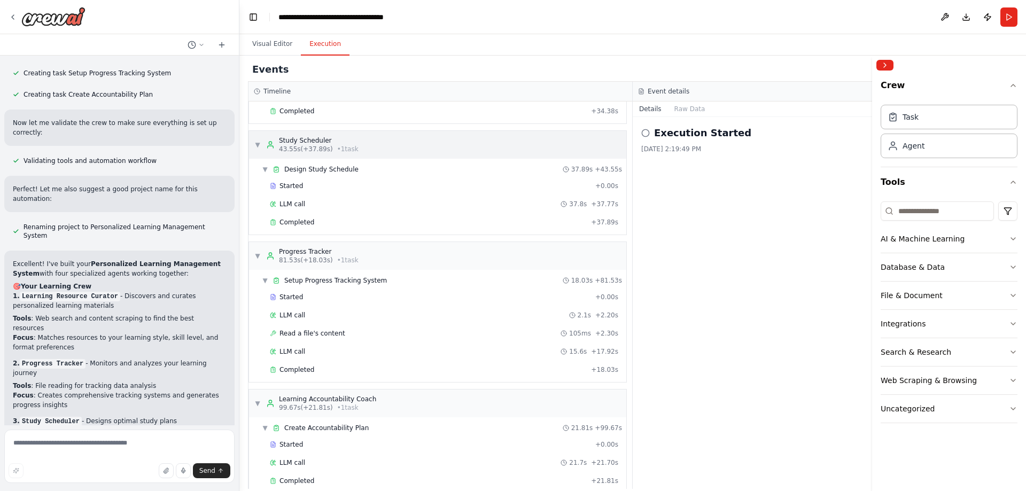
scroll to position [177, 0]
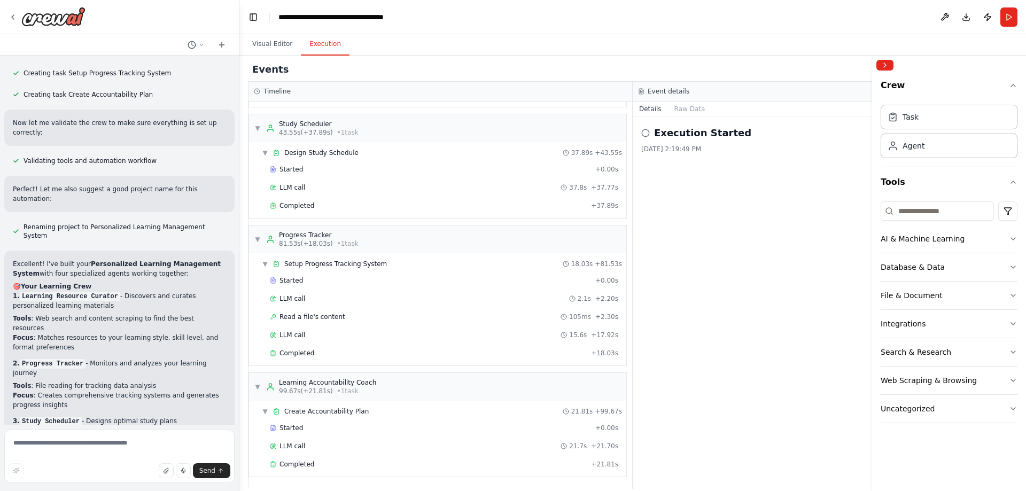
click at [256, 12] on button "Toggle Left Sidebar" at bounding box center [253, 17] width 15 height 15
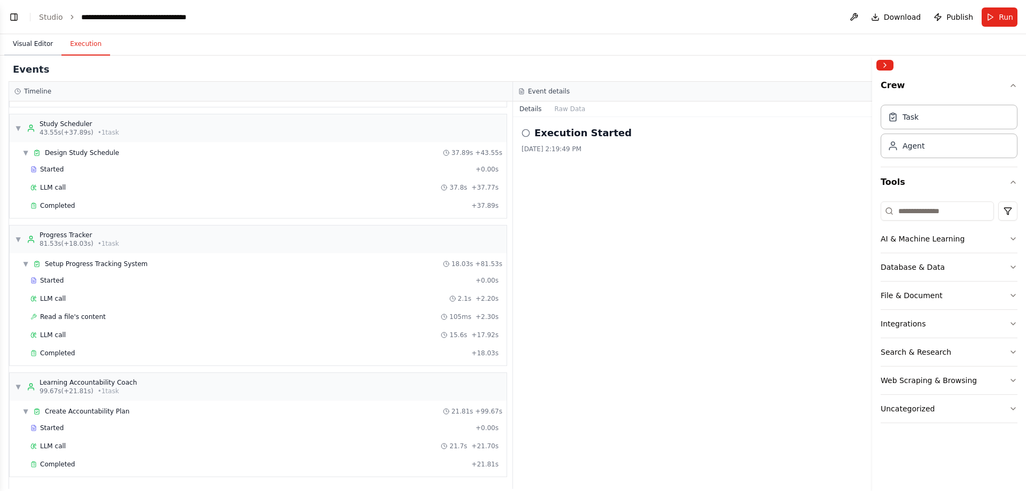
click at [37, 49] on button "Visual Editor" at bounding box center [32, 44] width 57 height 22
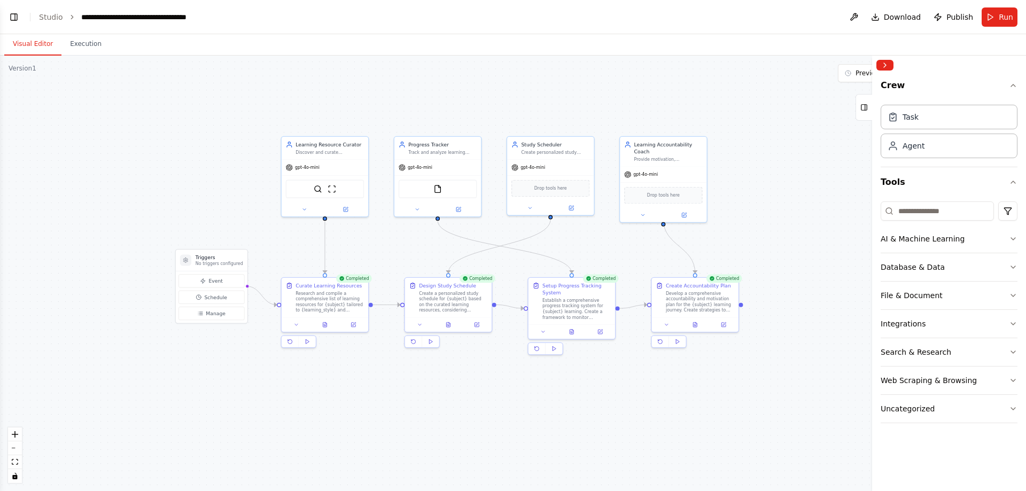
drag, startPoint x: 777, startPoint y: 222, endPoint x: 796, endPoint y: 222, distance: 18.7
click at [703, 300] on div "Develop a comprehensive accountability and motivation plan for the {subject} le…" at bounding box center [700, 300] width 68 height 22
click at [697, 325] on icon at bounding box center [695, 323] width 4 height 5
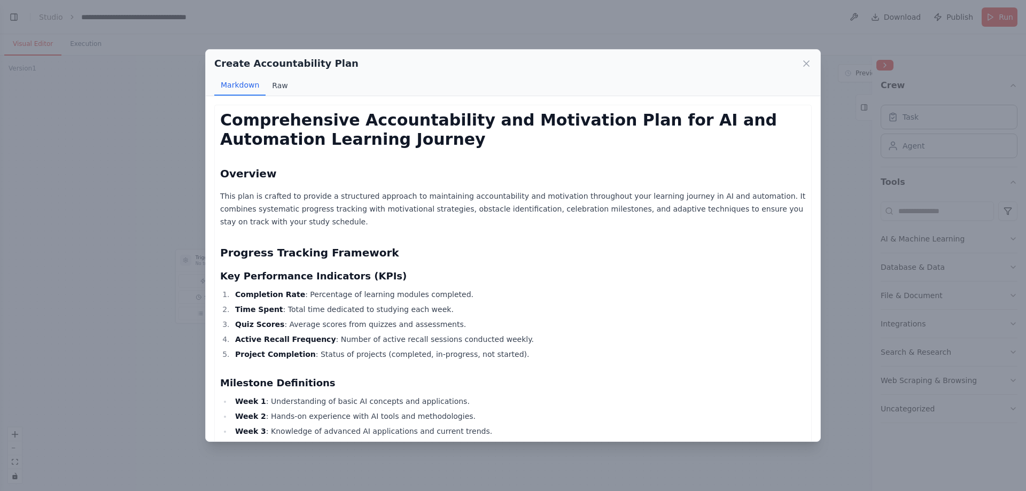
click at [277, 91] on button "Raw" at bounding box center [280, 85] width 28 height 20
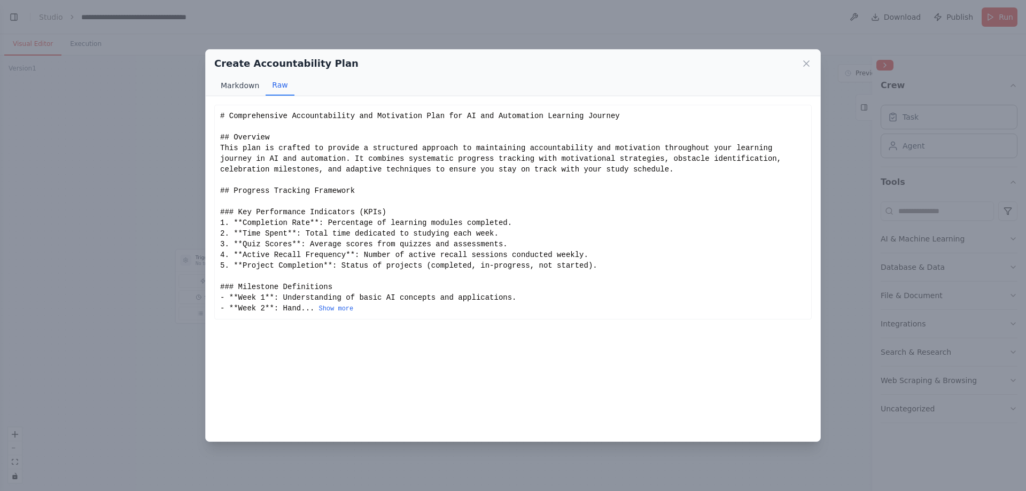
click at [244, 86] on button "Markdown" at bounding box center [239, 85] width 51 height 20
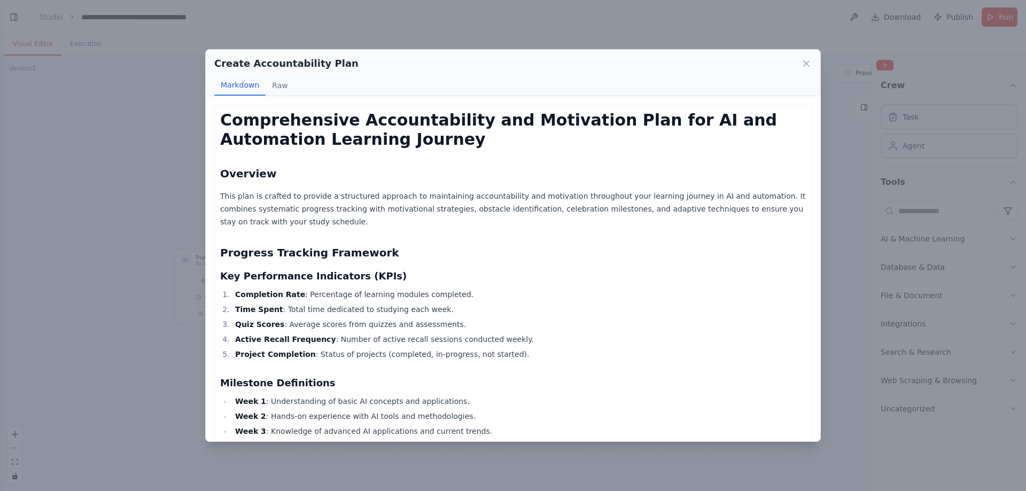
click at [94, 180] on div "Create Accountability Plan Markdown Raw Comprehensive Accountability and Motiva…" at bounding box center [513, 245] width 1026 height 491
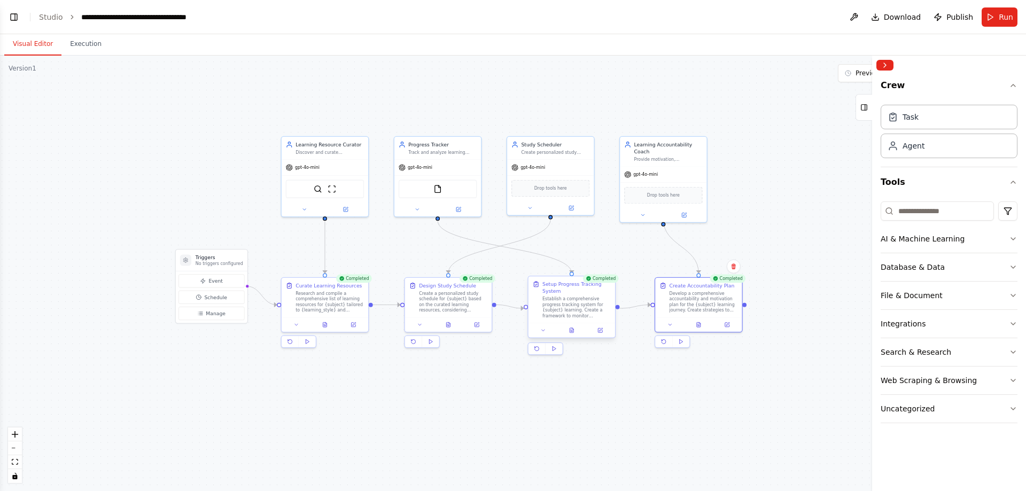
click at [579, 300] on div "Establish a comprehensive progress tracking system for {subject} learning. Crea…" at bounding box center [576, 307] width 68 height 22
click at [771, 191] on div ".deletable-edge-delete-btn { width: 20px; height: 20px; border: 0px solid #ffff…" at bounding box center [513, 274] width 1026 height 436
click at [208, 256] on h3 "Triggers" at bounding box center [220, 257] width 48 height 7
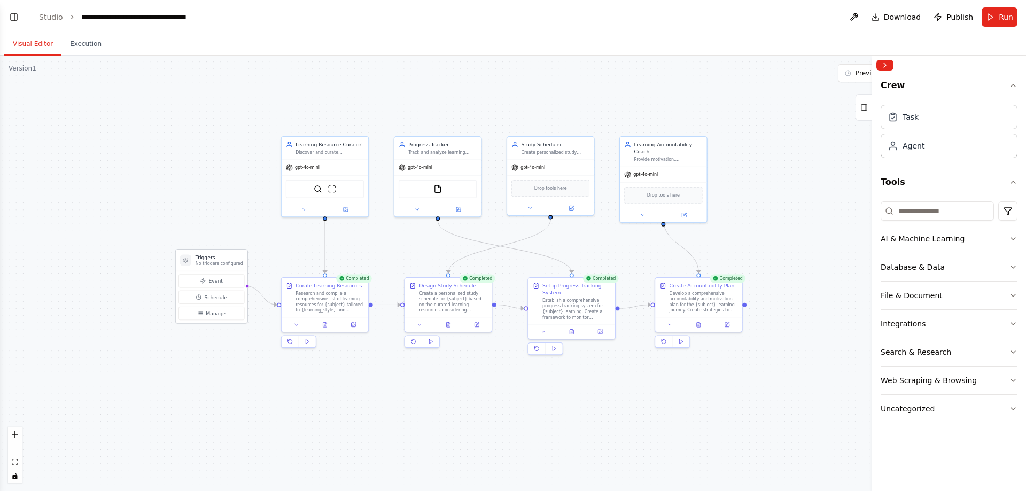
click at [208, 256] on h3 "Triggers" at bounding box center [220, 257] width 48 height 7
click at [208, 279] on button "Event" at bounding box center [211, 280] width 66 height 13
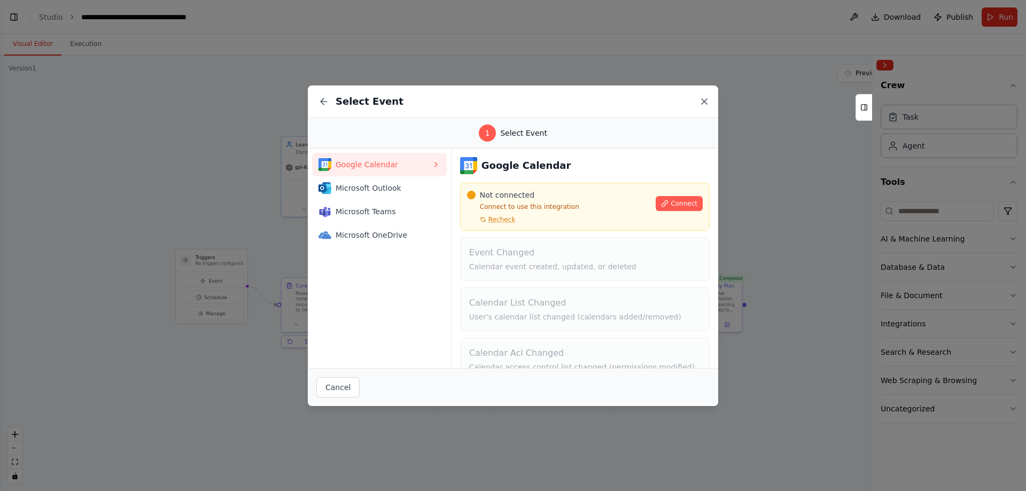
click at [706, 98] on icon at bounding box center [704, 101] width 11 height 11
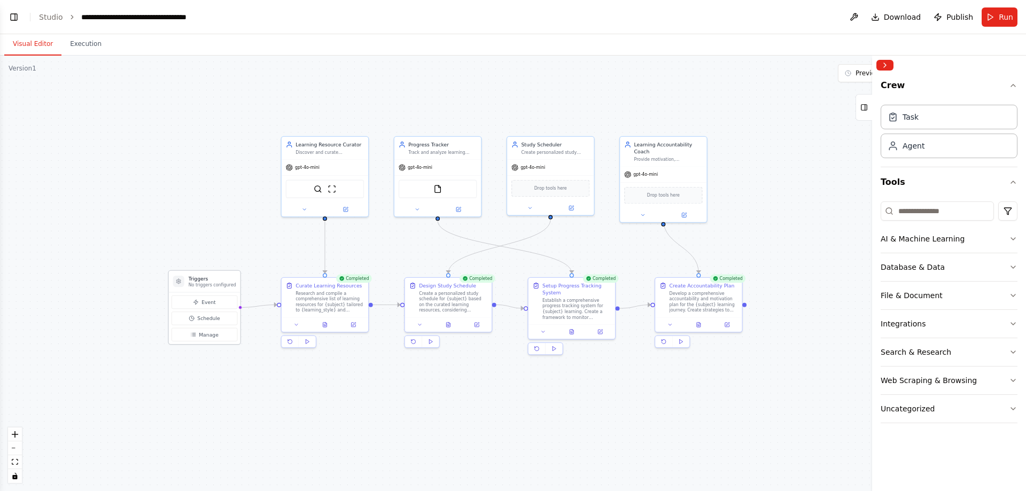
drag, startPoint x: 219, startPoint y: 262, endPoint x: 212, endPoint y: 284, distance: 23.0
click at [212, 284] on p "No triggers configured" at bounding box center [213, 285] width 48 height 6
click at [329, 293] on div "Research and compile a comprehensive list of learning resources for {subject} t…" at bounding box center [330, 300] width 68 height 22
click at [81, 40] on button "Execution" at bounding box center [85, 44] width 49 height 22
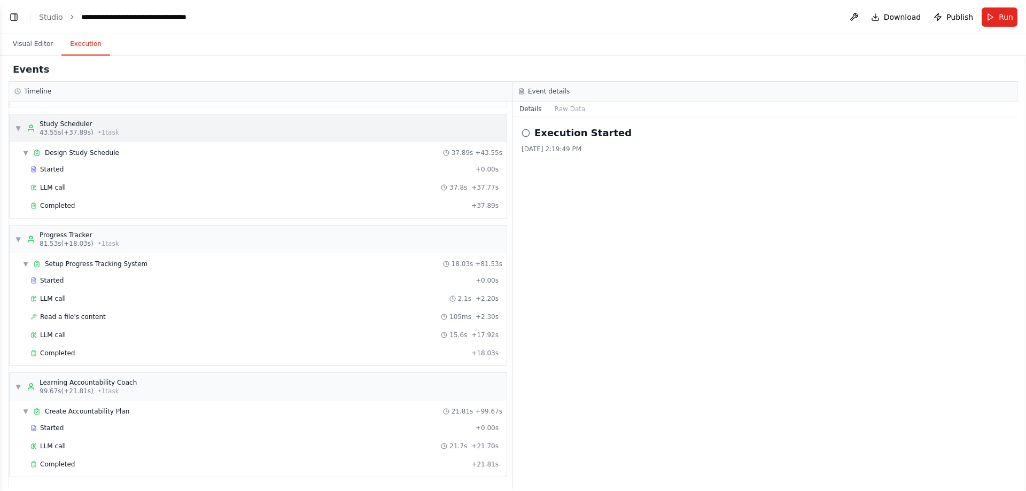
scroll to position [0, 0]
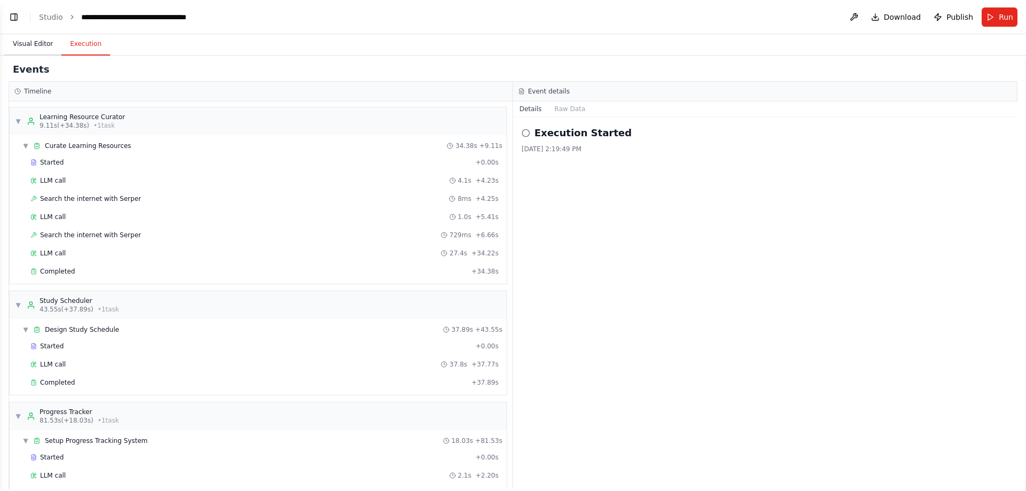
click at [32, 51] on button "Visual Editor" at bounding box center [32, 44] width 57 height 22
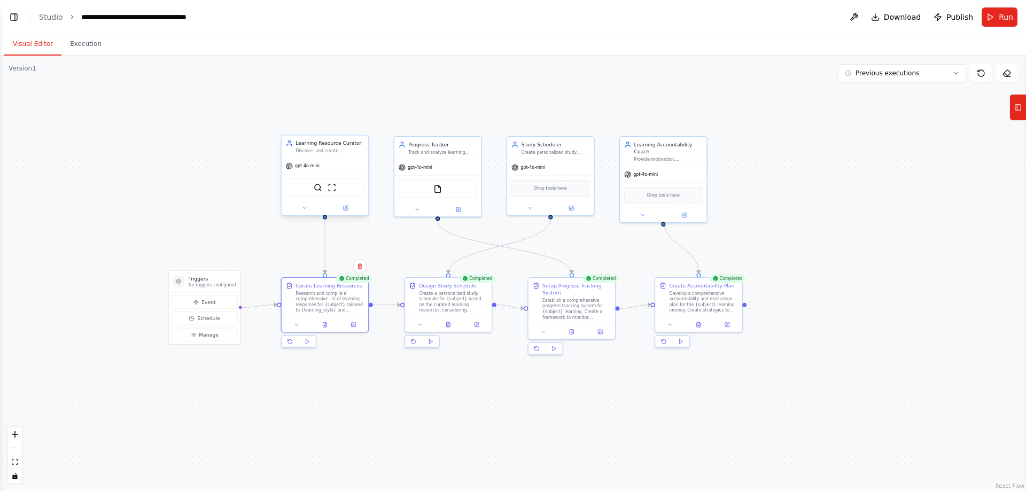
click at [347, 159] on div "gpt-4o-mini" at bounding box center [325, 165] width 87 height 15
click at [588, 310] on div "Establish a comprehensive progress tracking system for {subject} learning. Crea…" at bounding box center [576, 307] width 68 height 22
click at [875, 199] on div ".deletable-edge-delete-btn { width: 20px; height: 20px; border: 0px solid #ffff…" at bounding box center [513, 274] width 1026 height 436
click at [550, 167] on div "gpt-4o-mini" at bounding box center [550, 165] width 87 height 15
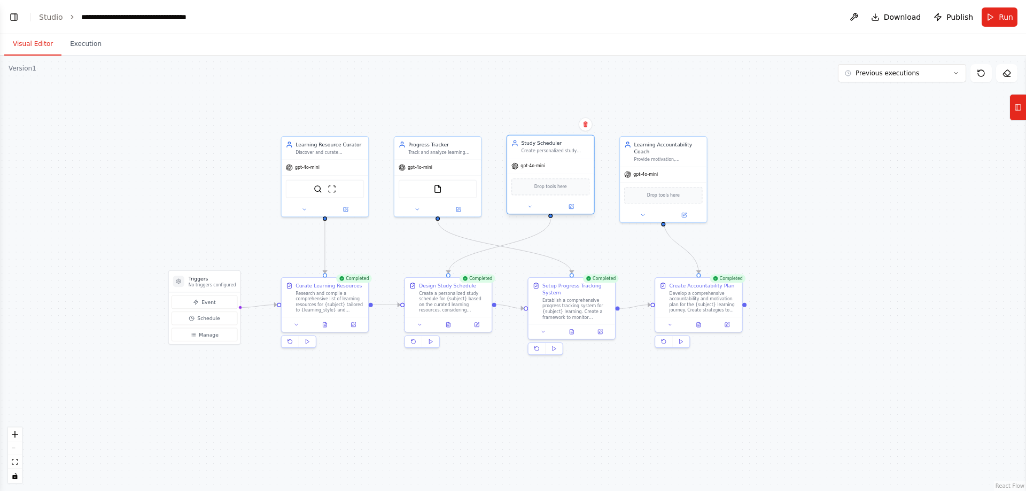
click at [550, 167] on div "gpt-4o-mini" at bounding box center [550, 165] width 87 height 15
click at [831, 213] on div ".deletable-edge-delete-btn { width: 20px; height: 20px; border: 0px solid #ffff…" at bounding box center [513, 274] width 1026 height 436
click at [532, 212] on div at bounding box center [550, 207] width 87 height 14
click at [532, 203] on button at bounding box center [530, 207] width 40 height 9
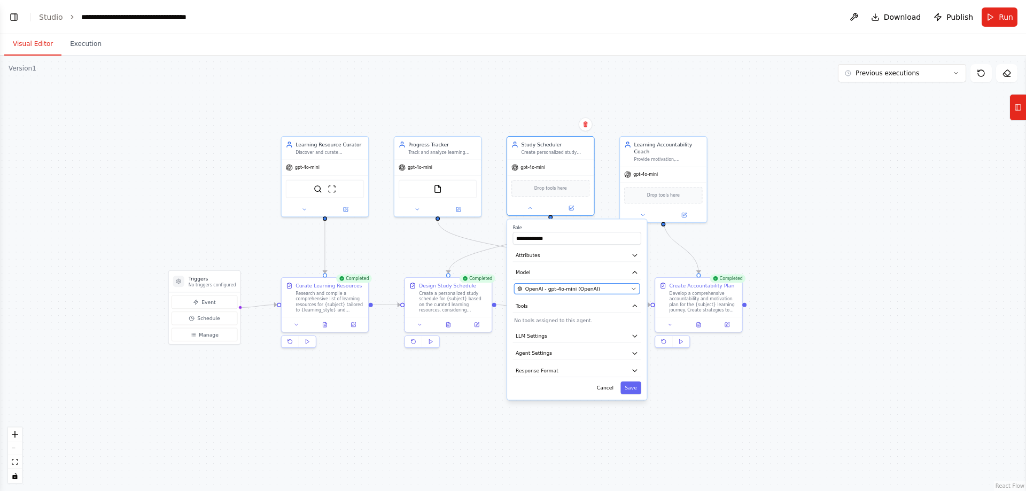
click at [576, 287] on span "OpenAI - gpt-4o-mini (OpenAI)" at bounding box center [562, 288] width 75 height 7
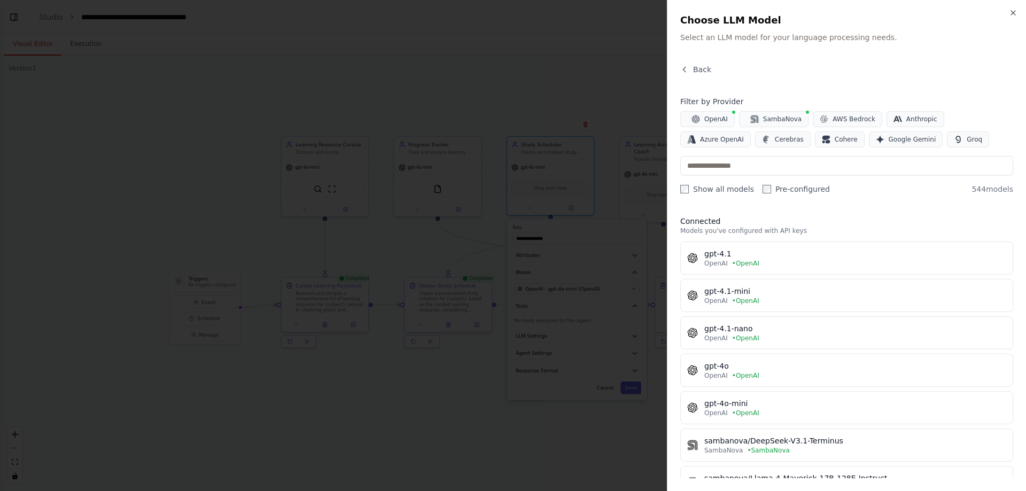
click at [1017, 14] on div "Close Choose LLM Model Select an LLM model for your language processing needs. …" at bounding box center [846, 245] width 359 height 491
click at [1009, 11] on icon "button" at bounding box center [1013, 13] width 9 height 9
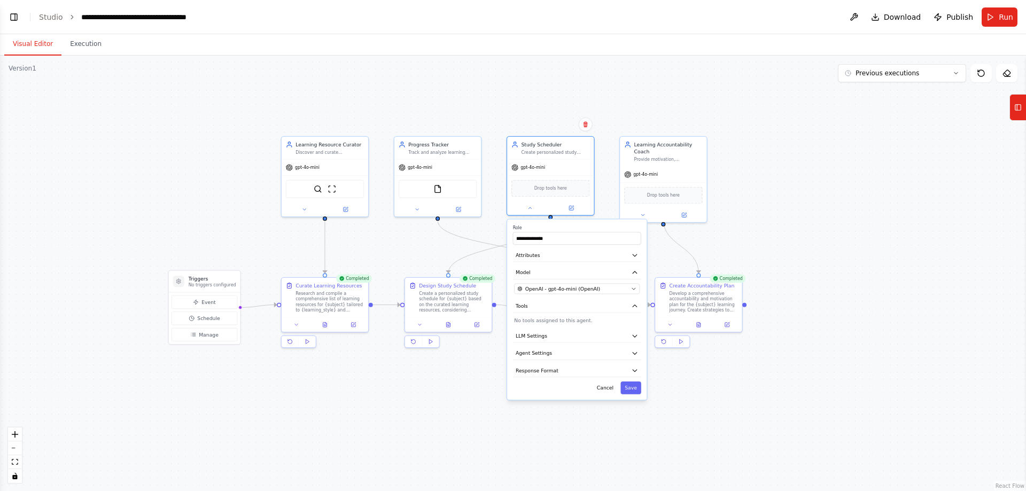
click at [805, 194] on div ".deletable-edge-delete-btn { width: 20px; height: 20px; border: 0px solid #ffff…" at bounding box center [513, 274] width 1026 height 436
click at [325, 312] on div "Curate Learning Resources Research and compile a comprehensive list of learning…" at bounding box center [325, 296] width 87 height 40
click at [607, 387] on button "Cancel" at bounding box center [605, 388] width 25 height 13
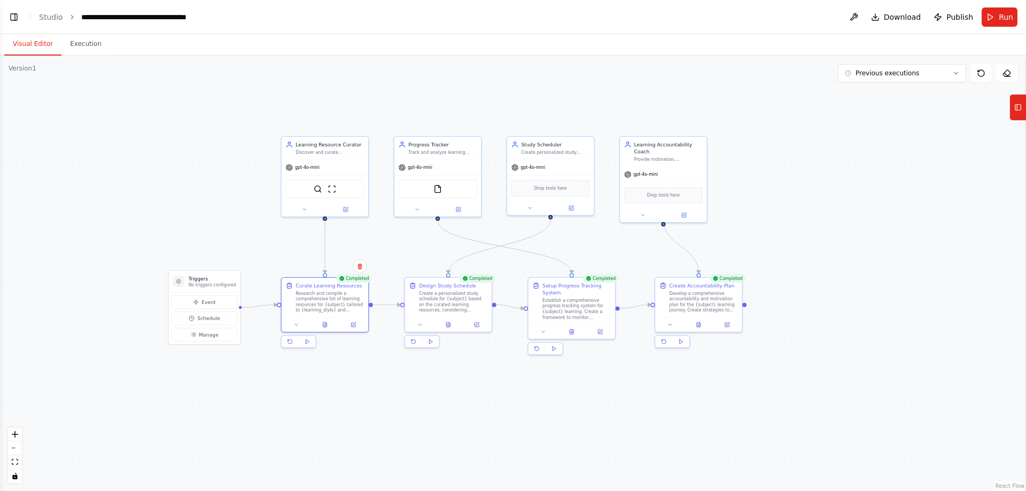
click at [837, 198] on div ".deletable-edge-delete-btn { width: 20px; height: 20px; border: 0px solid #ffff…" at bounding box center [513, 274] width 1026 height 436
click at [312, 211] on button at bounding box center [304, 208] width 40 height 9
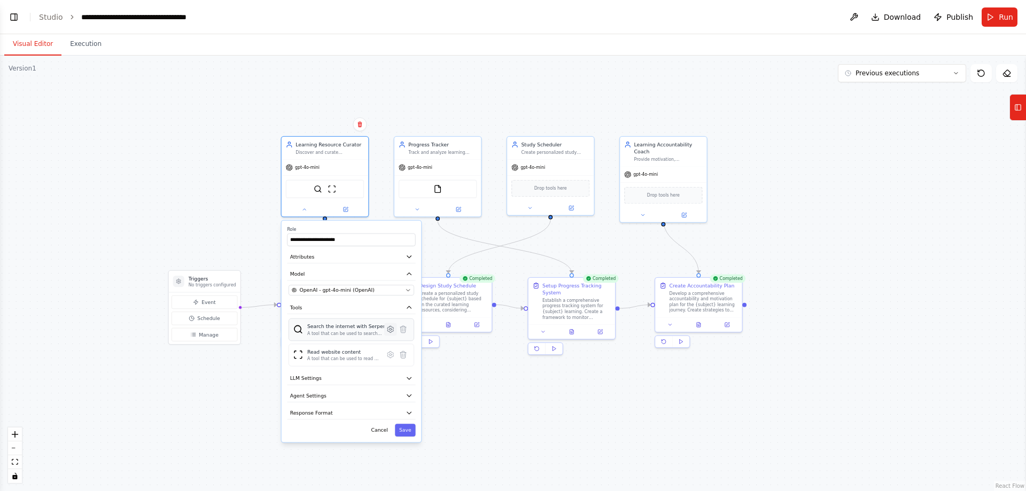
click at [388, 332] on icon at bounding box center [390, 329] width 9 height 9
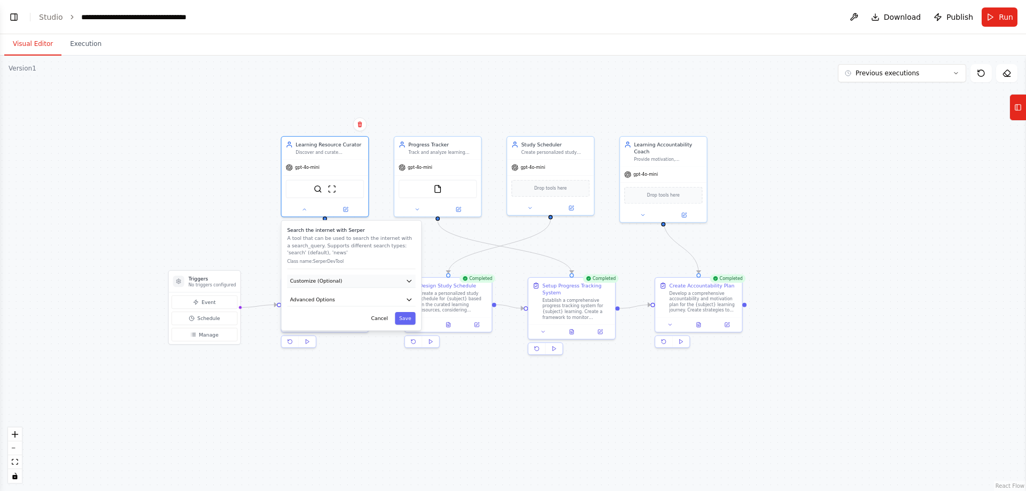
click at [361, 286] on button "Customize (Optional)" at bounding box center [351, 281] width 128 height 13
click at [356, 302] on button "Advanced Options" at bounding box center [351, 299] width 128 height 13
click at [345, 307] on div "Search the internet with Serper A tool that can be used to search the internet …" at bounding box center [351, 302] width 139 height 162
click at [385, 379] on div "Search the internet with Serper A tool that can be used to search the internet …" at bounding box center [351, 302] width 139 height 162
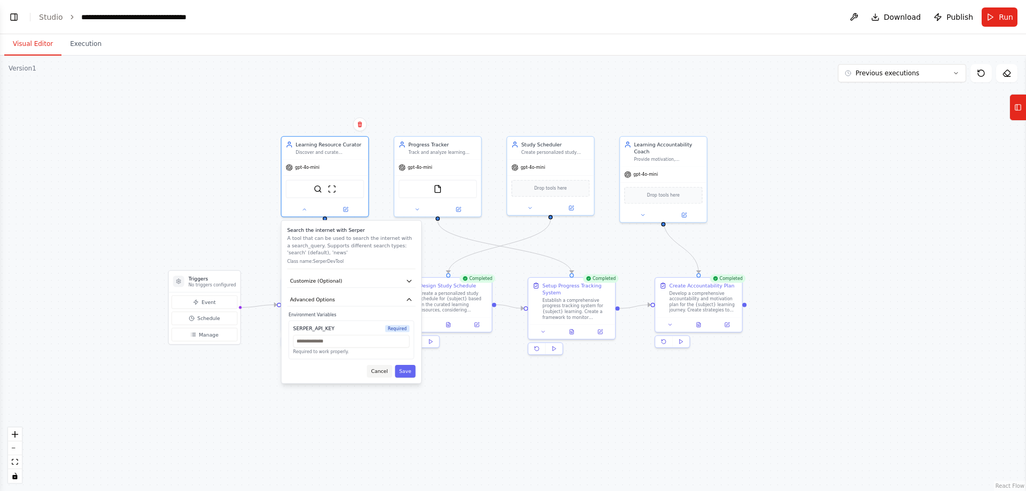
click at [385, 369] on button "Cancel" at bounding box center [379, 371] width 25 height 13
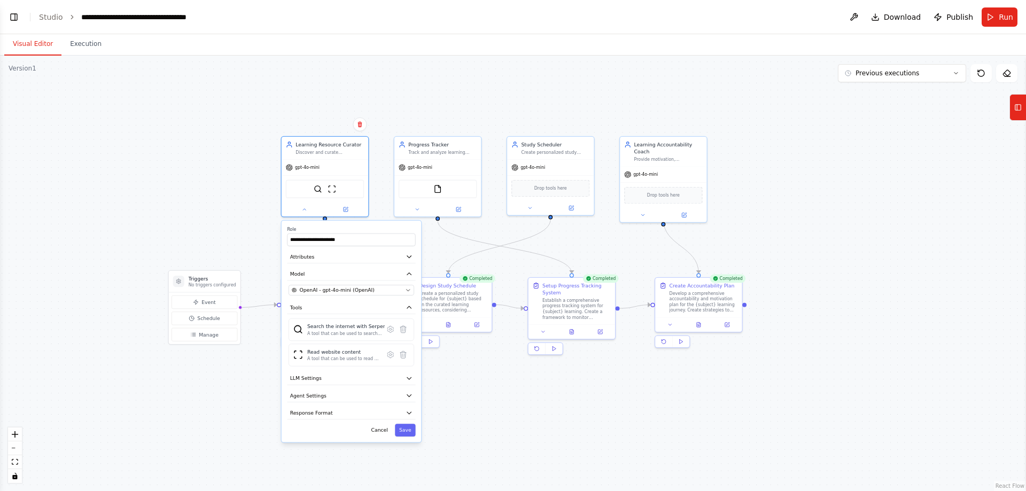
click at [531, 426] on div ".deletable-edge-delete-btn { width: 20px; height: 20px; border: 0px solid #ffff…" at bounding box center [513, 274] width 1026 height 436
click at [306, 209] on icon at bounding box center [304, 208] width 6 height 6
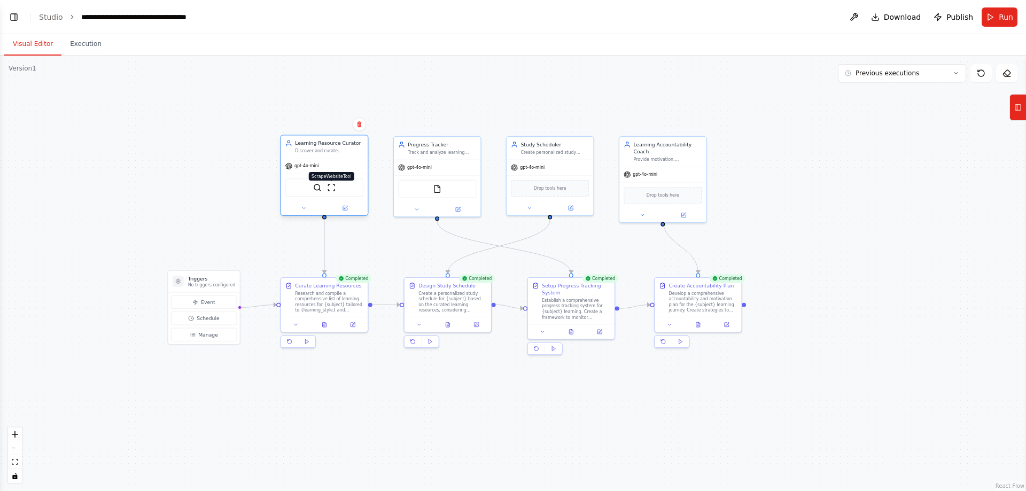
click at [328, 185] on img at bounding box center [331, 187] width 9 height 9
click at [327, 296] on div "Research and compile a comprehensive list of learning resources for {subject} t…" at bounding box center [329, 300] width 68 height 22
click at [297, 323] on icon at bounding box center [295, 324] width 3 height 2
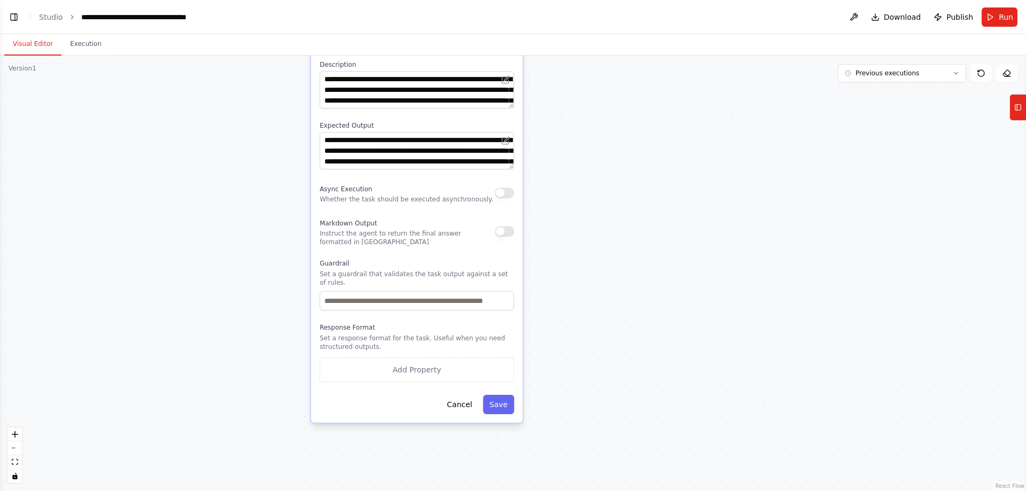
drag, startPoint x: 605, startPoint y: 401, endPoint x: 639, endPoint y: 83, distance: 319.7
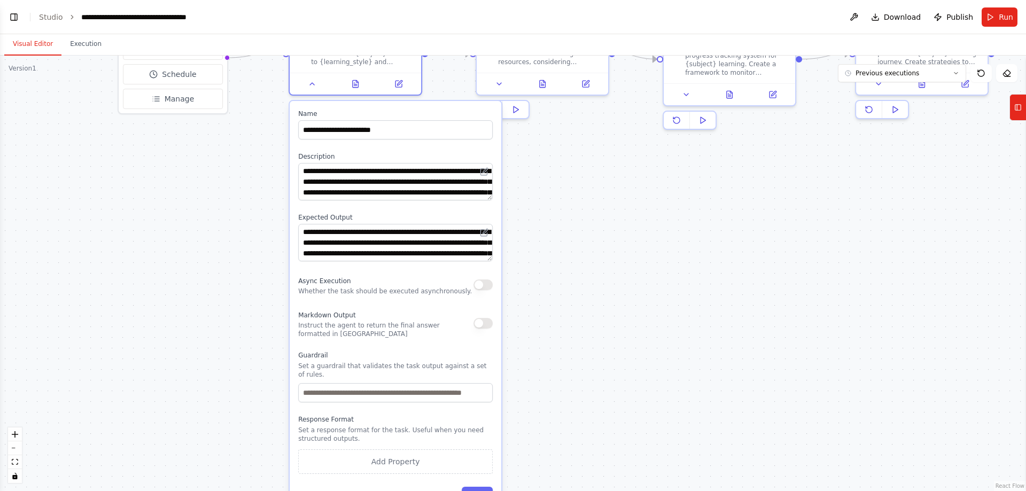
drag, startPoint x: 619, startPoint y: 122, endPoint x: 598, endPoint y: 224, distance: 104.3
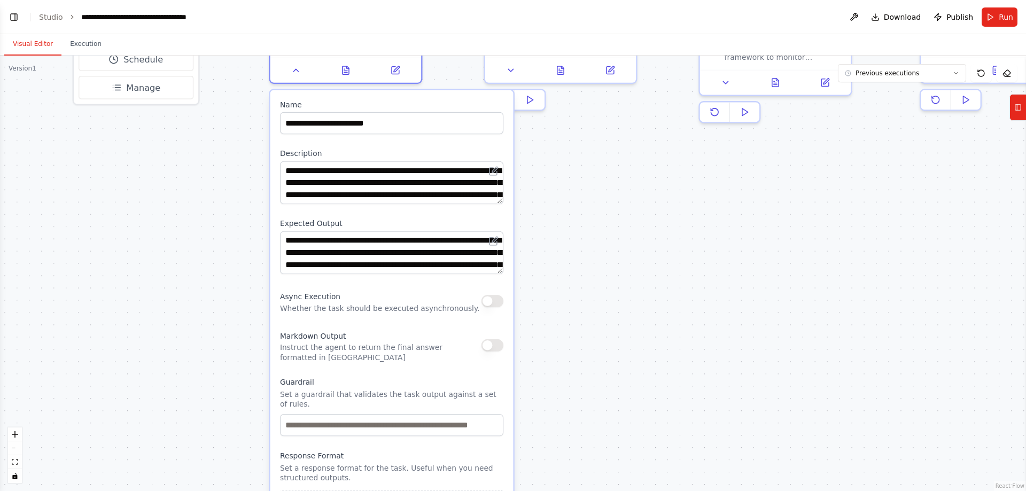
click at [224, 224] on div ".deletable-edge-delete-btn { width: 20px; height: 20px; border: 0px solid #ffff…" at bounding box center [513, 274] width 1026 height 436
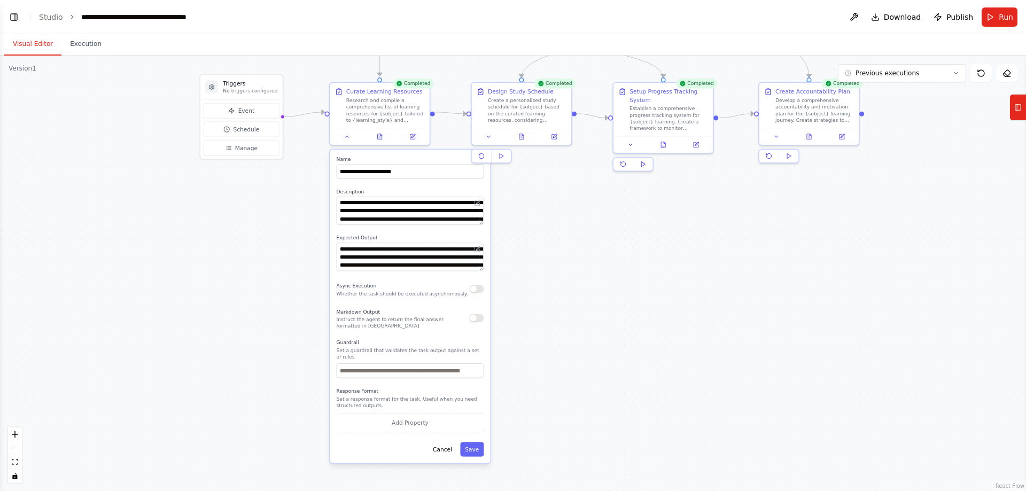
drag, startPoint x: 589, startPoint y: 230, endPoint x: 579, endPoint y: 338, distance: 107.8
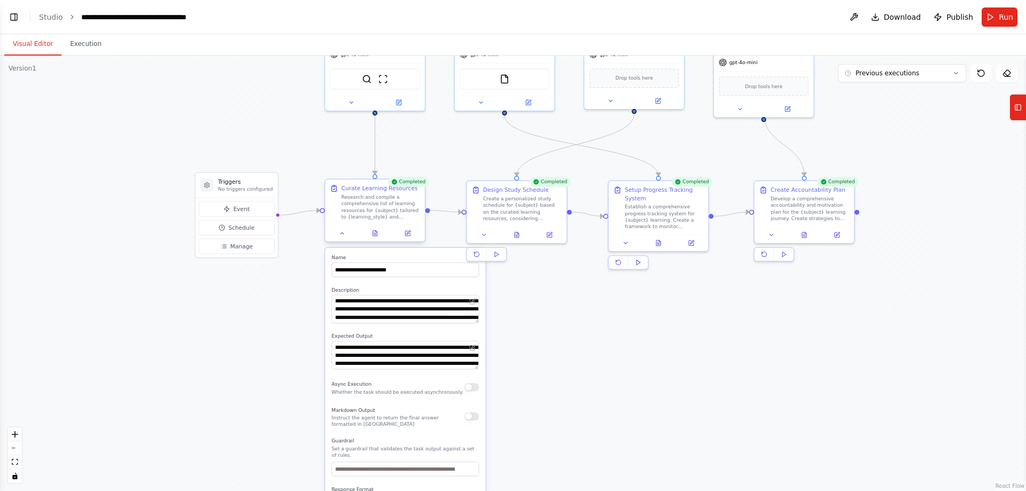
click at [339, 192] on div "Curate Learning Resources Research and compile a comprehensive list of learning…" at bounding box center [375, 202] width 90 height 36
click at [386, 200] on div "Research and compile a comprehensive list of learning resources for {subject} t…" at bounding box center [380, 207] width 79 height 26
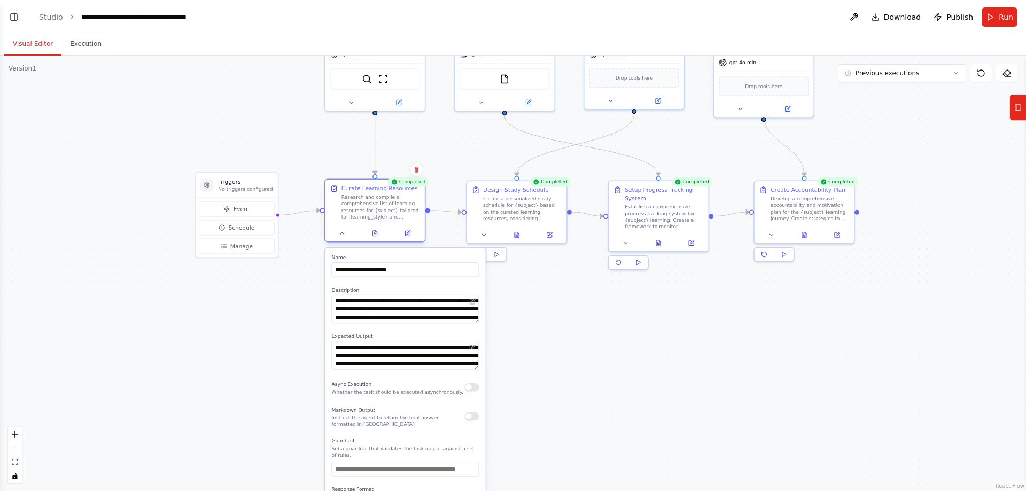
click at [386, 200] on div "Research and compile a comprehensive list of learning resources for {subject} t…" at bounding box center [380, 207] width 79 height 26
click at [507, 206] on div "Create a personalized study schedule for {subject} based on the curated learnin…" at bounding box center [522, 207] width 79 height 26
click at [343, 233] on icon at bounding box center [341, 233] width 3 height 2
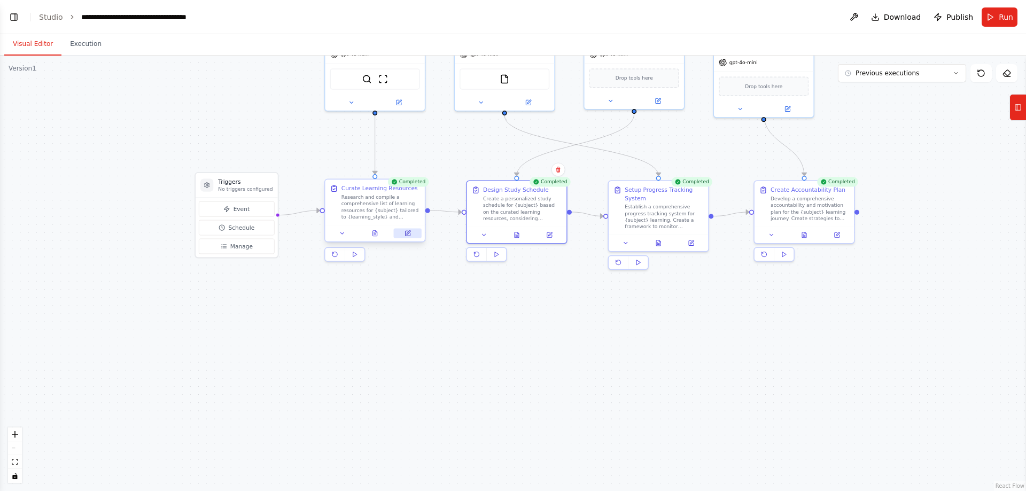
click at [416, 235] on button at bounding box center [408, 234] width 28 height 10
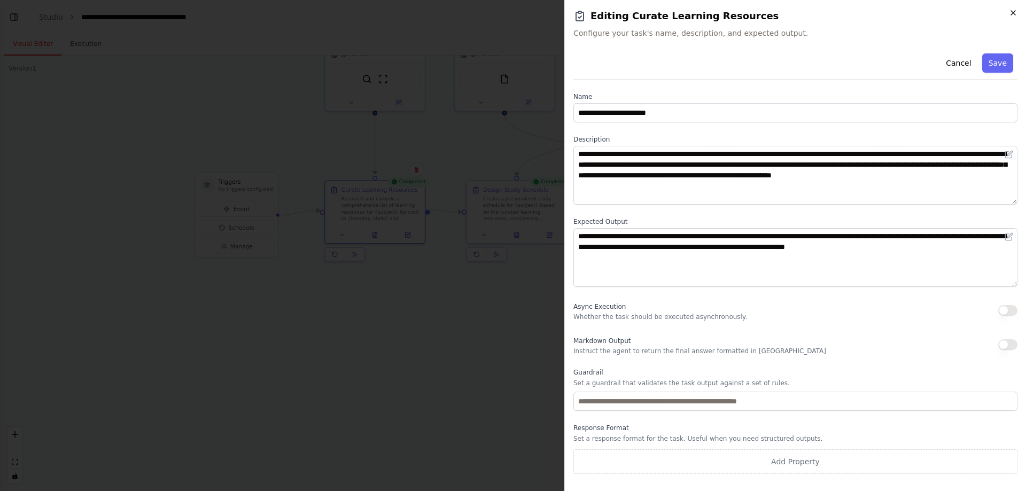
click at [1015, 15] on icon "button" at bounding box center [1013, 13] width 4 height 4
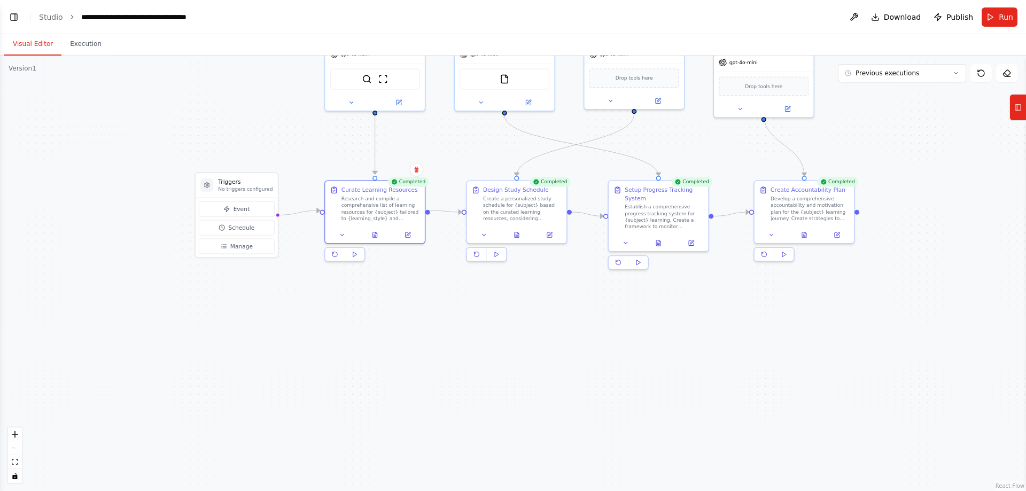
click at [197, 125] on div ".deletable-edge-delete-btn { width: 20px; height: 20px; border: 0px solid #ffff…" at bounding box center [513, 274] width 1026 height 436
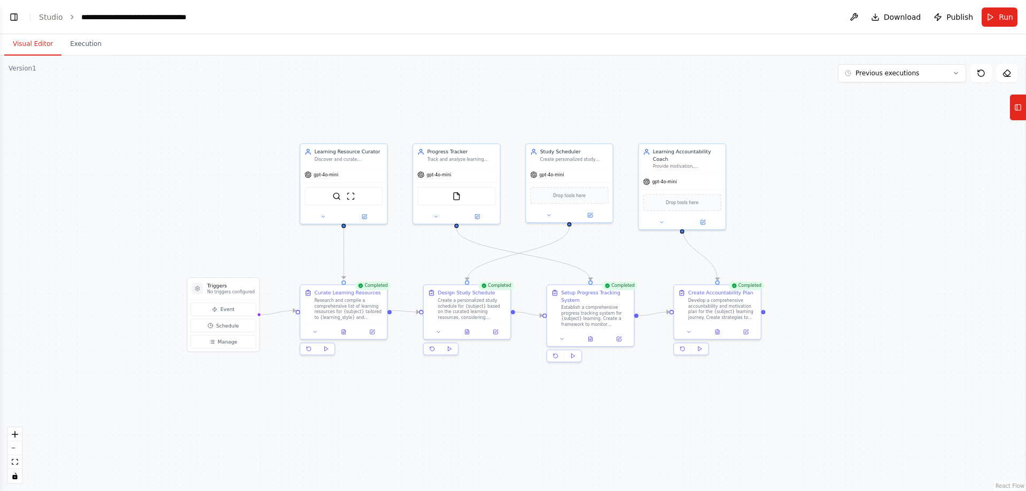
drag, startPoint x: 230, startPoint y: 119, endPoint x: 217, endPoint y: 231, distance: 112.5
click at [930, 80] on button "Previous executions" at bounding box center [902, 73] width 128 height 18
click at [950, 162] on div ".deletable-edge-delete-btn { width: 20px; height: 20px; border: 0px solid #ffff…" at bounding box center [513, 274] width 1026 height 436
click at [1010, 108] on button "Tools" at bounding box center [1017, 107] width 17 height 27
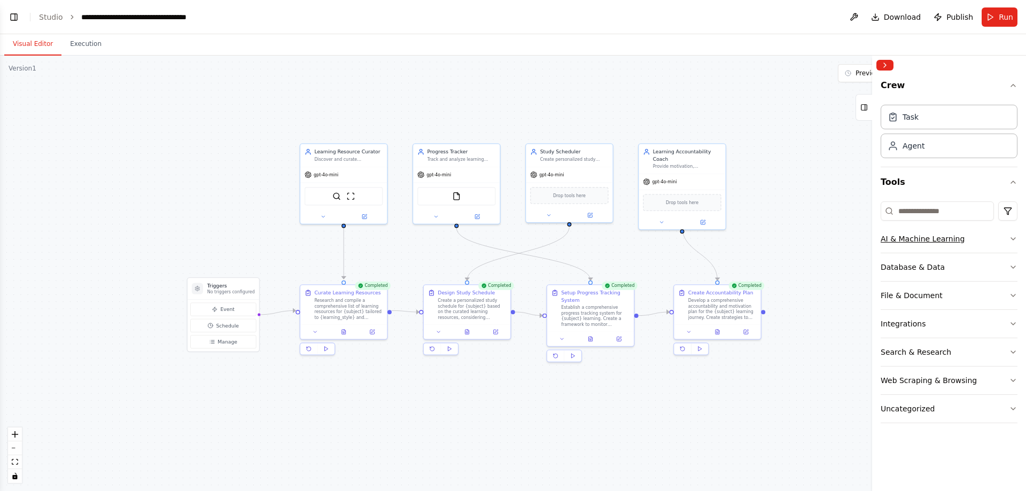
click at [922, 246] on button "AI & Machine Learning" at bounding box center [949, 239] width 137 height 28
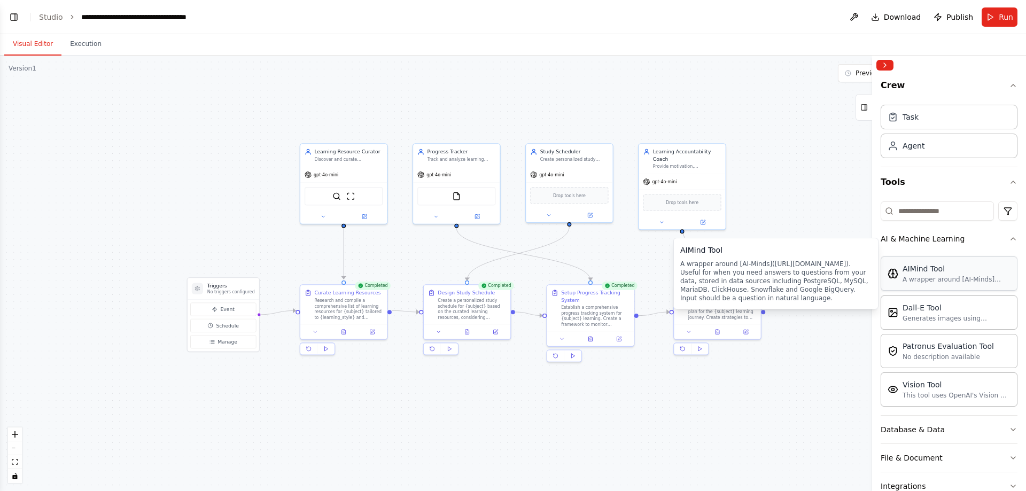
click at [966, 274] on div "AIMind Tool A wrapper around [AI-Minds](https://mindsdb.com/minds). Useful for …" at bounding box center [957, 273] width 108 height 20
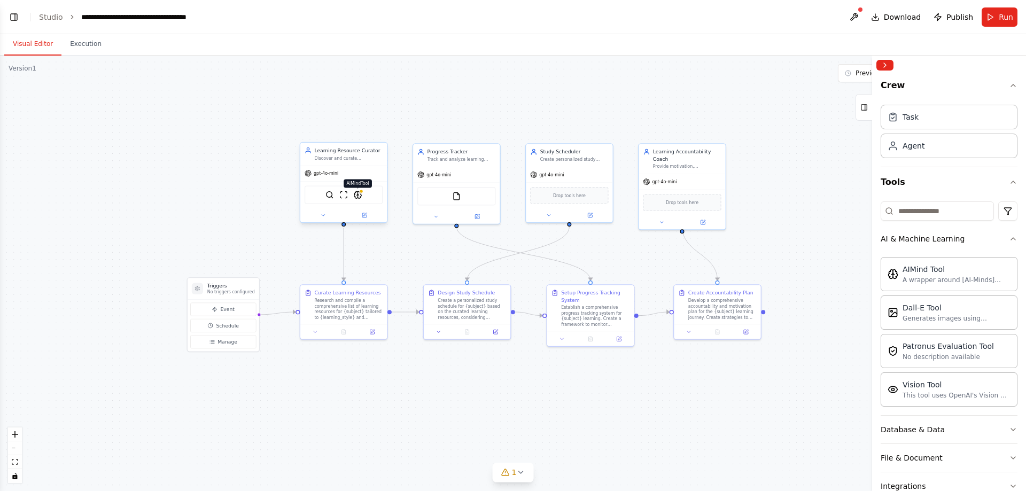
click at [355, 195] on img at bounding box center [358, 195] width 9 height 9
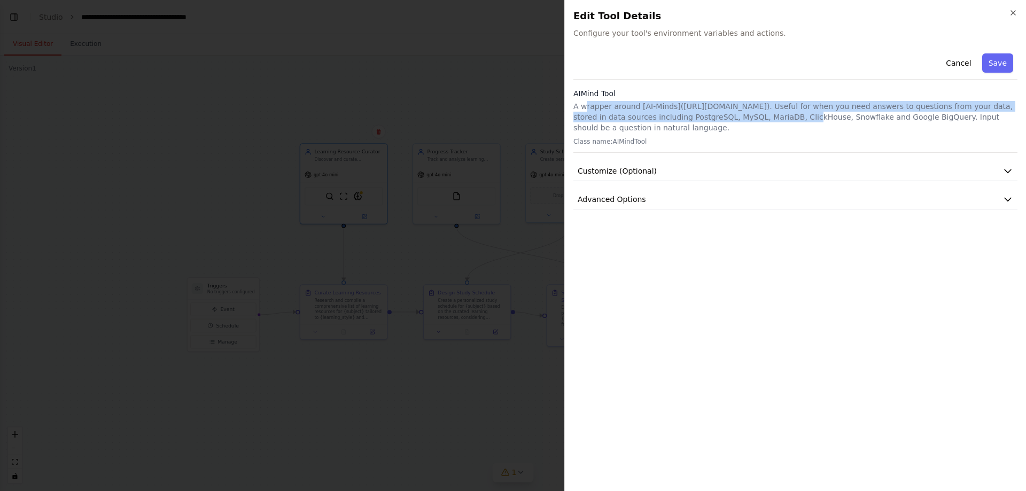
drag, startPoint x: 585, startPoint y: 107, endPoint x: 743, endPoint y: 115, distance: 157.8
click at [743, 115] on p "A wrapper around [AI-Minds](https://mindsdb.com/minds). Useful for when you nee…" at bounding box center [795, 117] width 444 height 32
click at [725, 114] on p "A wrapper around [AI-Minds](https://mindsdb.com/minds). Useful for when you nee…" at bounding box center [795, 117] width 444 height 32
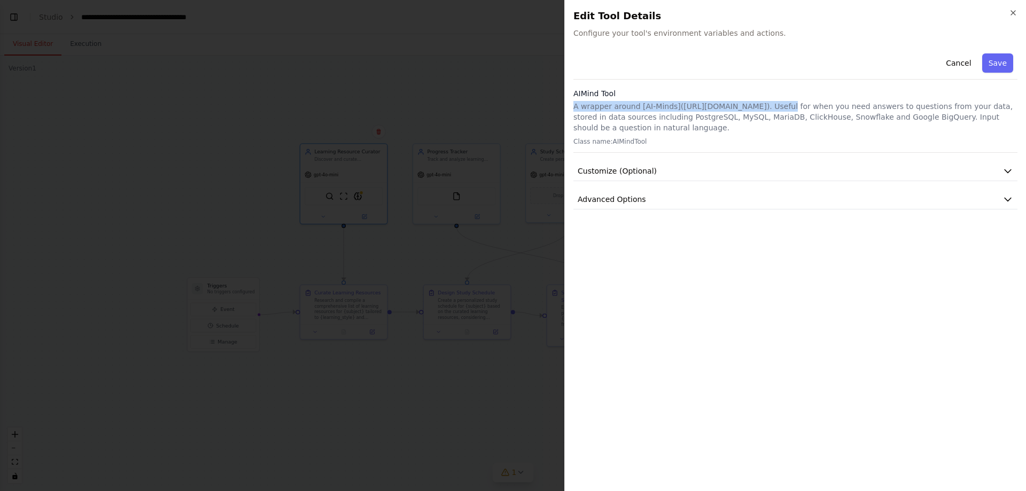
drag, startPoint x: 769, startPoint y: 108, endPoint x: 569, endPoint y: 101, distance: 200.0
click at [569, 101] on div "Close Edit Tool Details Configure your tool's environment variables and actions…" at bounding box center [795, 245] width 462 height 491
copy p "A wrapper around [AI-Minds](https://mindsdb.com/minds)."
click at [800, 114] on p "A wrapper around [AI-Minds](https://mindsdb.com/minds). Useful for when you nee…" at bounding box center [795, 117] width 444 height 32
click at [729, 164] on button "Customize (Optional)" at bounding box center [795, 171] width 444 height 20
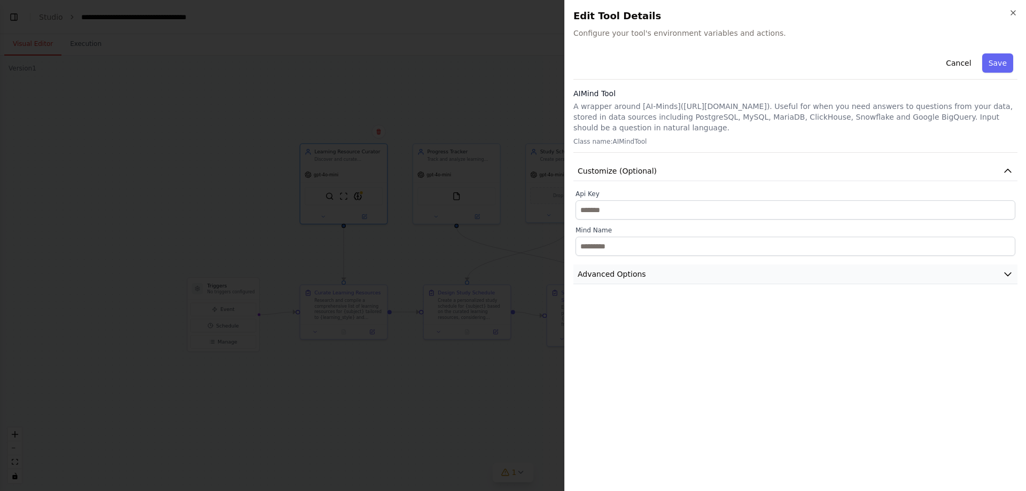
click at [692, 283] on button "Advanced Options" at bounding box center [795, 275] width 444 height 20
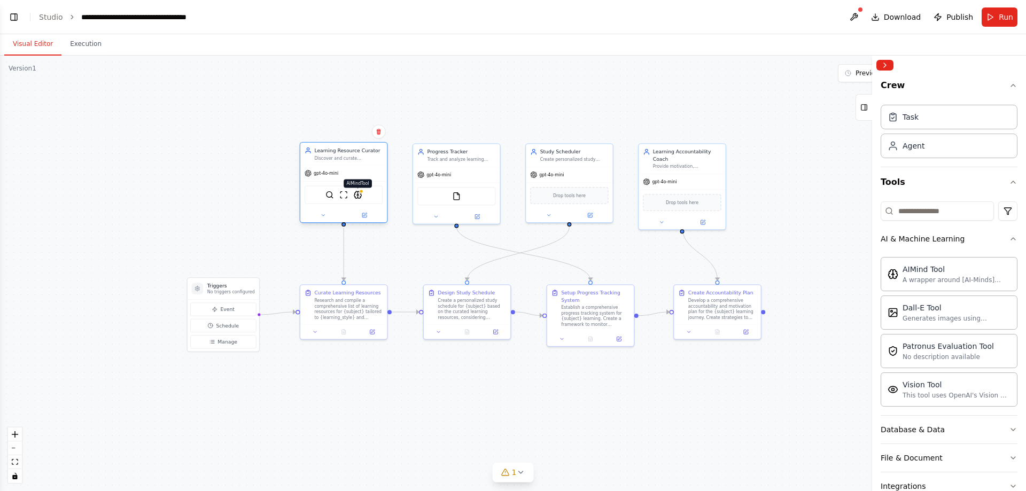
click at [354, 195] on img at bounding box center [358, 195] width 9 height 9
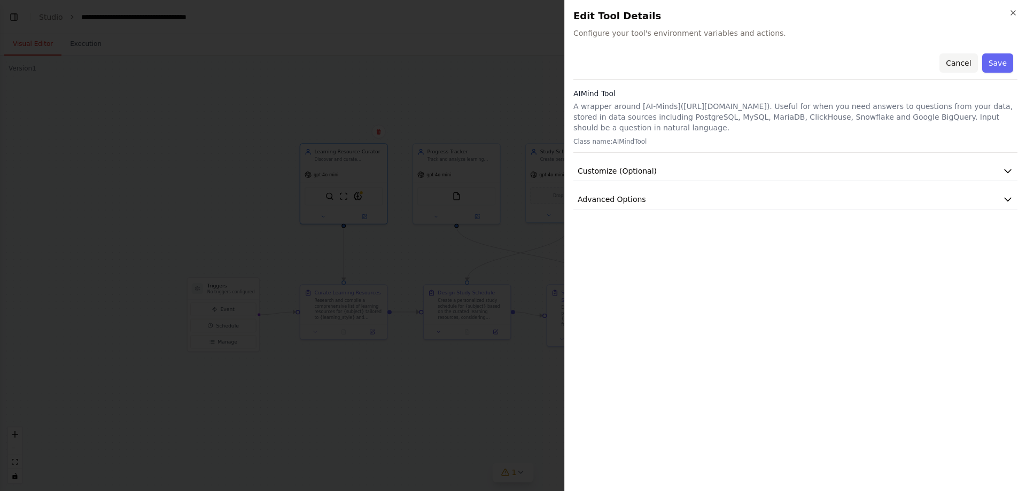
click at [960, 60] on button "Cancel" at bounding box center [958, 62] width 38 height 19
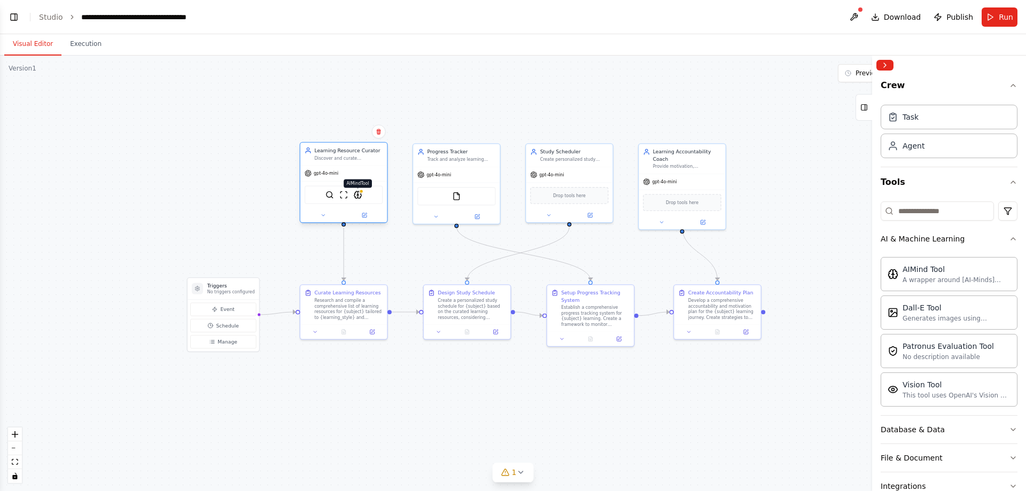
click at [359, 193] on img at bounding box center [358, 195] width 9 height 9
click at [360, 195] on img at bounding box center [358, 195] width 9 height 9
click at [581, 110] on div ".deletable-edge-delete-btn { width: 20px; height: 20px; border: 0px solid #ffff…" at bounding box center [513, 274] width 1026 height 436
click at [365, 195] on img at bounding box center [365, 195] width 9 height 9
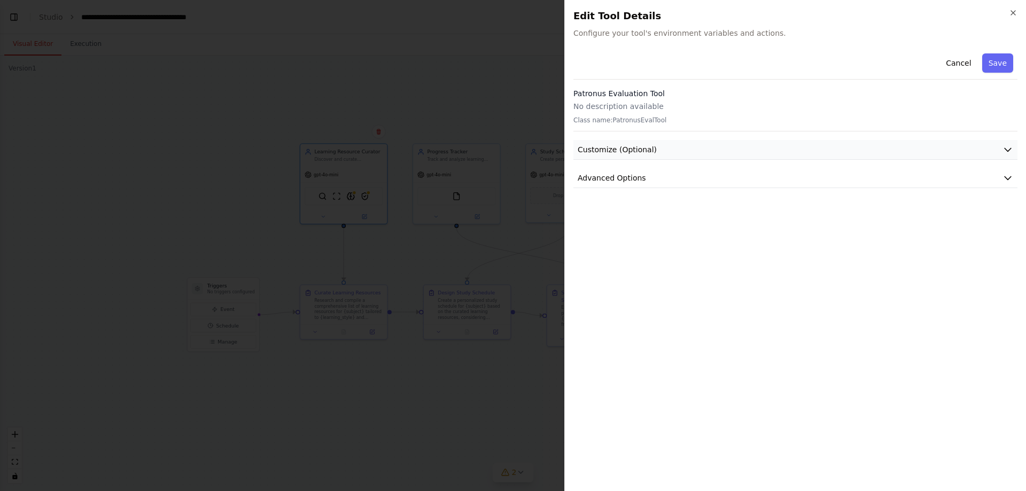
click at [638, 151] on span "Customize (Optional)" at bounding box center [617, 149] width 79 height 11
click at [649, 212] on button "Advanced Options" at bounding box center [795, 217] width 444 height 20
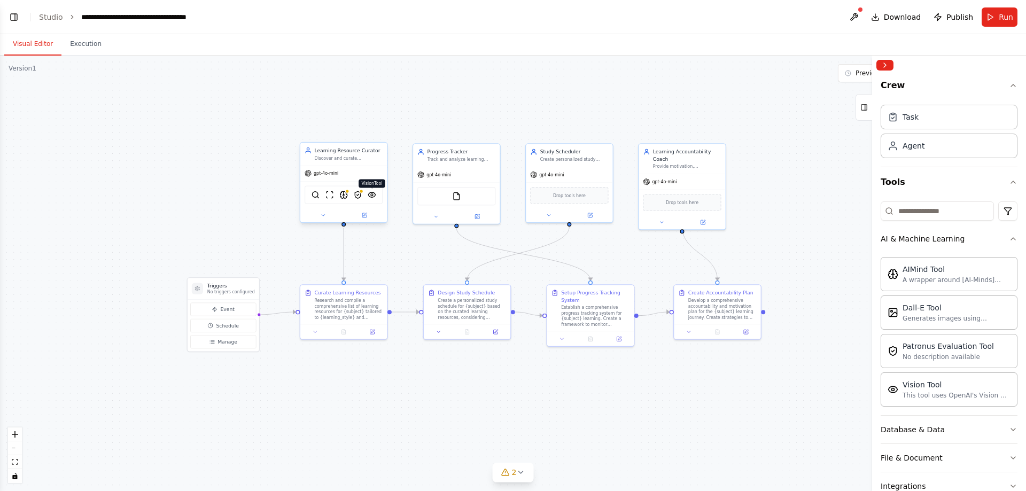
click at [376, 196] on img at bounding box center [372, 195] width 9 height 9
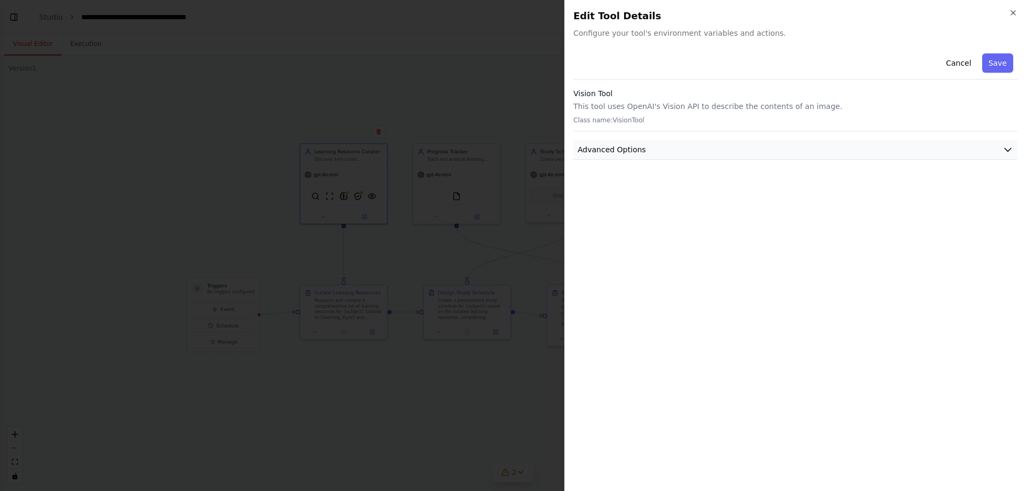
click at [612, 144] on span "Advanced Options" at bounding box center [612, 149] width 68 height 11
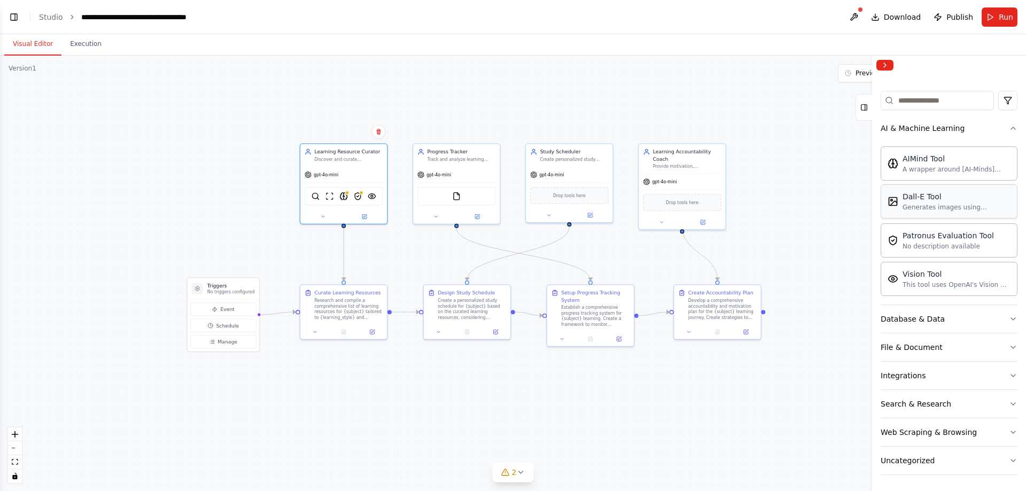
scroll to position [112, 0]
click at [938, 315] on button "Database & Data" at bounding box center [949, 318] width 137 height 28
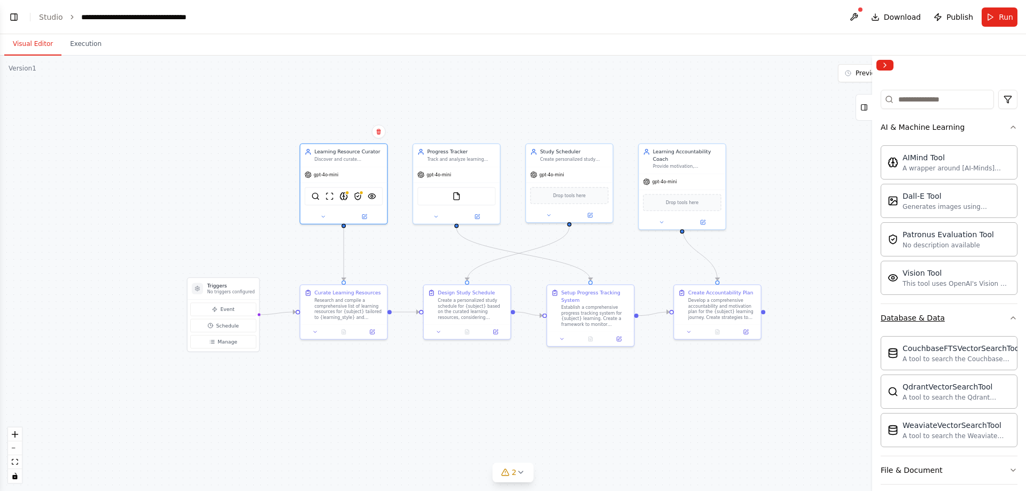
click at [993, 315] on button "Database & Data" at bounding box center [949, 318] width 137 height 28
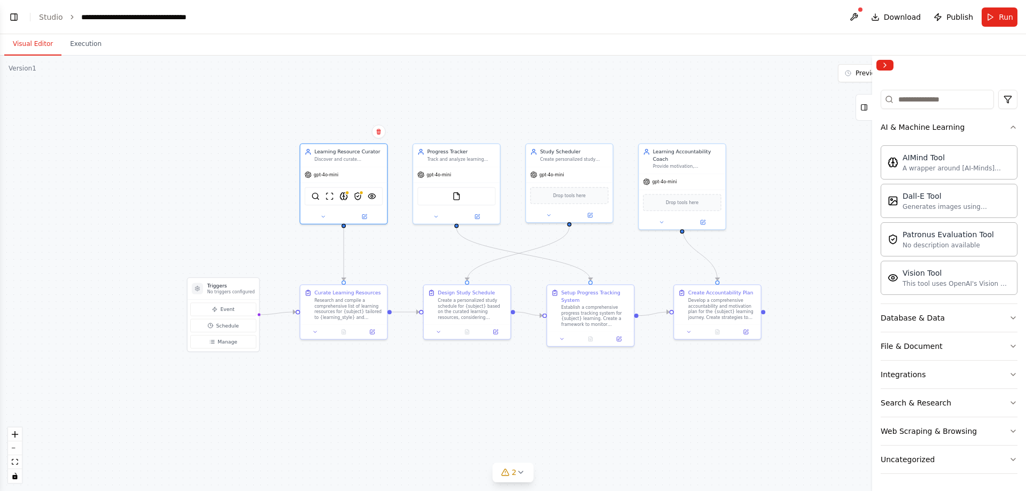
click at [146, 186] on div ".deletable-edge-delete-btn { width: 20px; height: 20px; border: 0px solid #ffff…" at bounding box center [513, 274] width 1026 height 436
click at [223, 286] on h3 "Triggers" at bounding box center [231, 285] width 48 height 7
drag, startPoint x: 227, startPoint y: 286, endPoint x: 203, endPoint y: 272, distance: 27.3
click at [203, 272] on h3 "Triggers" at bounding box center [210, 271] width 48 height 7
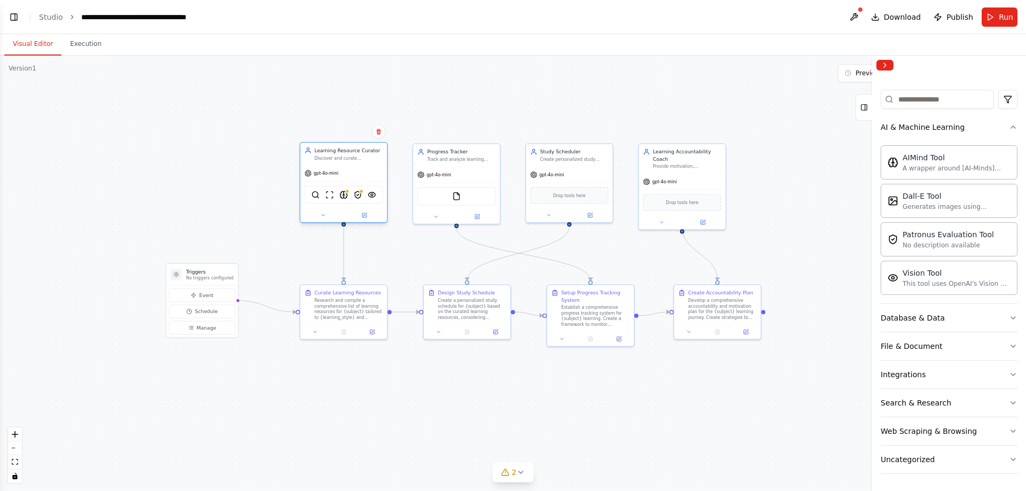
click at [346, 199] on div "SerperDevTool ScrapeWebsiteTool AIMindTool PatronusEvalTool VisionTool" at bounding box center [344, 194] width 78 height 18
click at [346, 195] on img at bounding box center [343, 195] width 9 height 9
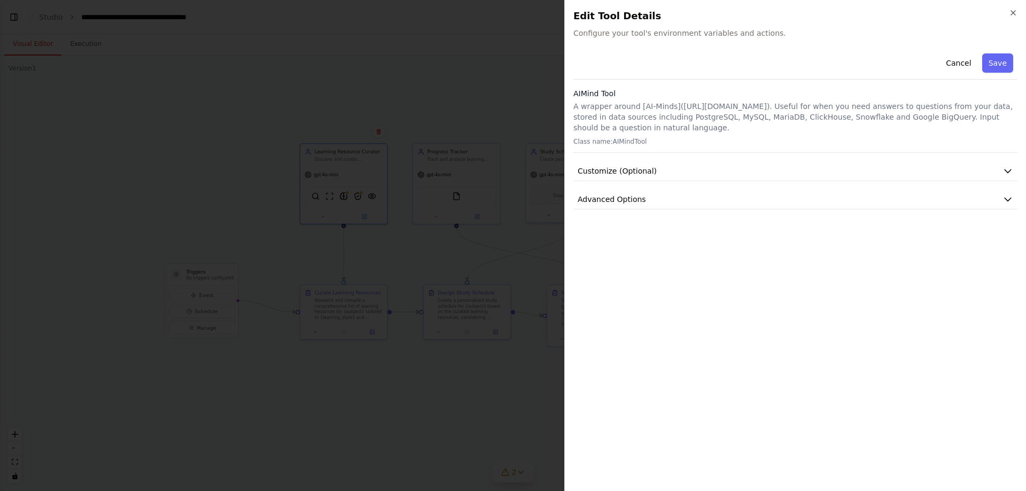
click at [658, 100] on div "AIMind Tool A wrapper around [AI-Minds](https://mindsdb.com/minds). Useful for …" at bounding box center [795, 120] width 444 height 65
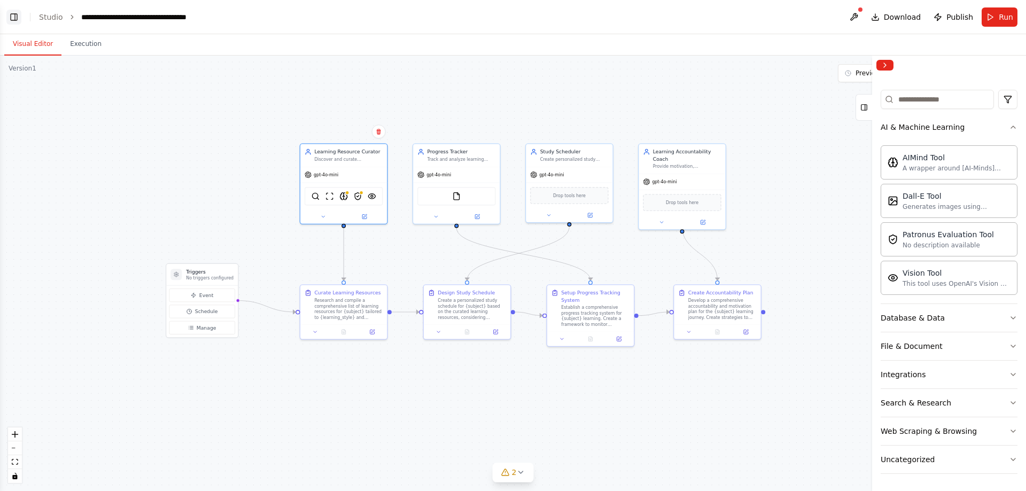
click at [13, 19] on button "Toggle Left Sidebar" at bounding box center [13, 17] width 15 height 15
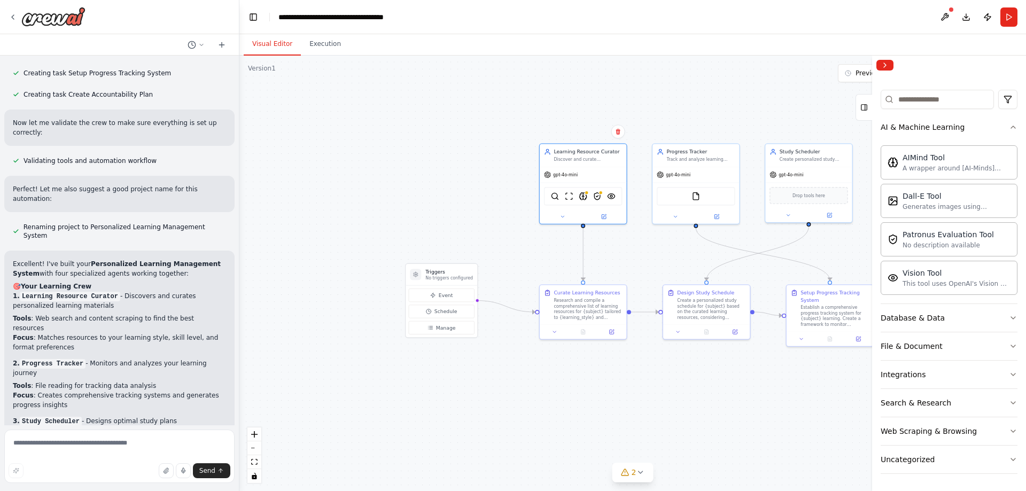
scroll to position [827, 0]
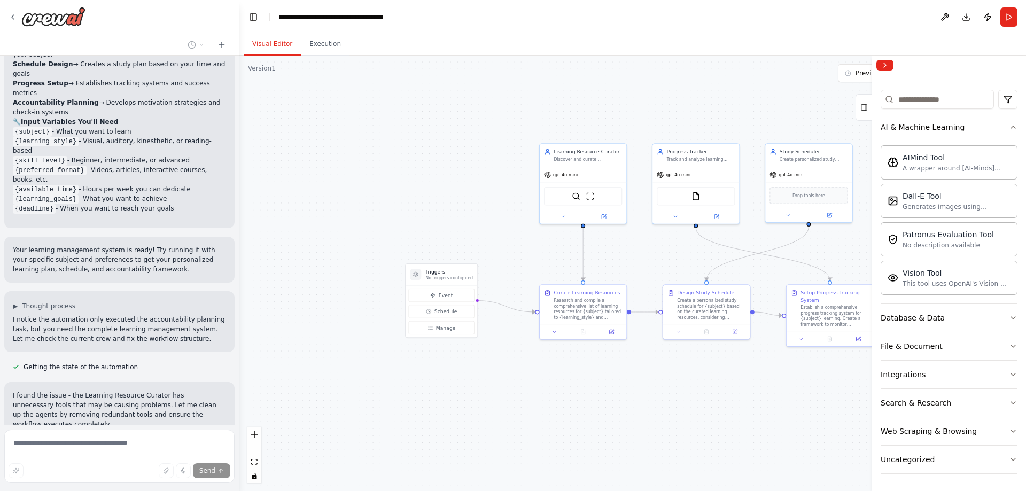
scroll to position [1065, 0]
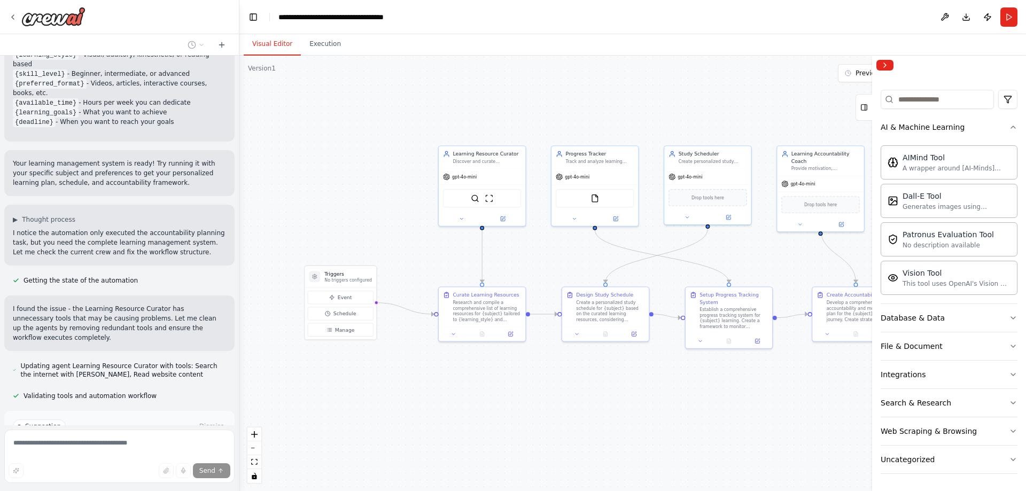
drag, startPoint x: 406, startPoint y: 182, endPoint x: 305, endPoint y: 184, distance: 101.0
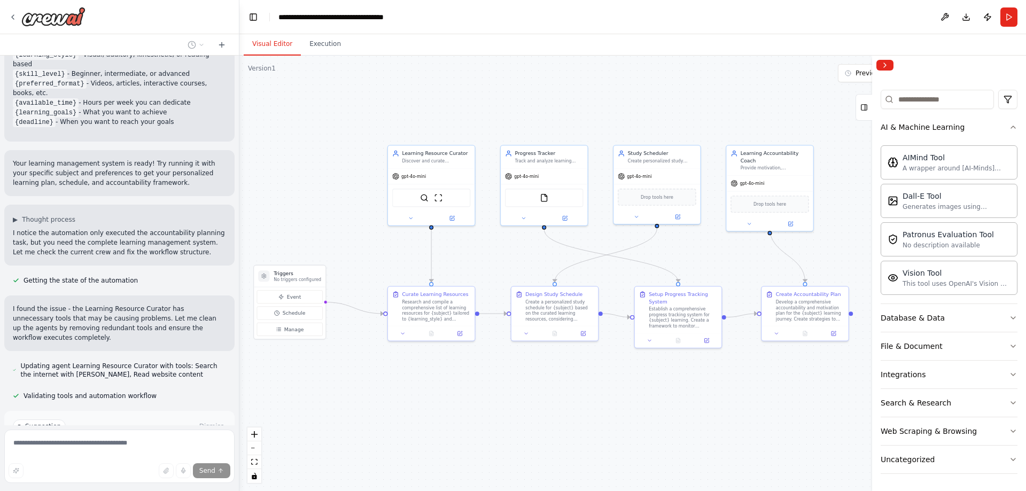
drag, startPoint x: 360, startPoint y: 184, endPoint x: 314, endPoint y: 183, distance: 46.0
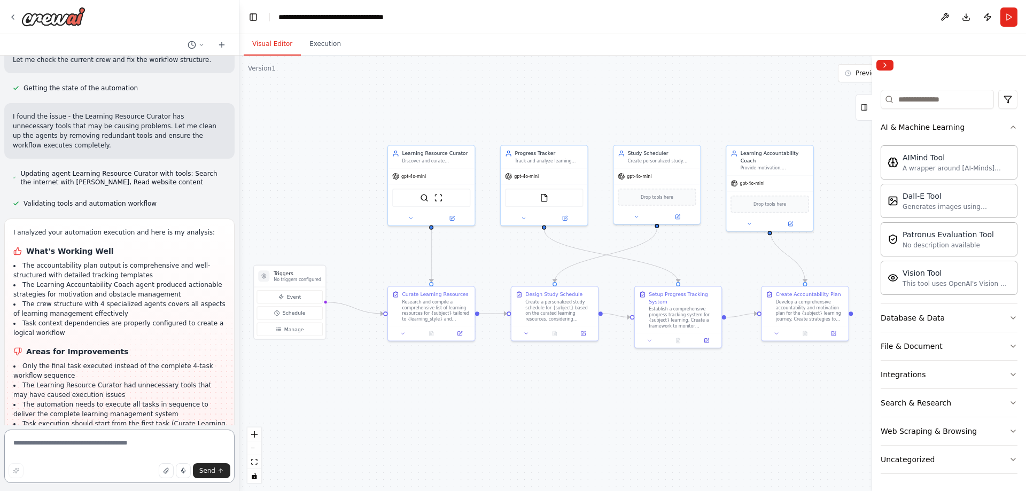
scroll to position [1267, 0]
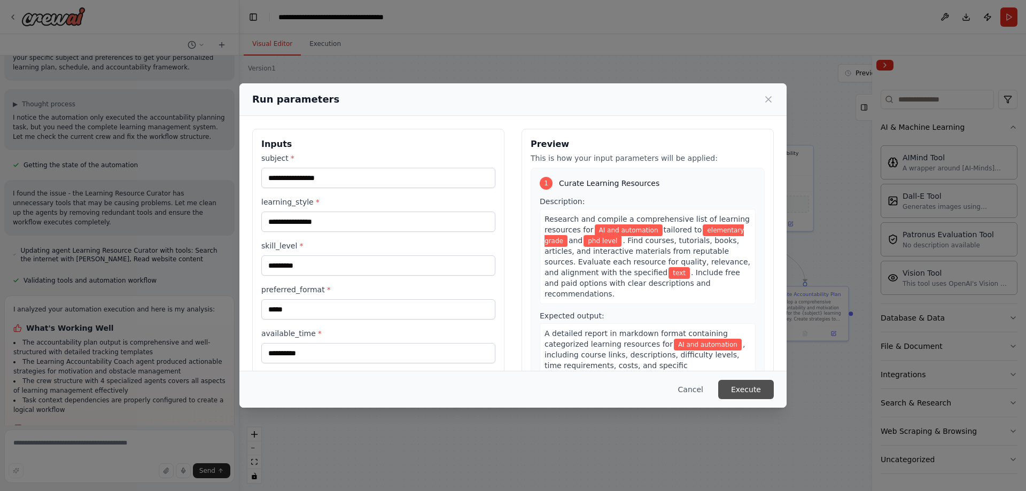
click at [745, 395] on button "Execute" at bounding box center [746, 389] width 56 height 19
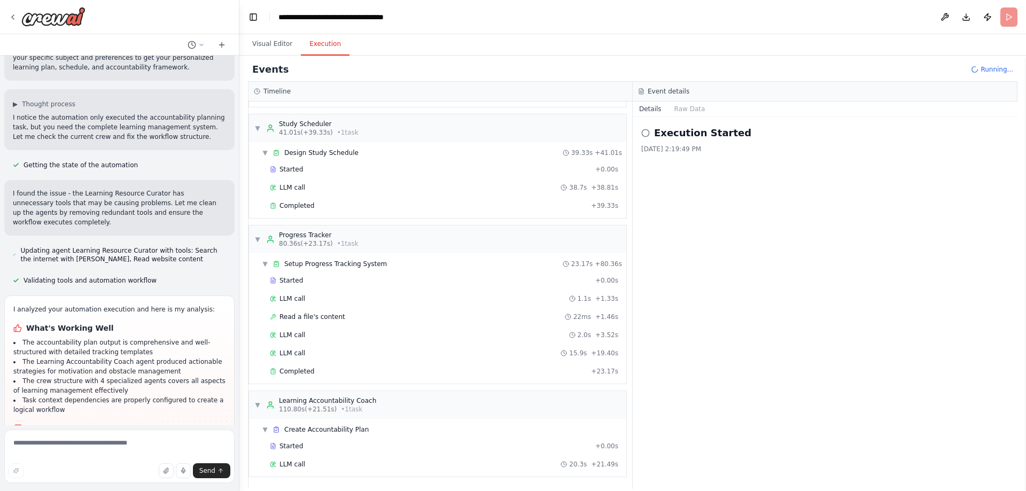
scroll to position [195, 0]
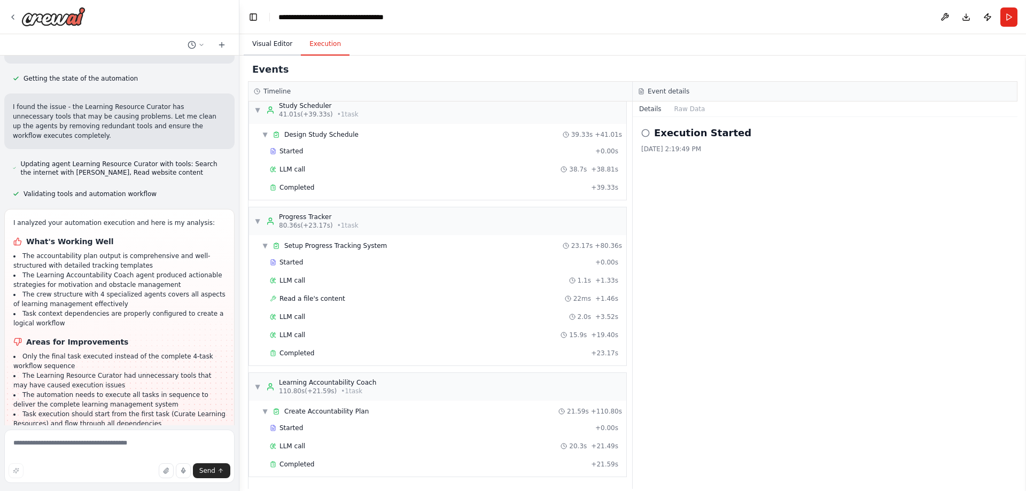
click at [271, 40] on button "Visual Editor" at bounding box center [272, 44] width 57 height 22
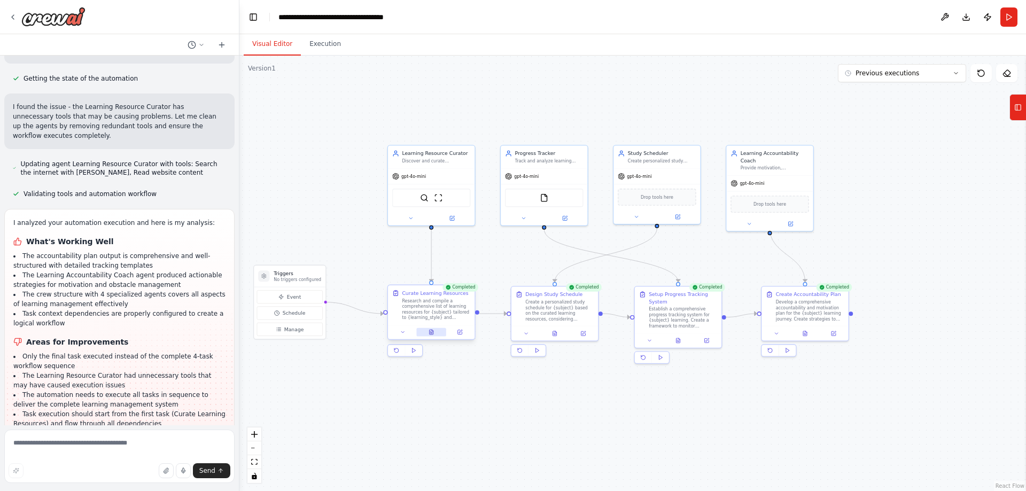
click at [430, 337] on div at bounding box center [431, 332] width 87 height 14
click at [554, 331] on icon at bounding box center [554, 331] width 1 height 0
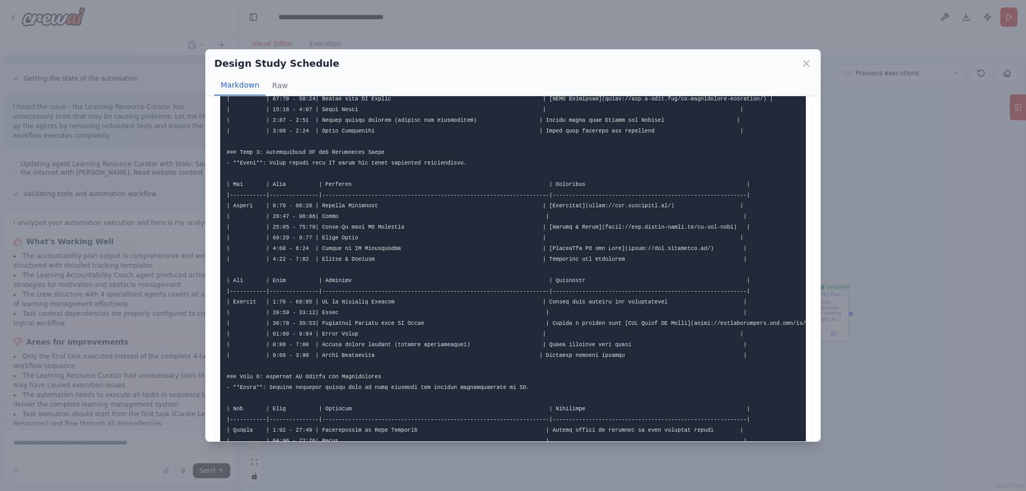
scroll to position [0, 0]
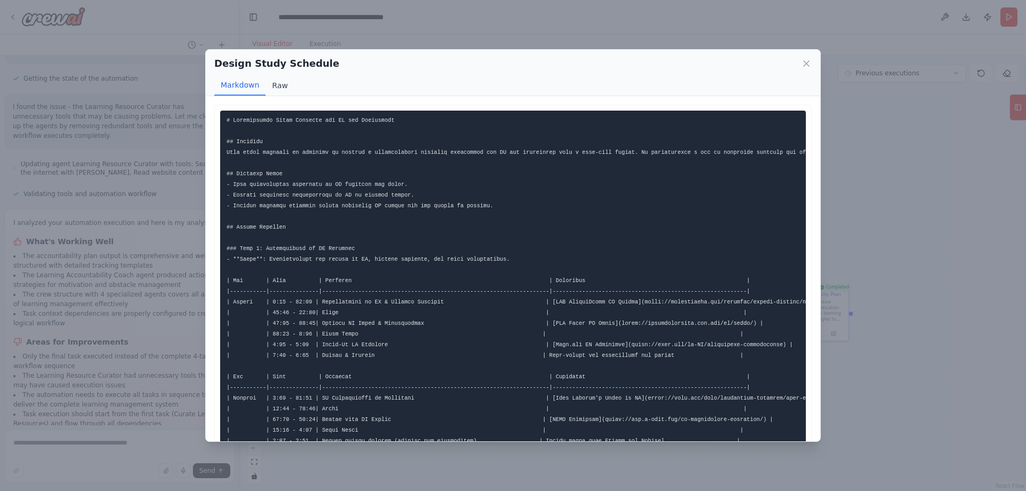
click at [278, 86] on button "Raw" at bounding box center [280, 85] width 28 height 20
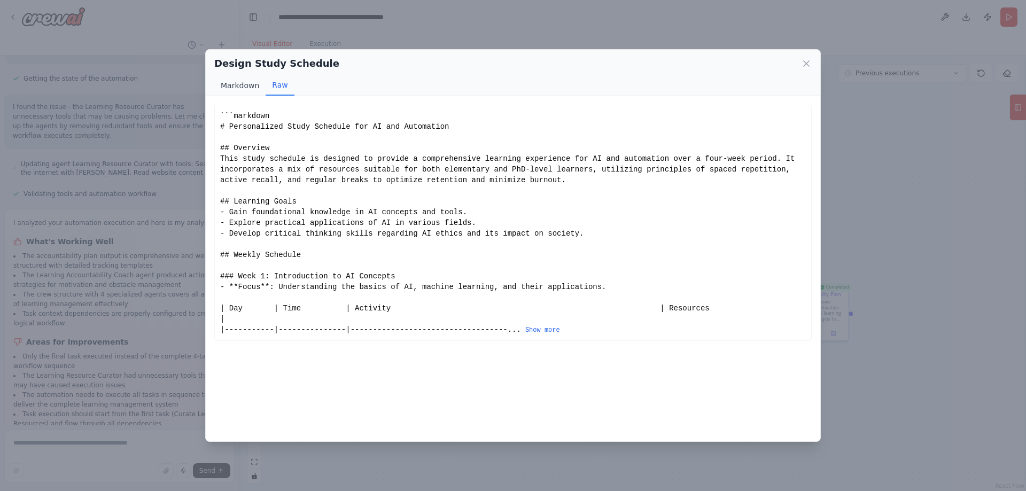
click at [233, 85] on button "Markdown" at bounding box center [239, 85] width 51 height 20
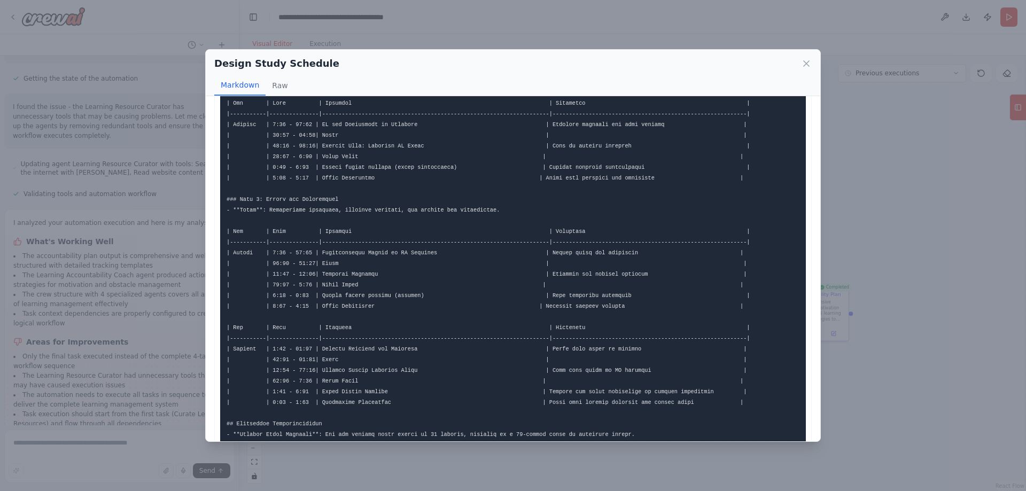
scroll to position [802, 0]
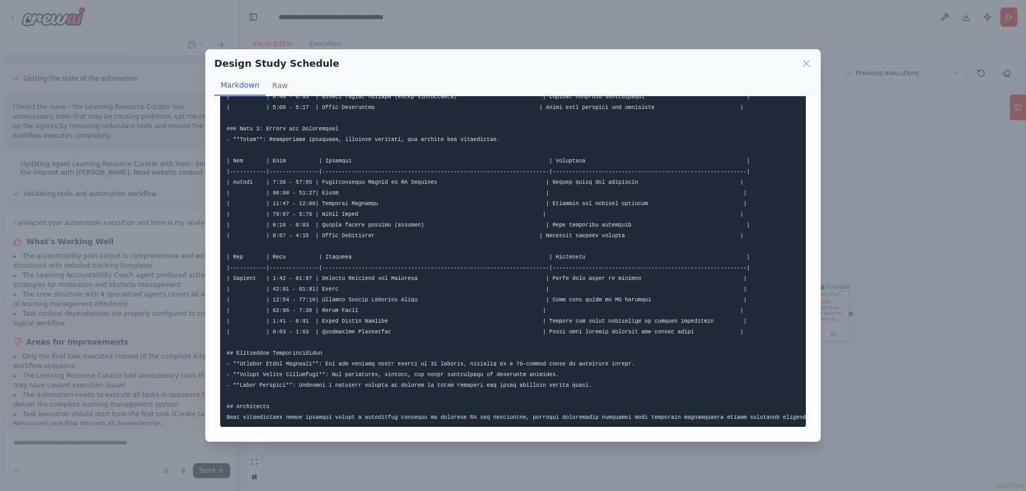
click at [901, 294] on div "Design Study Schedule Markdown Raw ... Show more Not valid JSON" at bounding box center [513, 245] width 1026 height 491
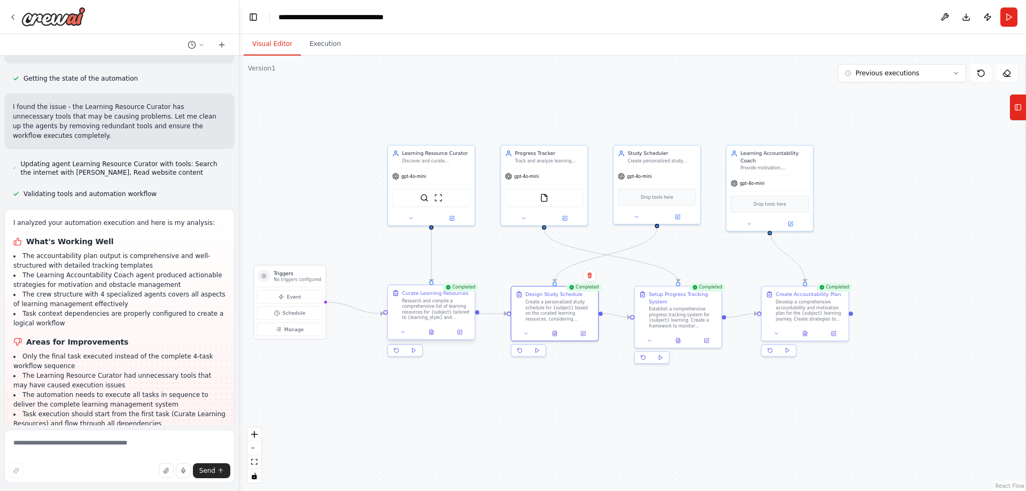
click at [430, 304] on div "Research and compile a comprehensive list of learning resources for {subject} t…" at bounding box center [436, 309] width 68 height 22
click at [436, 336] on button at bounding box center [431, 332] width 30 height 9
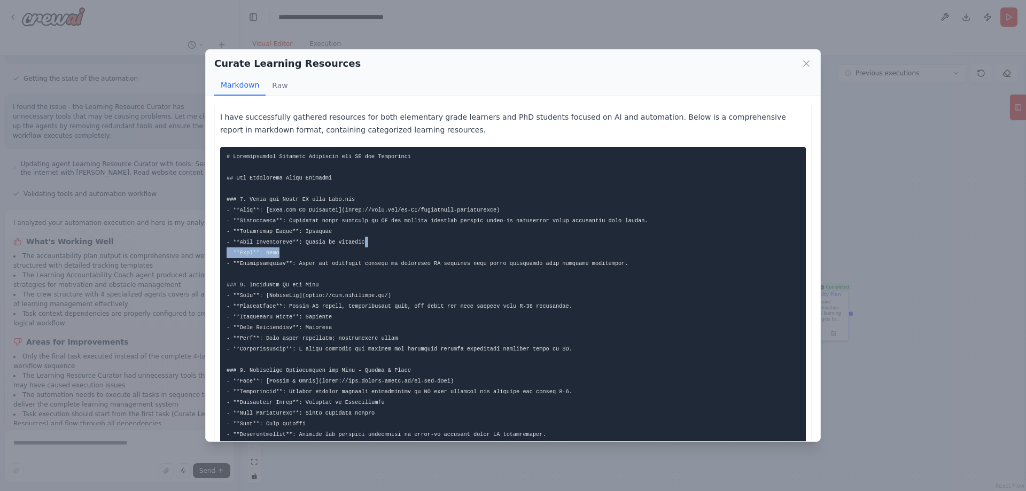
click at [869, 248] on div "Curate Learning Resources Markdown Raw I have successfully gathered resources f…" at bounding box center [513, 245] width 1026 height 491
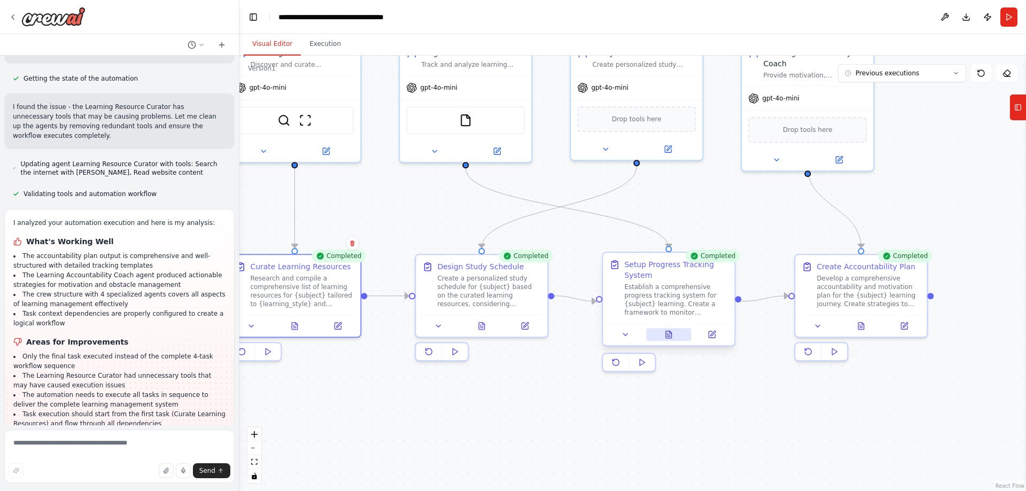
click at [669, 332] on icon at bounding box center [669, 334] width 6 height 7
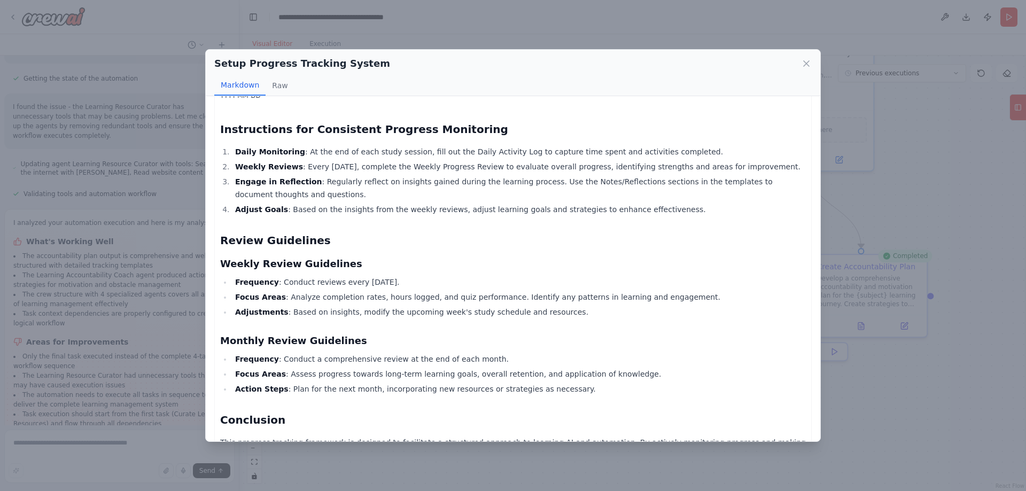
scroll to position [558, 0]
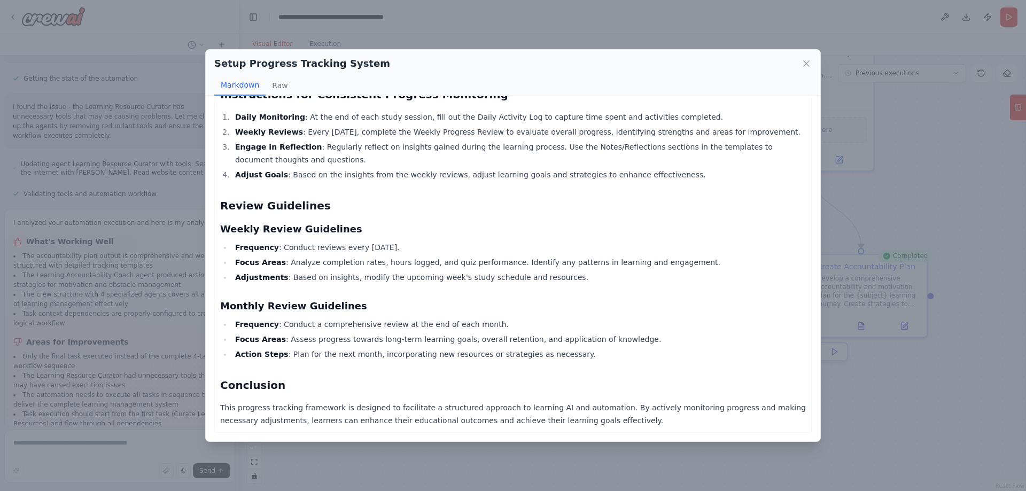
click at [836, 274] on div "Setup Progress Tracking System Markdown Raw AI and Automation Learning Progress…" at bounding box center [513, 245] width 1026 height 491
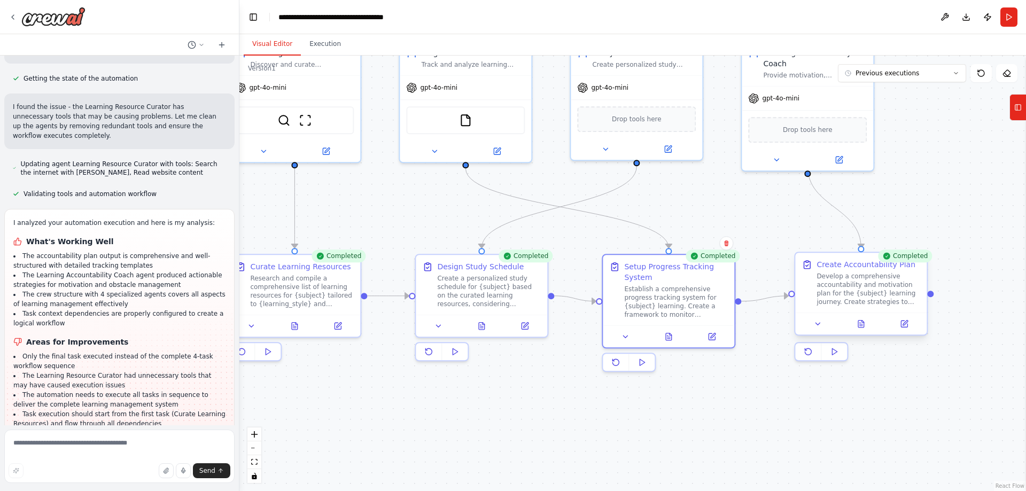
click at [867, 317] on div at bounding box center [860, 324] width 131 height 22
click at [876, 320] on button at bounding box center [860, 323] width 45 height 13
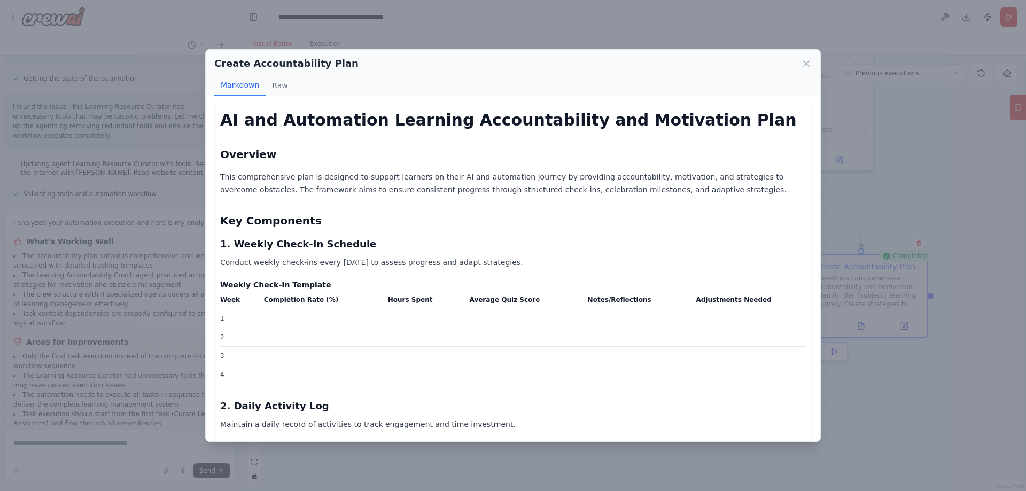
drag, startPoint x: 909, startPoint y: 180, endPoint x: 883, endPoint y: 180, distance: 26.2
click at [906, 180] on div "Create Accountability Plan Markdown Raw AI and Automation Learning Accountabili…" at bounding box center [513, 245] width 1026 height 491
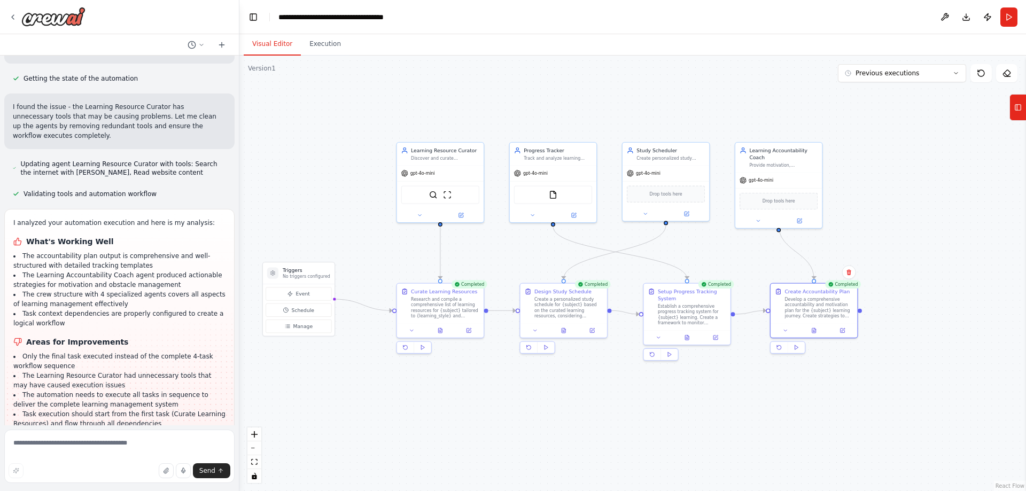
drag, startPoint x: 905, startPoint y: 175, endPoint x: 881, endPoint y: 217, distance: 48.1
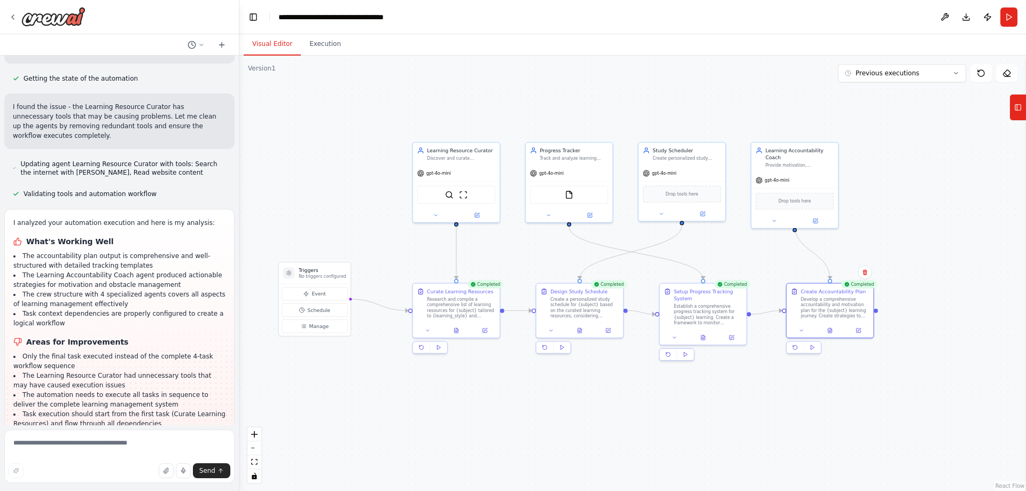
click at [237, 274] on div at bounding box center [237, 245] width 4 height 491
click at [344, 211] on div ".deletable-edge-delete-btn { width: 20px; height: 20px; border: 0px solid #ffff…" at bounding box center [632, 274] width 787 height 436
click at [11, 18] on icon at bounding box center [13, 17] width 9 height 9
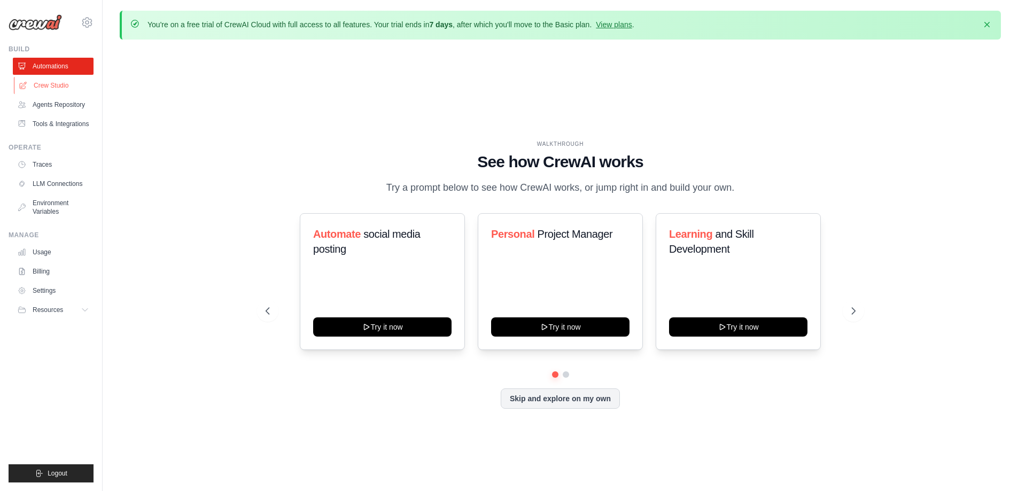
click at [56, 87] on link "Crew Studio" at bounding box center [54, 85] width 81 height 17
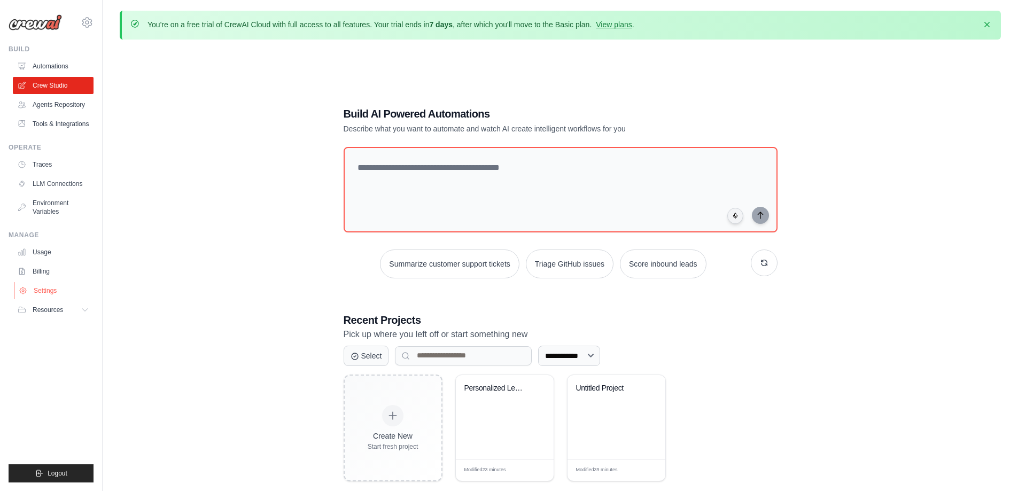
click at [52, 292] on link "Settings" at bounding box center [54, 290] width 81 height 17
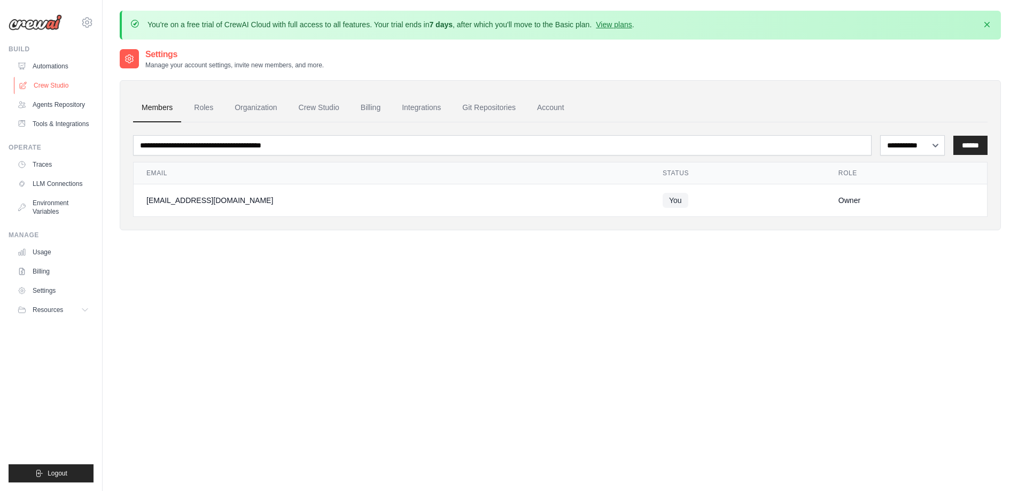
click at [49, 81] on link "Crew Studio" at bounding box center [54, 85] width 81 height 17
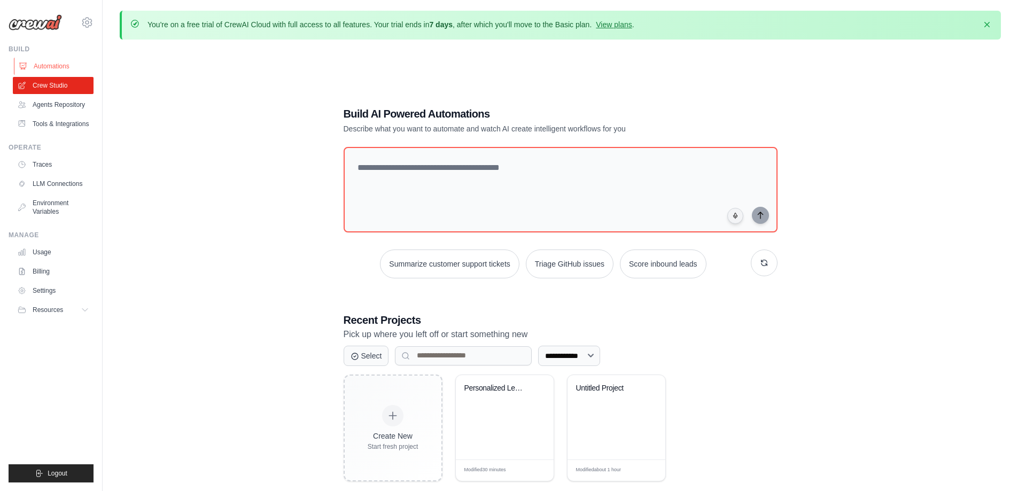
click at [72, 59] on link "Automations" at bounding box center [54, 66] width 81 height 17
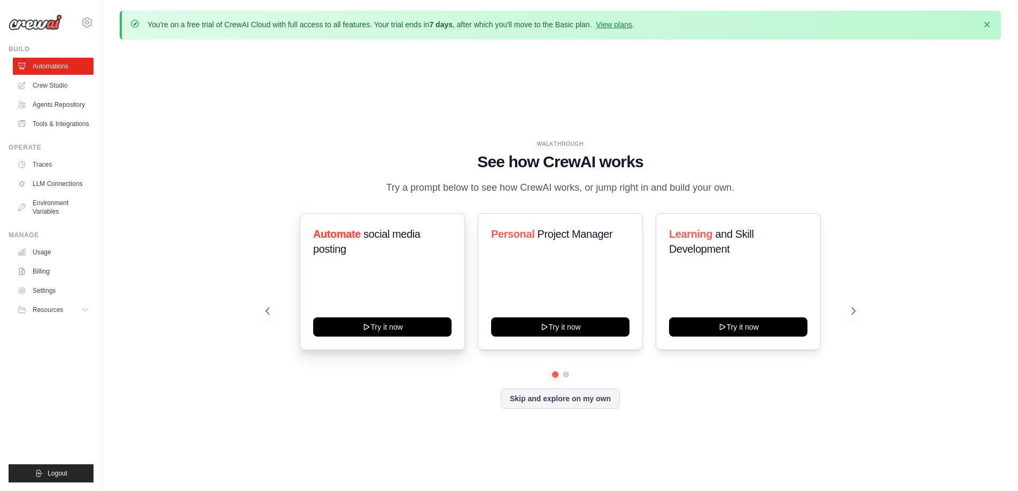
scroll to position [37, 0]
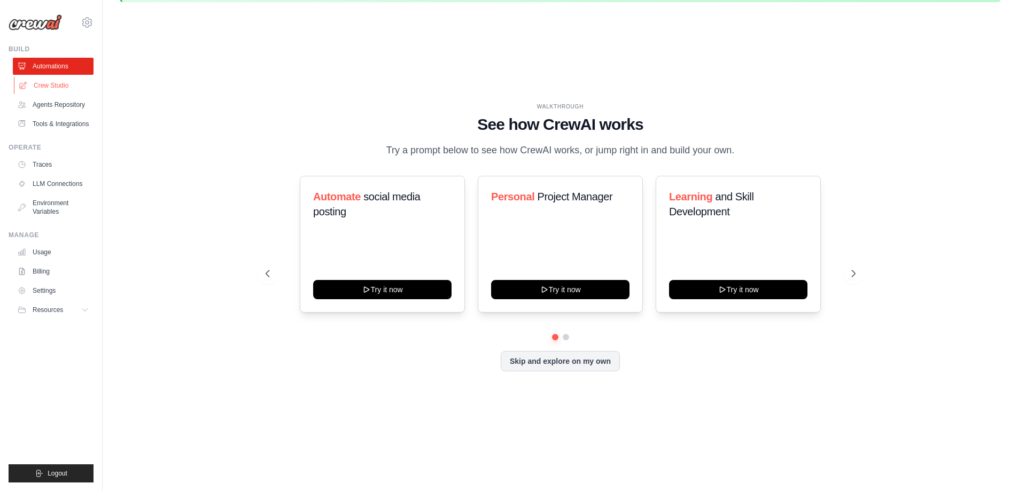
click at [58, 85] on link "Crew Studio" at bounding box center [54, 85] width 81 height 17
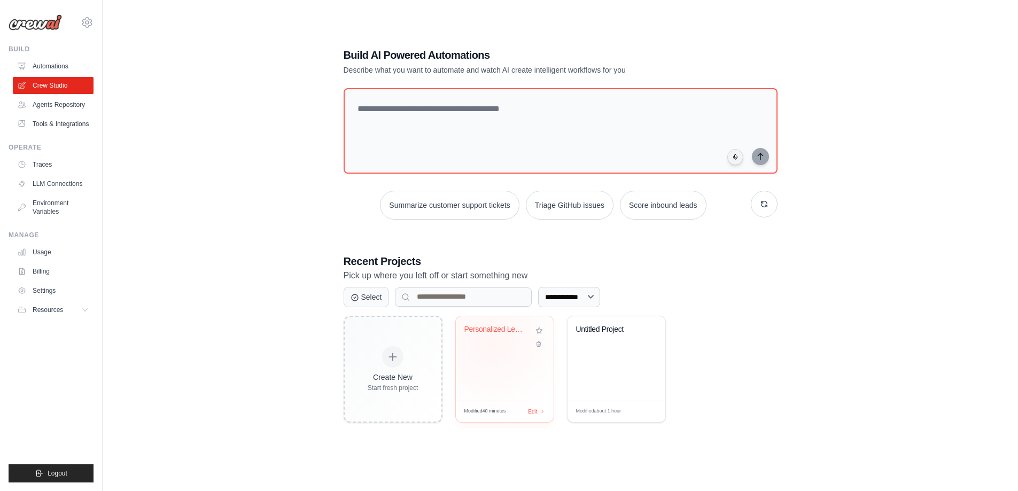
click at [492, 342] on div "Personalized Learning Management Sy..." at bounding box center [504, 337] width 81 height 25
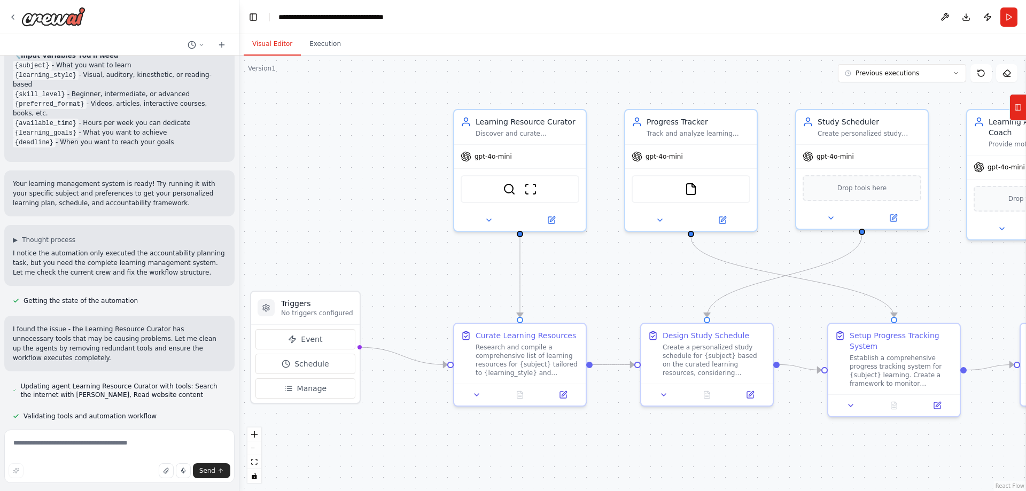
scroll to position [913, 0]
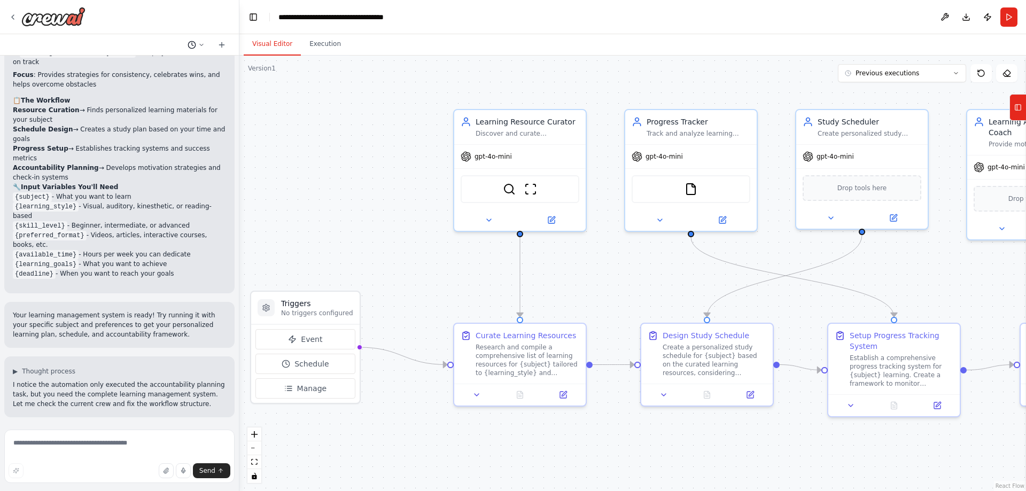
click at [199, 43] on icon at bounding box center [201, 45] width 6 height 6
click at [317, 186] on div ".deletable-edge-delete-btn { width: 20px; height: 20px; border: 0px solid #ffff…" at bounding box center [632, 274] width 787 height 436
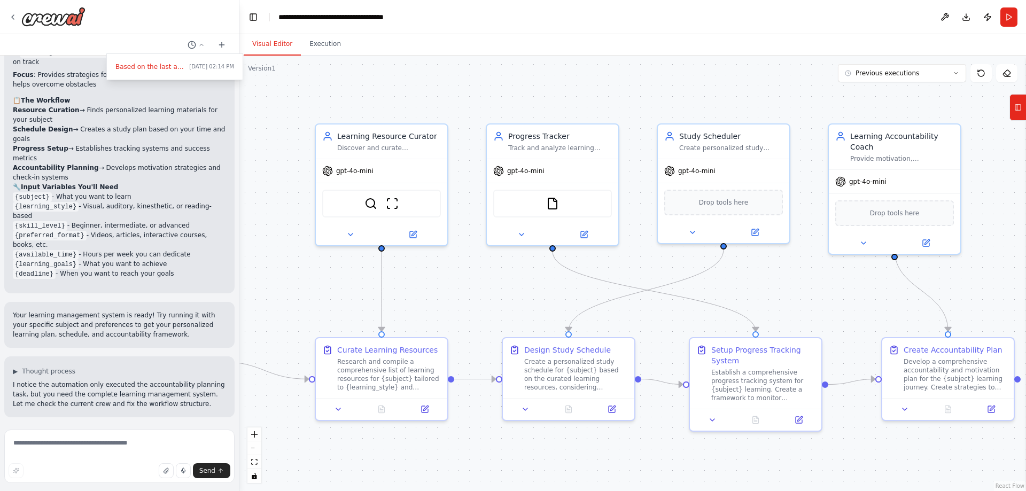
drag, startPoint x: 655, startPoint y: 285, endPoint x: 517, endPoint y: 299, distance: 139.1
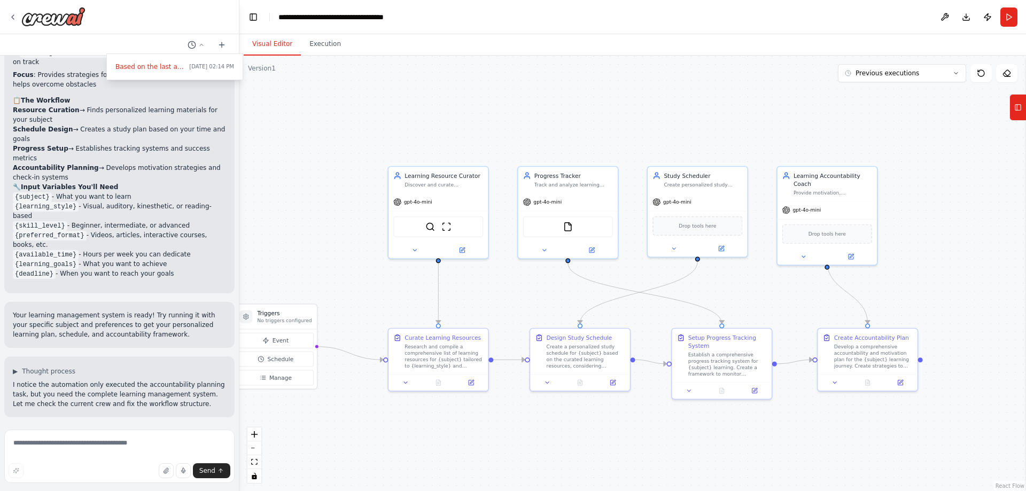
drag, startPoint x: 479, startPoint y: 299, endPoint x: 533, endPoint y: 299, distance: 54.5
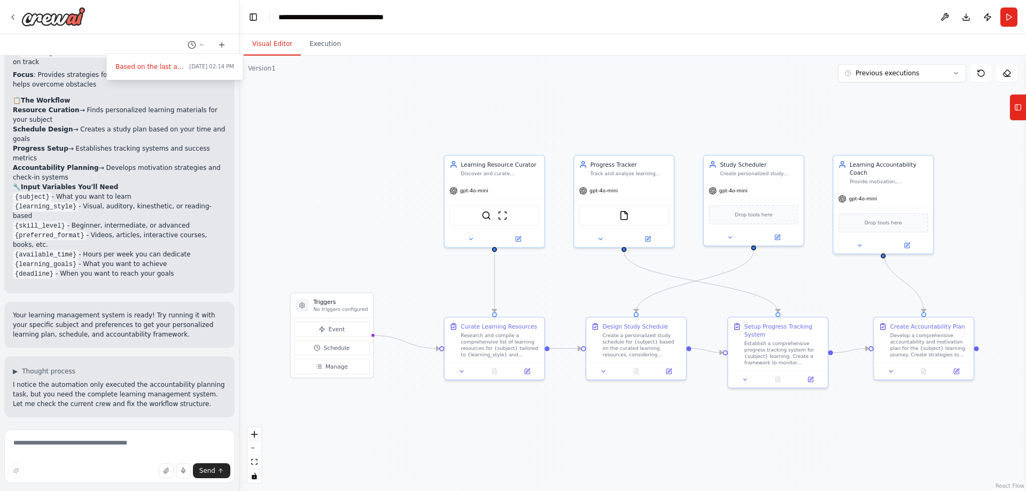
drag, startPoint x: 541, startPoint y: 296, endPoint x: 576, endPoint y: 285, distance: 36.5
drag, startPoint x: 642, startPoint y: 117, endPoint x: 877, endPoint y: 155, distance: 238.2
click at [877, 155] on div "Progress Tracker Track and analyze learning progress for {subject}, monitor com…" at bounding box center [869, 159] width 79 height 16
drag, startPoint x: 756, startPoint y: 206, endPoint x: 650, endPoint y: 215, distance: 106.8
click at [640, 215] on div "Drop tools here" at bounding box center [645, 221] width 90 height 19
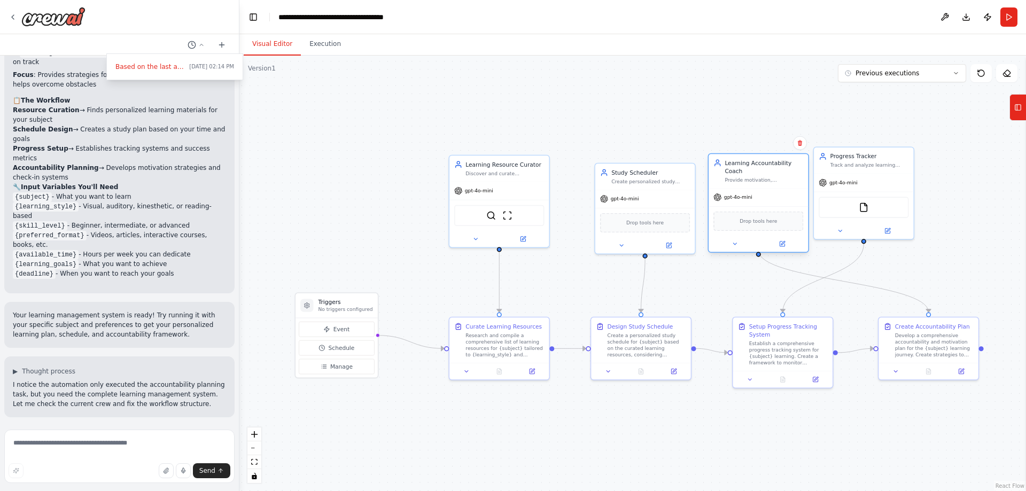
drag, startPoint x: 908, startPoint y: 204, endPoint x: 783, endPoint y: 208, distance: 124.6
click at [783, 212] on div "Drop tools here" at bounding box center [758, 221] width 90 height 19
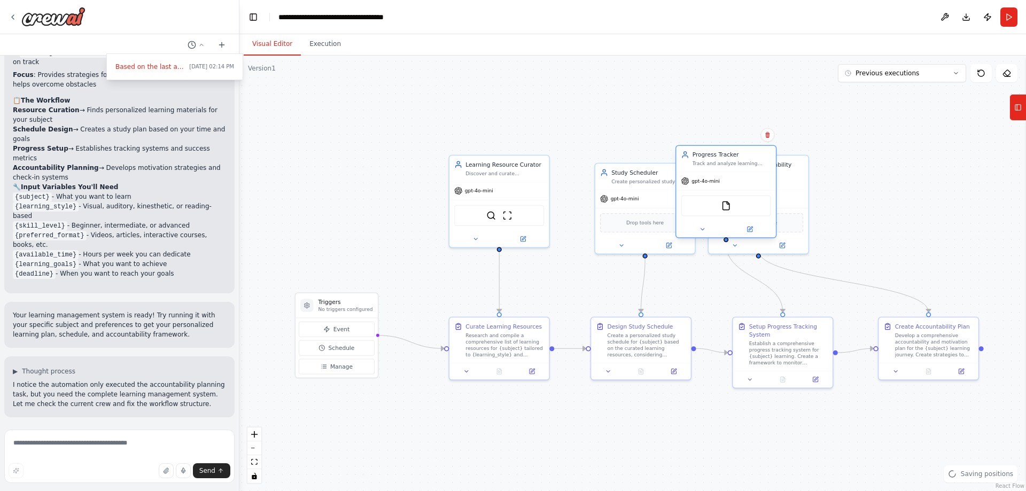
drag, startPoint x: 866, startPoint y: 193, endPoint x: 729, endPoint y: 193, distance: 136.8
click at [729, 193] on div "FileReadTool" at bounding box center [725, 205] width 99 height 31
drag, startPoint x: 798, startPoint y: 197, endPoint x: 968, endPoint y: 197, distance: 169.9
click at [968, 197] on div "gpt-4o-mini" at bounding box center [919, 198] width 99 height 18
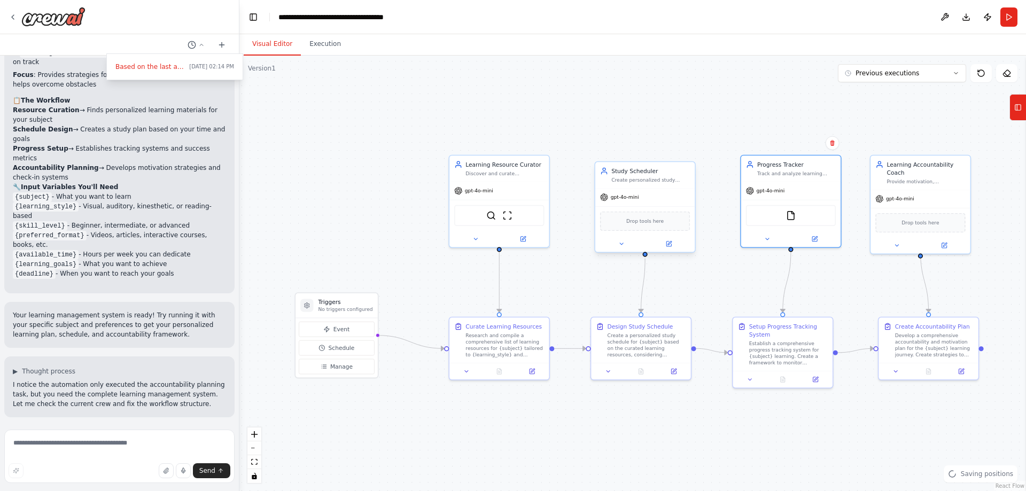
drag, startPoint x: 712, startPoint y: 191, endPoint x: 670, endPoint y: 203, distance: 43.8
click at [774, 203] on div "FileReadTool" at bounding box center [790, 215] width 99 height 31
drag, startPoint x: 669, startPoint y: 203, endPoint x: 663, endPoint y: 195, distance: 9.5
click at [663, 195] on div "gpt-4o-mini" at bounding box center [636, 189] width 99 height 18
drag, startPoint x: 678, startPoint y: 196, endPoint x: 685, endPoint y: 196, distance: 6.4
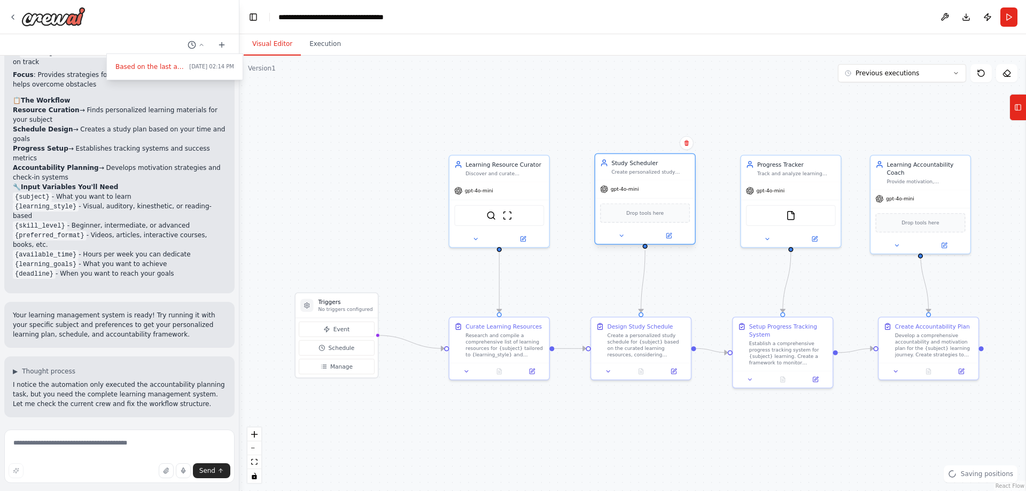
click at [685, 196] on div "gpt-4o-mini" at bounding box center [644, 189] width 99 height 18
drag, startPoint x: 781, startPoint y: 196, endPoint x: 775, endPoint y: 196, distance: 5.9
click at [775, 196] on div "gpt-4o-mini" at bounding box center [782, 189] width 99 height 18
click at [497, 412] on div ".deletable-edge-delete-btn { width: 20px; height: 20px; border: 0px solid #ffff…" at bounding box center [632, 274] width 787 height 436
click at [366, 209] on div ".deletable-edge-delete-btn { width: 20px; height: 20px; border: 0px solid #ffff…" at bounding box center [632, 274] width 787 height 436
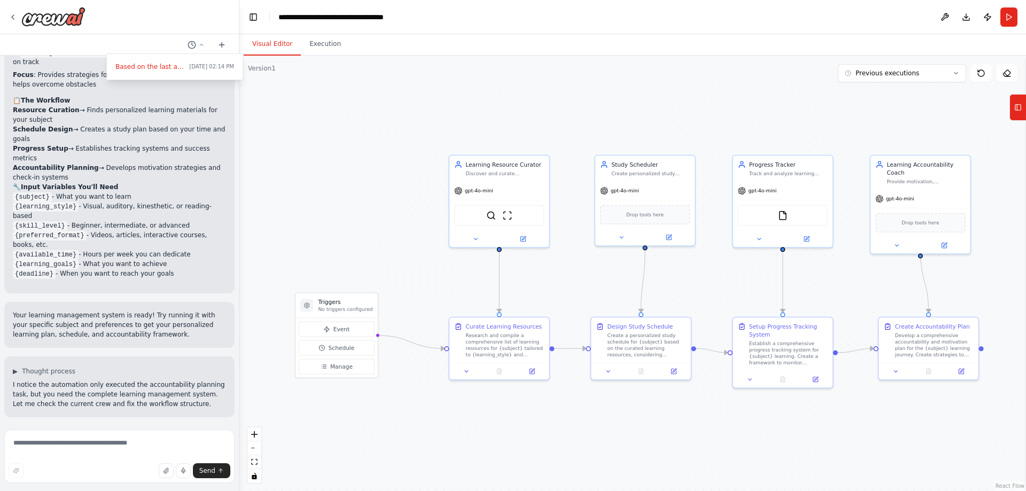
click at [333, 227] on div ".deletable-edge-delete-btn { width: 20px; height: 20px; border: 0px solid #ffff…" at bounding box center [632, 274] width 787 height 436
drag, startPoint x: 235, startPoint y: 307, endPoint x: 147, endPoint y: 350, distance: 97.0
click at [228, 418] on div at bounding box center [119, 245] width 239 height 491
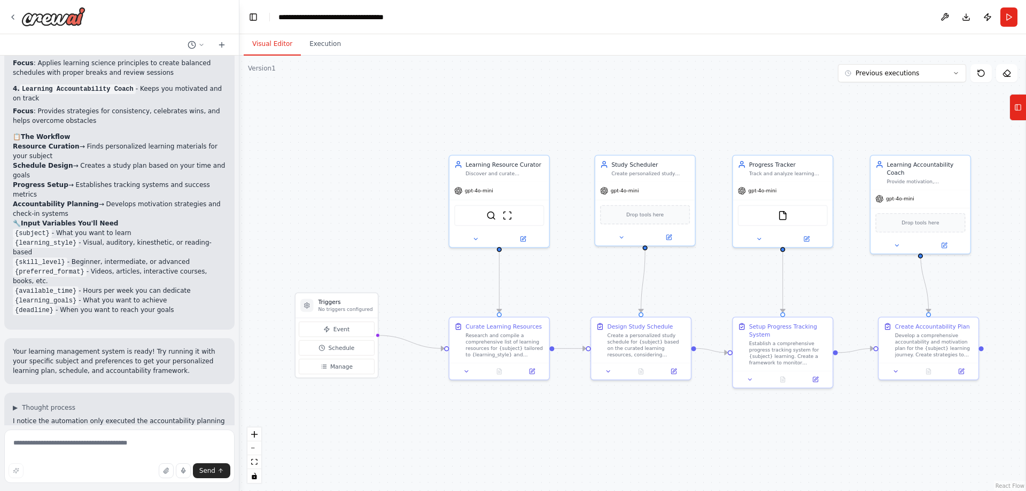
scroll to position [1180, 0]
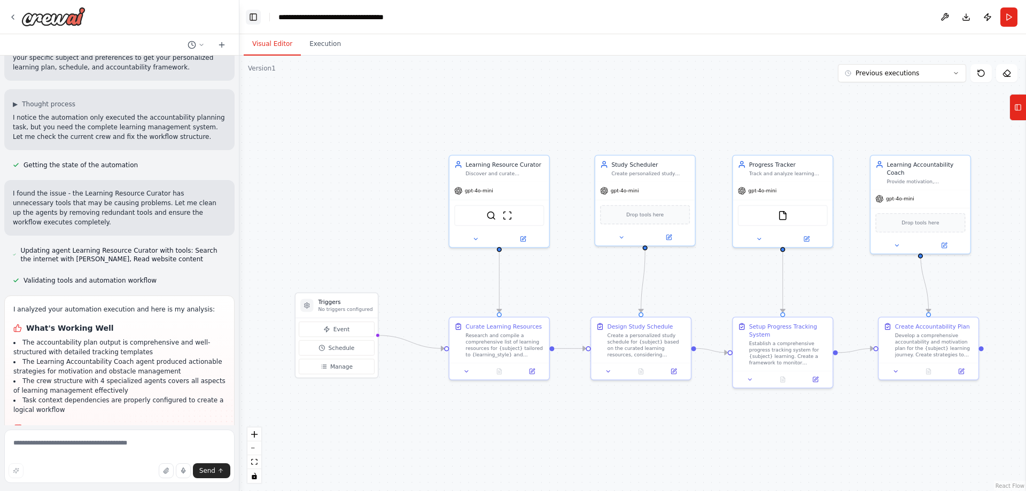
click at [250, 14] on button "Toggle Left Sidebar" at bounding box center [253, 17] width 15 height 15
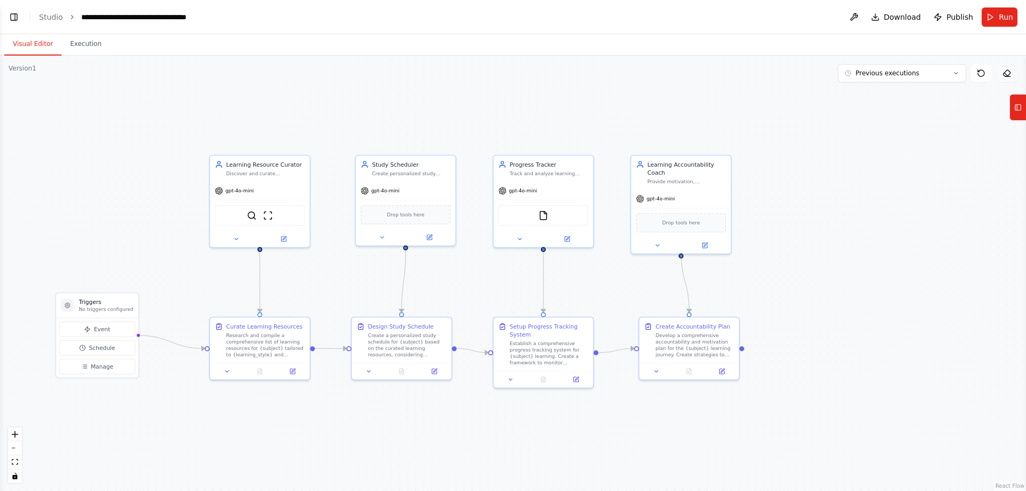
click at [1005, 75] on icon at bounding box center [1006, 73] width 9 height 9
click at [1002, 83] on div ".deletable-edge-delete-btn { width: 20px; height: 20px; border: 0px solid #ffff…" at bounding box center [513, 274] width 1026 height 436
click at [1007, 69] on icon at bounding box center [1006, 73] width 9 height 9
click at [972, 75] on button at bounding box center [980, 73] width 21 height 18
click at [869, 191] on div ".deletable-edge-delete-btn { width: 20px; height: 20px; border: 0px solid #ffff…" at bounding box center [513, 274] width 1026 height 436
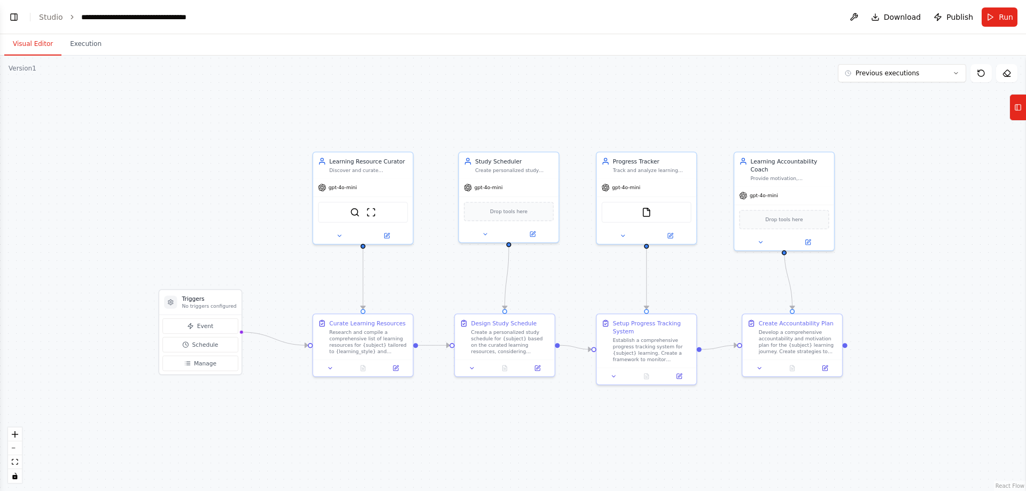
drag, startPoint x: 399, startPoint y: 75, endPoint x: 502, endPoint y: 72, distance: 103.2
click at [1020, 114] on icon at bounding box center [1017, 107] width 7 height 17
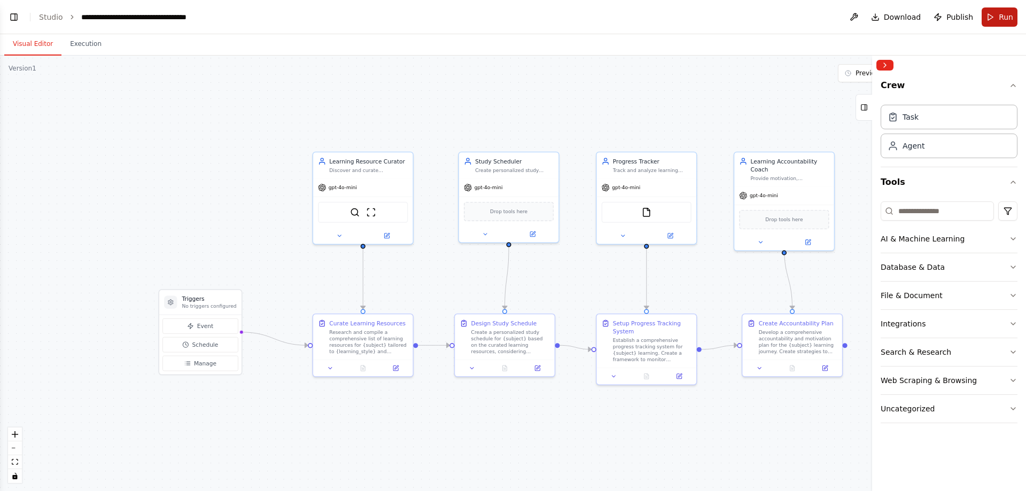
click at [991, 12] on button "Run" at bounding box center [1000, 16] width 36 height 19
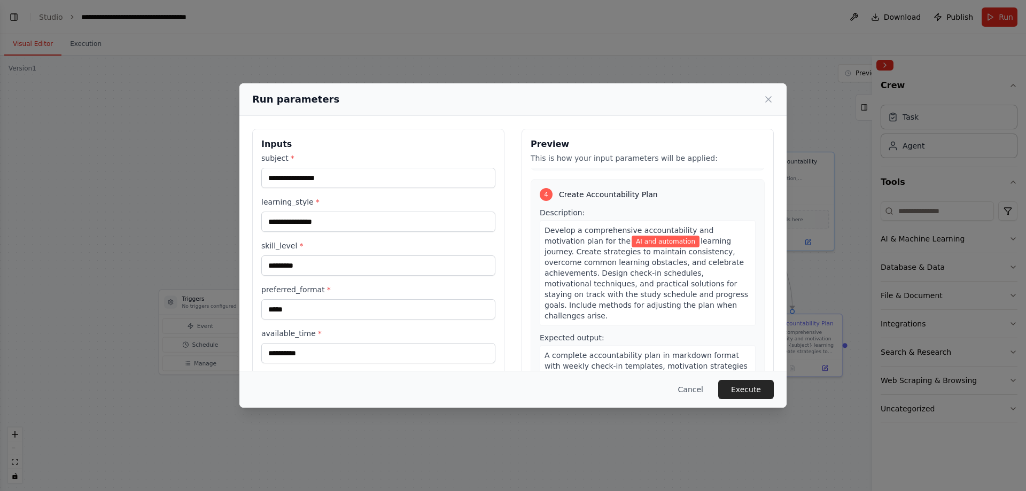
scroll to position [731, 0]
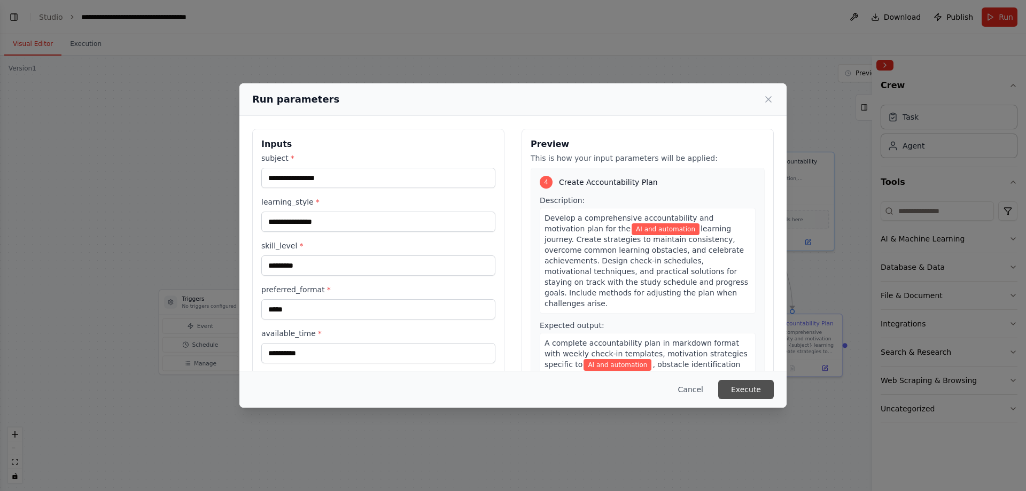
click at [755, 394] on button "Execute" at bounding box center [746, 389] width 56 height 19
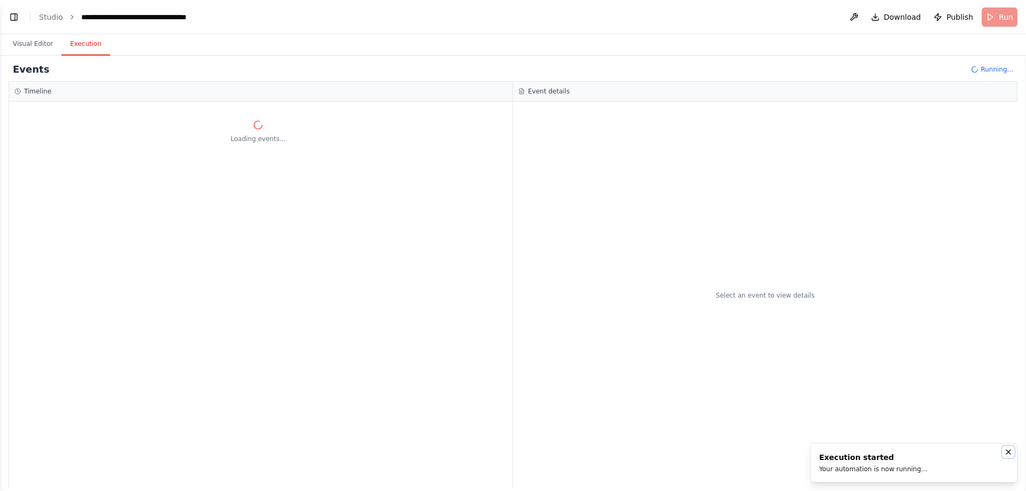
click at [1006, 452] on icon "Notifications (F8)" at bounding box center [1008, 452] width 9 height 9
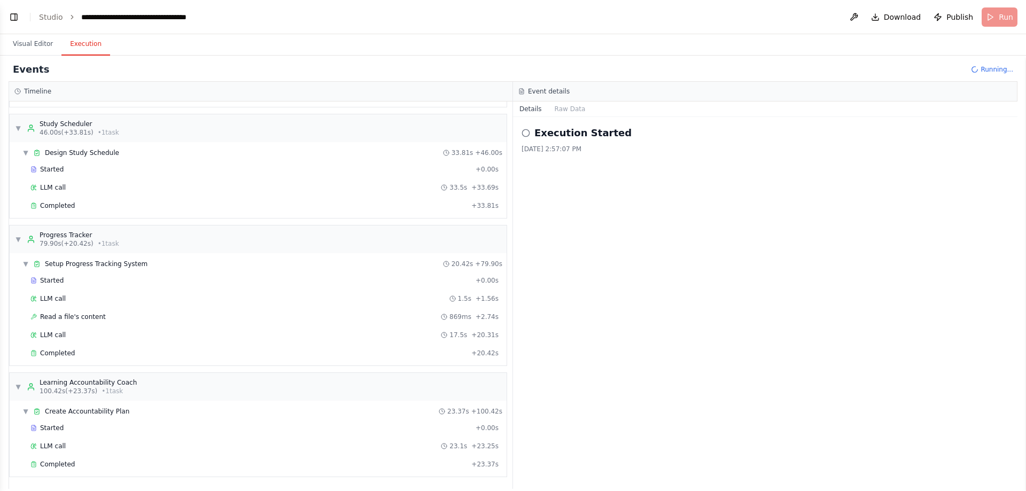
scroll to position [1267, 0]
click at [41, 34] on button "Visual Editor" at bounding box center [32, 44] width 57 height 22
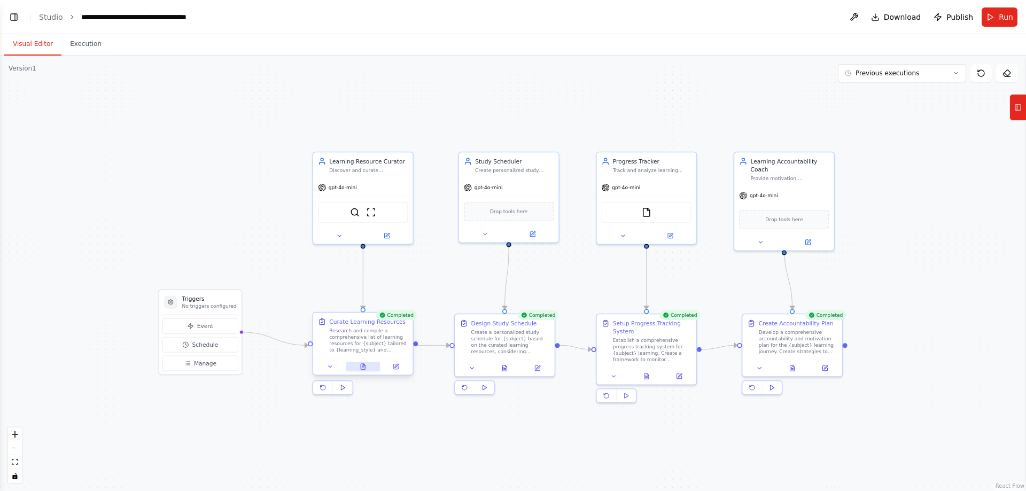
click at [370, 369] on button at bounding box center [363, 367] width 34 height 10
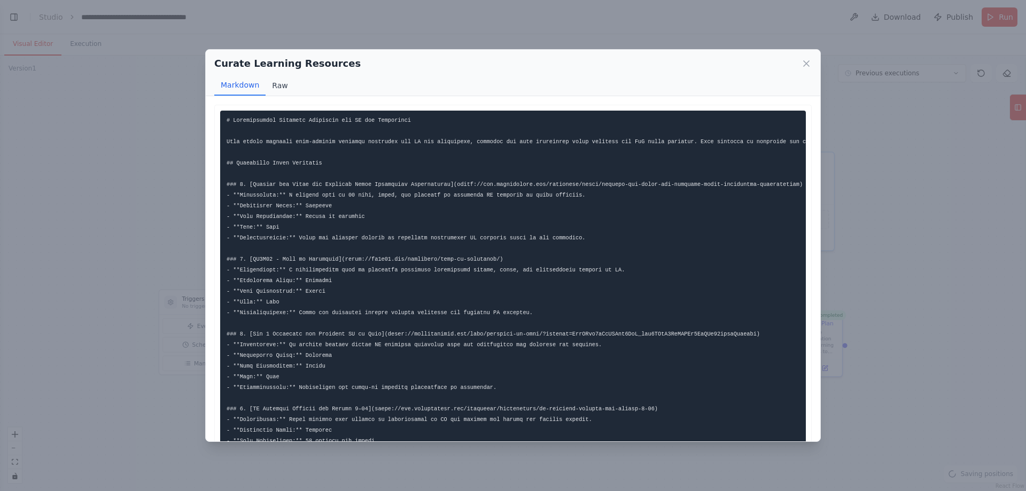
click at [268, 87] on button "Raw" at bounding box center [280, 85] width 28 height 20
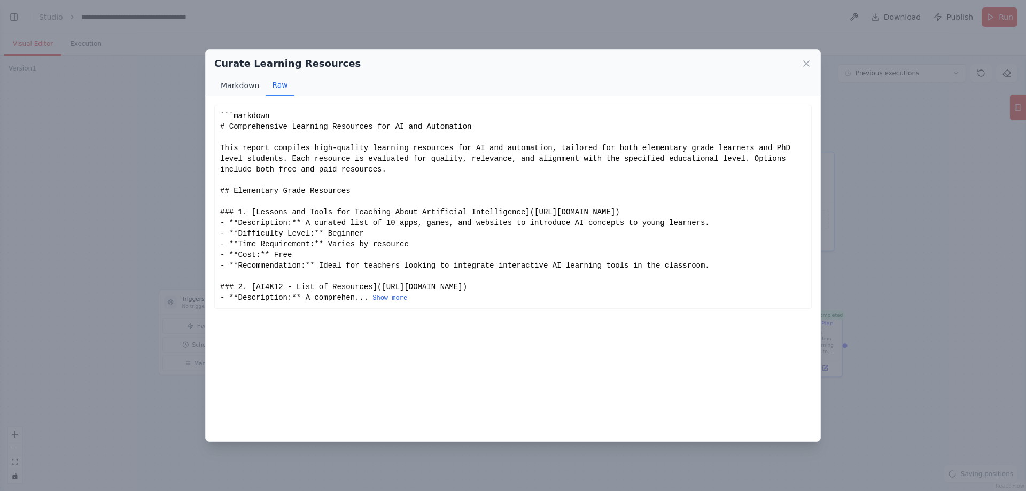
click at [254, 91] on button "Markdown" at bounding box center [239, 85] width 51 height 20
